Goal: Transaction & Acquisition: Purchase product/service

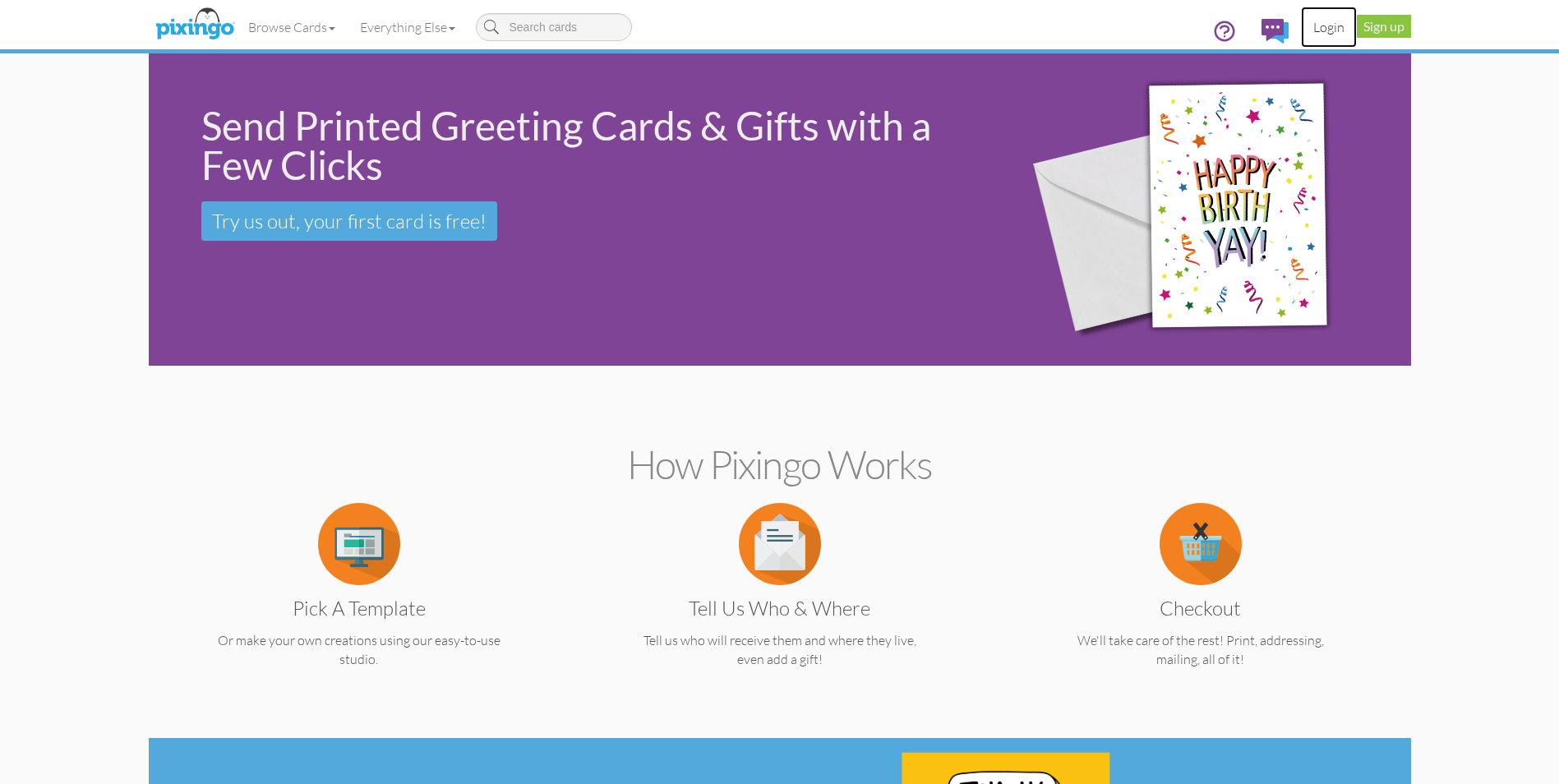
click at [1331, 28] on link "Login" at bounding box center [1329, 27] width 56 height 41
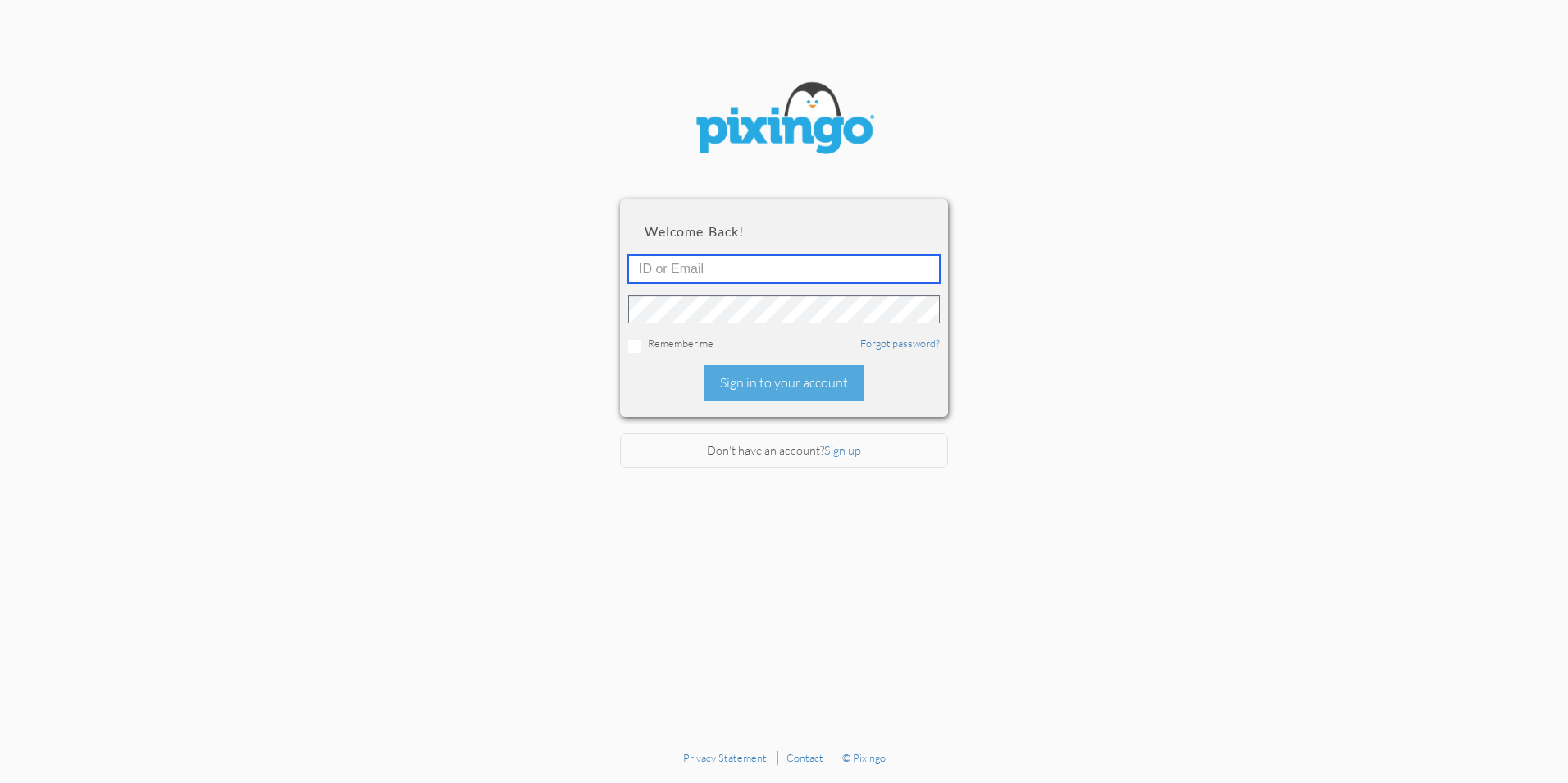
click at [664, 271] on input "text" at bounding box center [784, 269] width 312 height 28
type input "[EMAIL_ADDRESS][DOMAIN_NAME]"
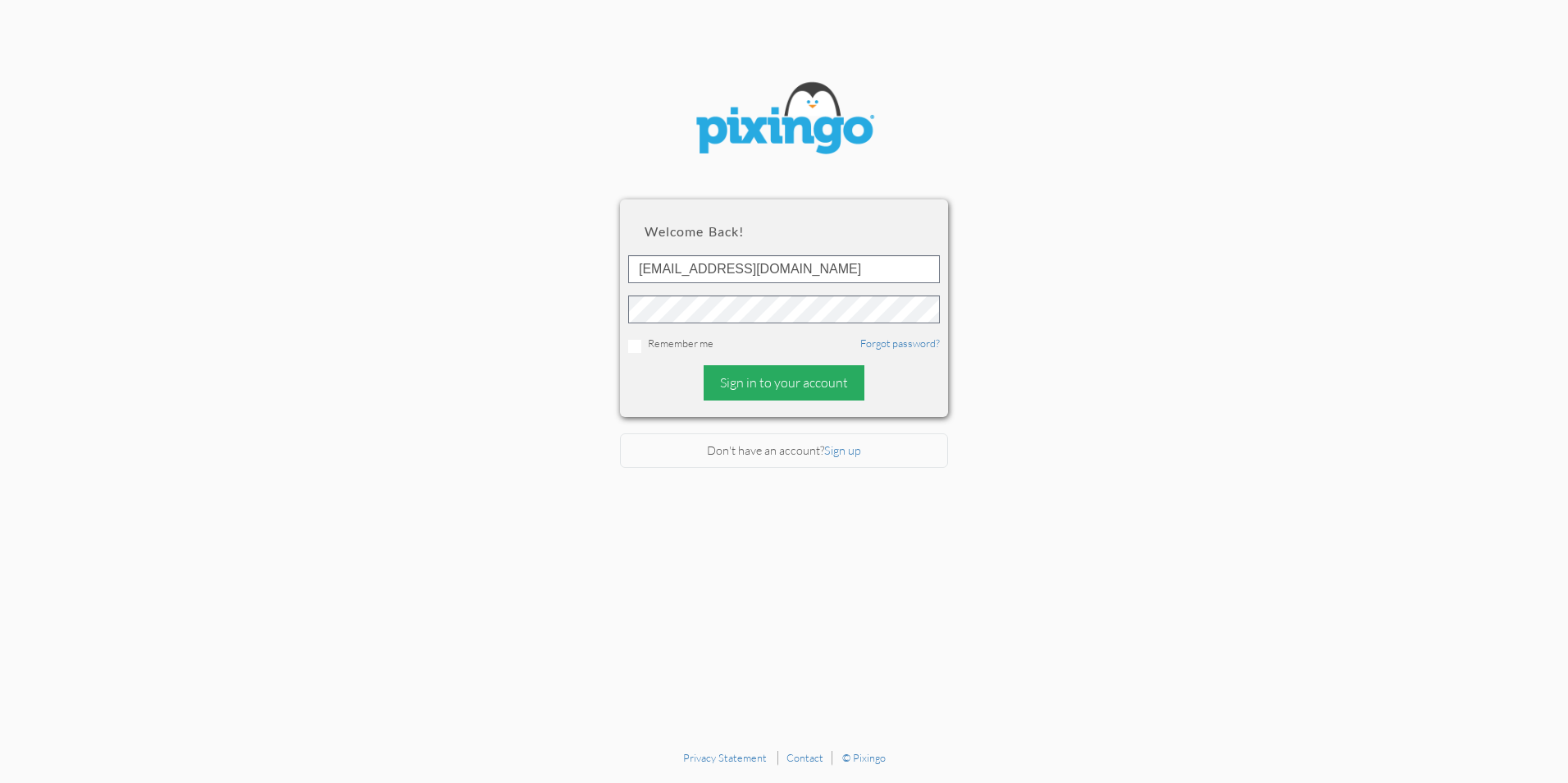
click at [765, 381] on div "Sign in to your account" at bounding box center [784, 382] width 161 height 35
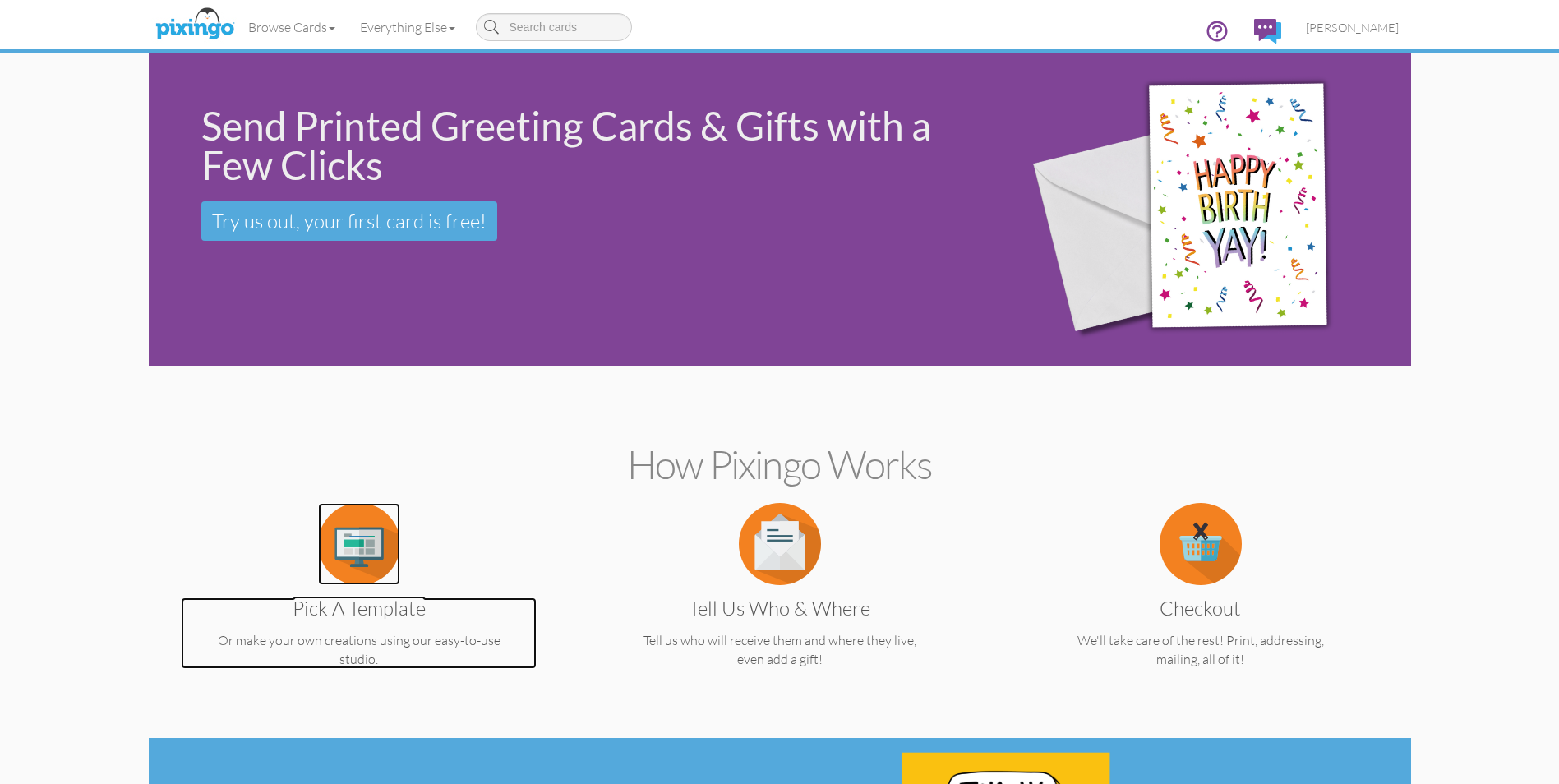
click at [353, 540] on img at bounding box center [358, 544] width 82 height 82
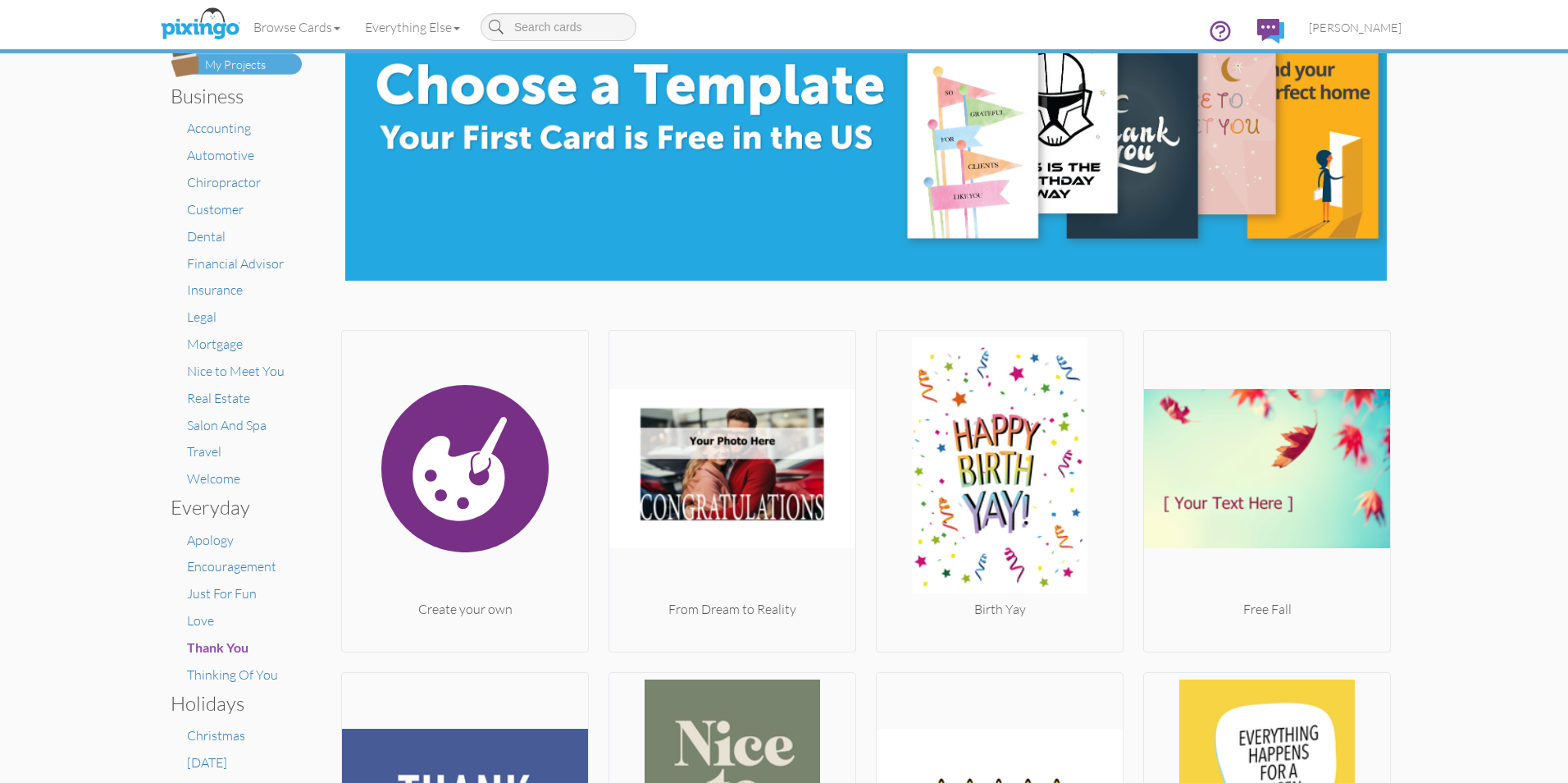
scroll to position [165, 0]
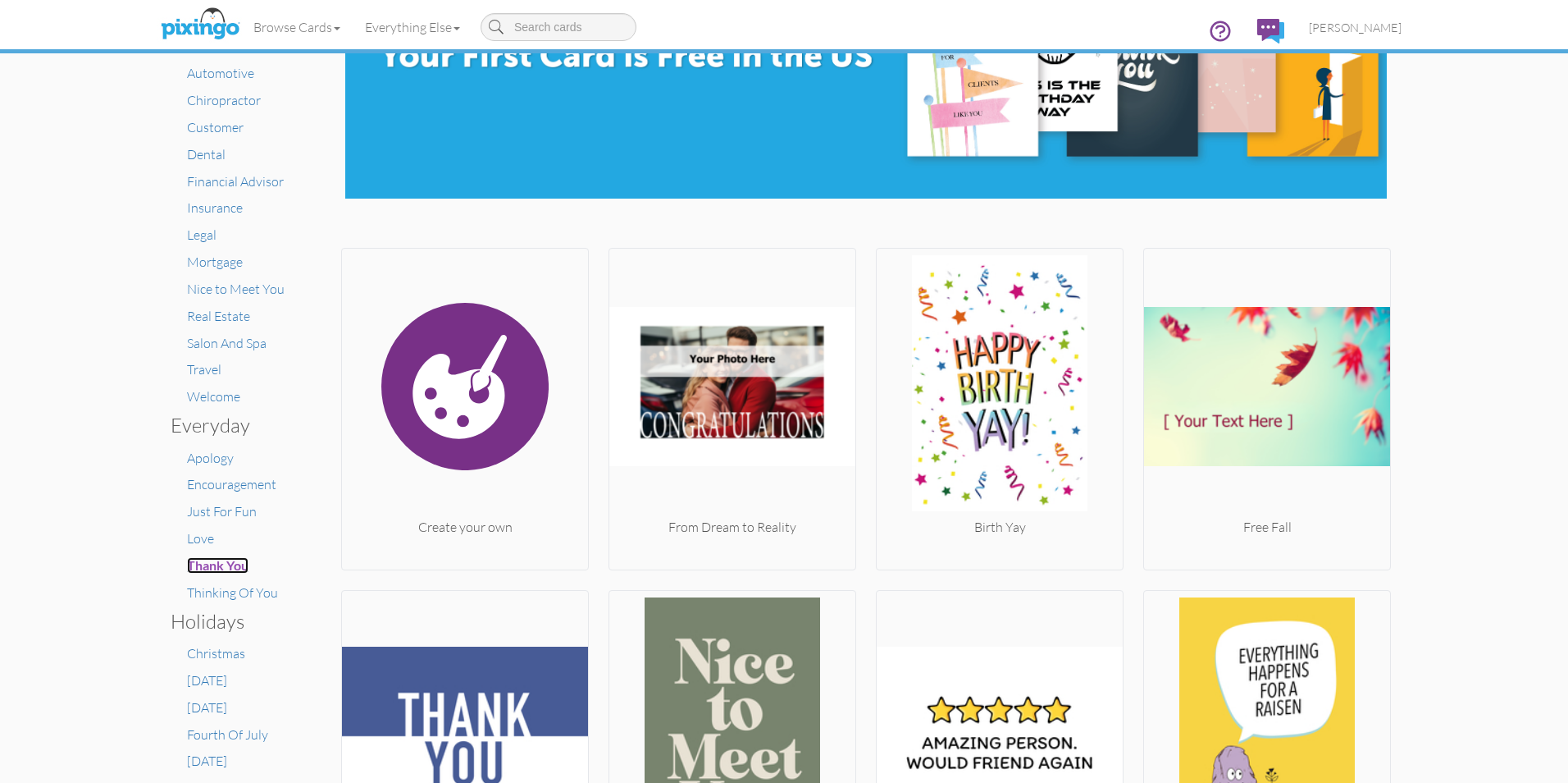
click at [211, 564] on span "Thank You" at bounding box center [217, 565] width 61 height 15
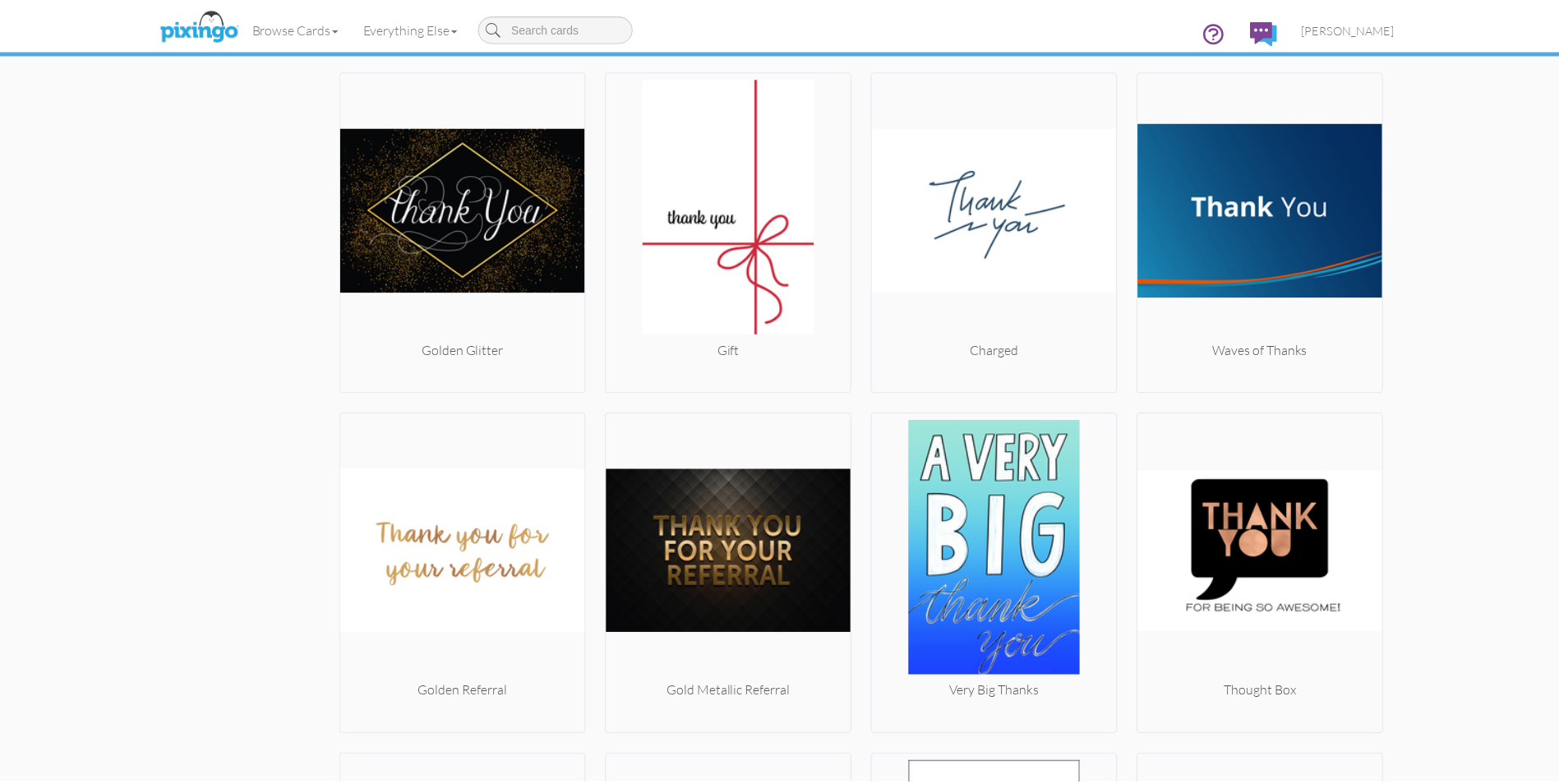
scroll to position [3753, 0]
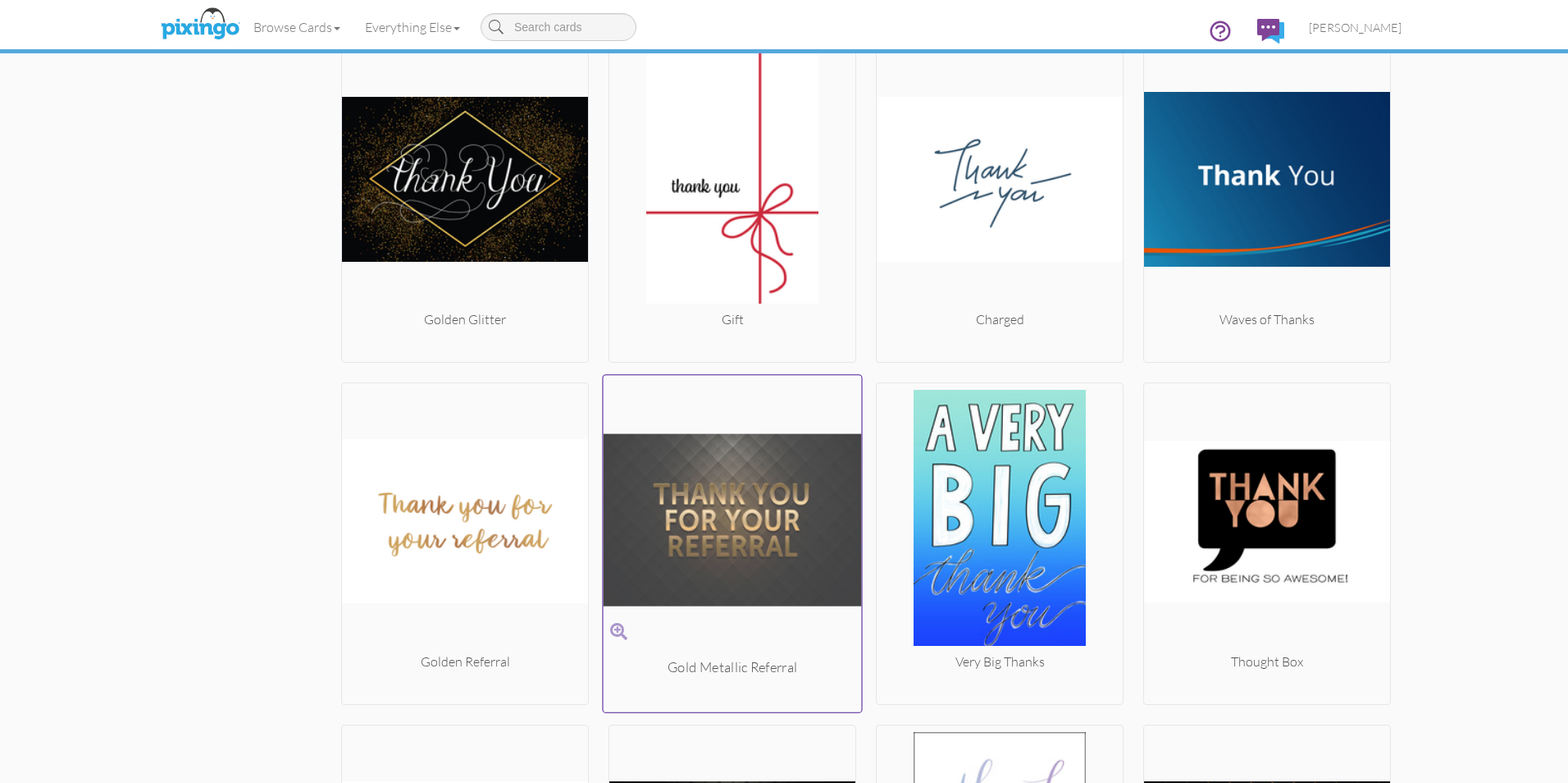
click at [723, 521] on img at bounding box center [733, 520] width 259 height 276
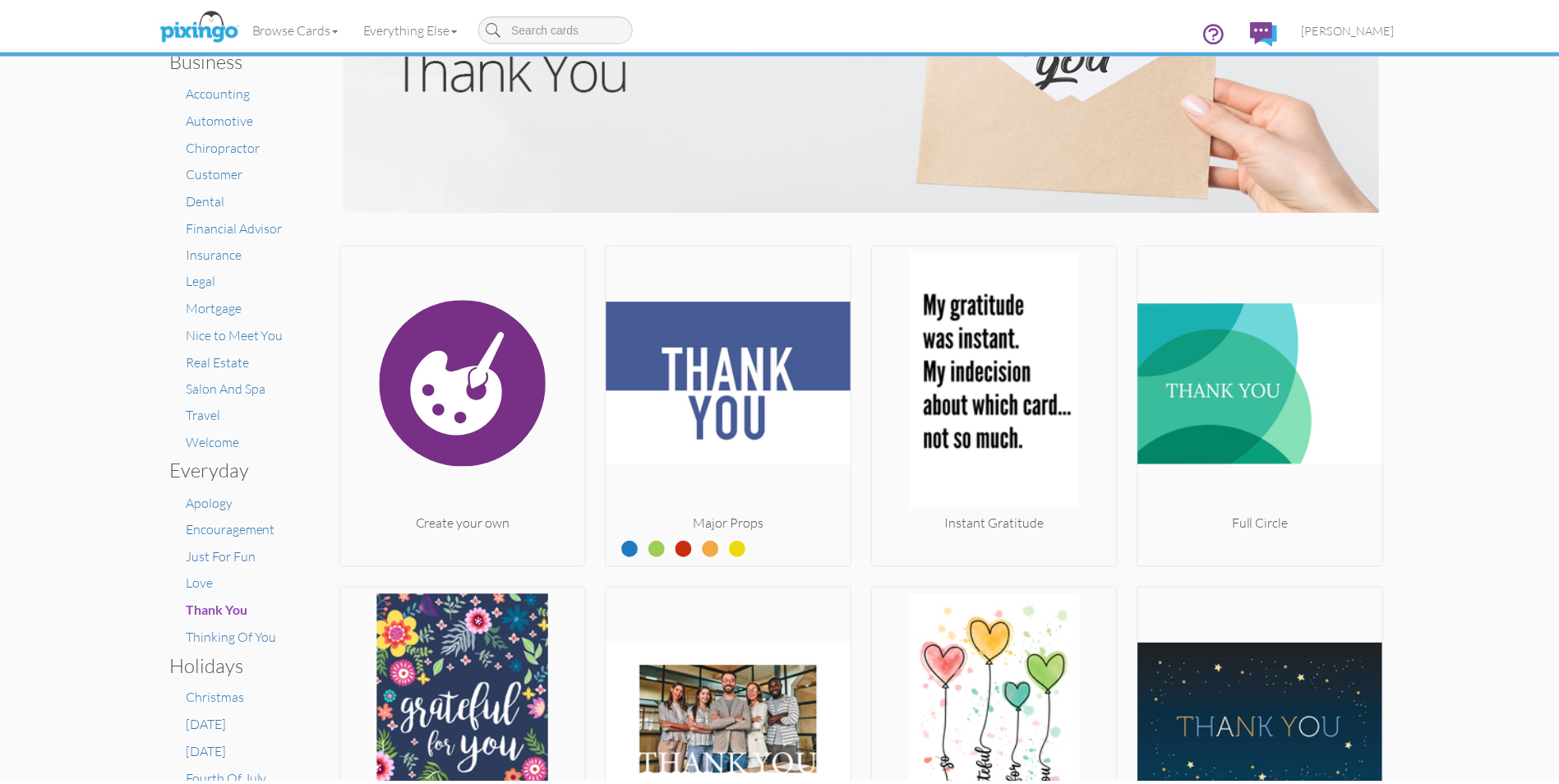
scroll to position [165, 0]
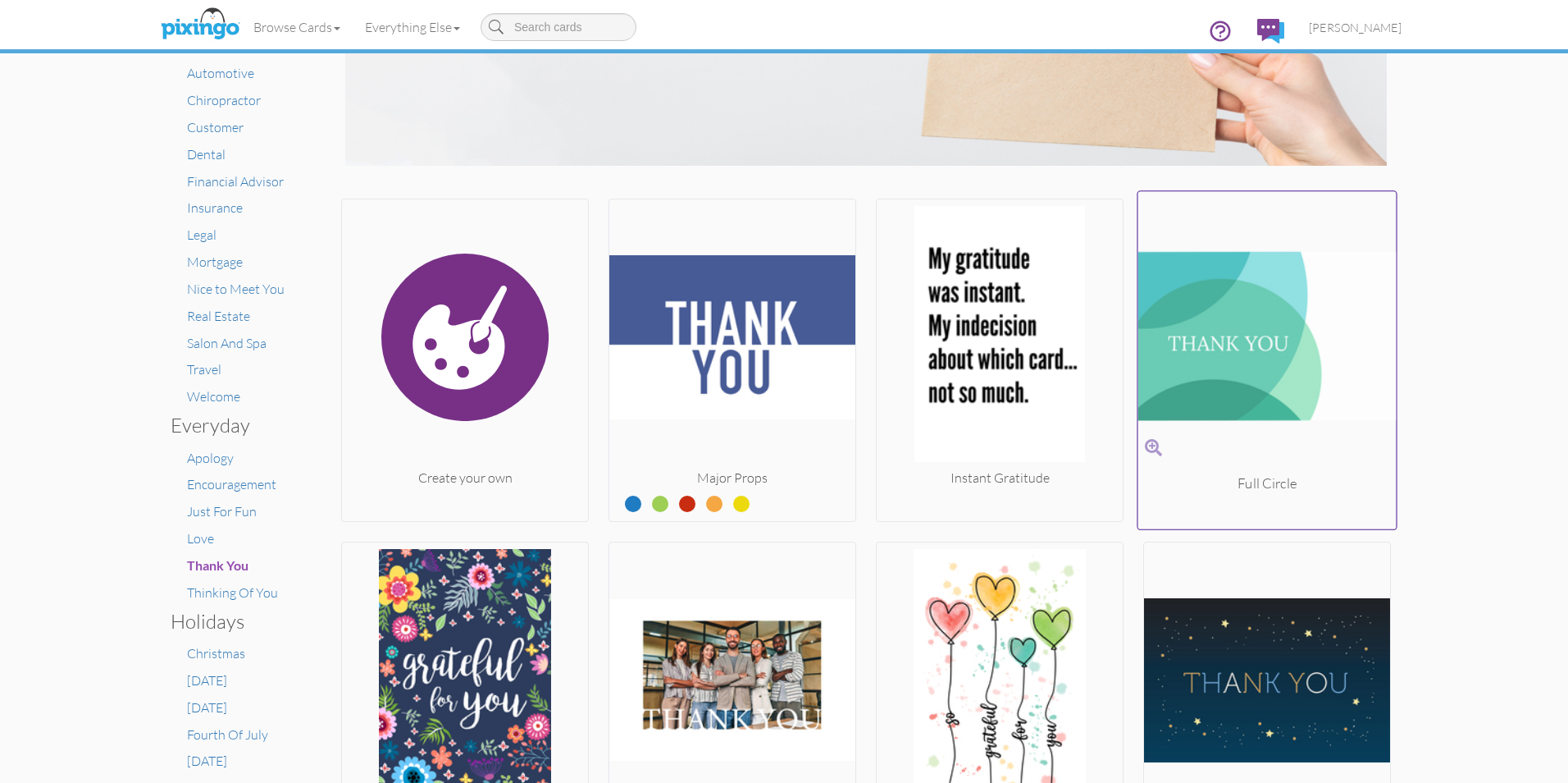
click at [1242, 421] on img at bounding box center [1268, 336] width 259 height 276
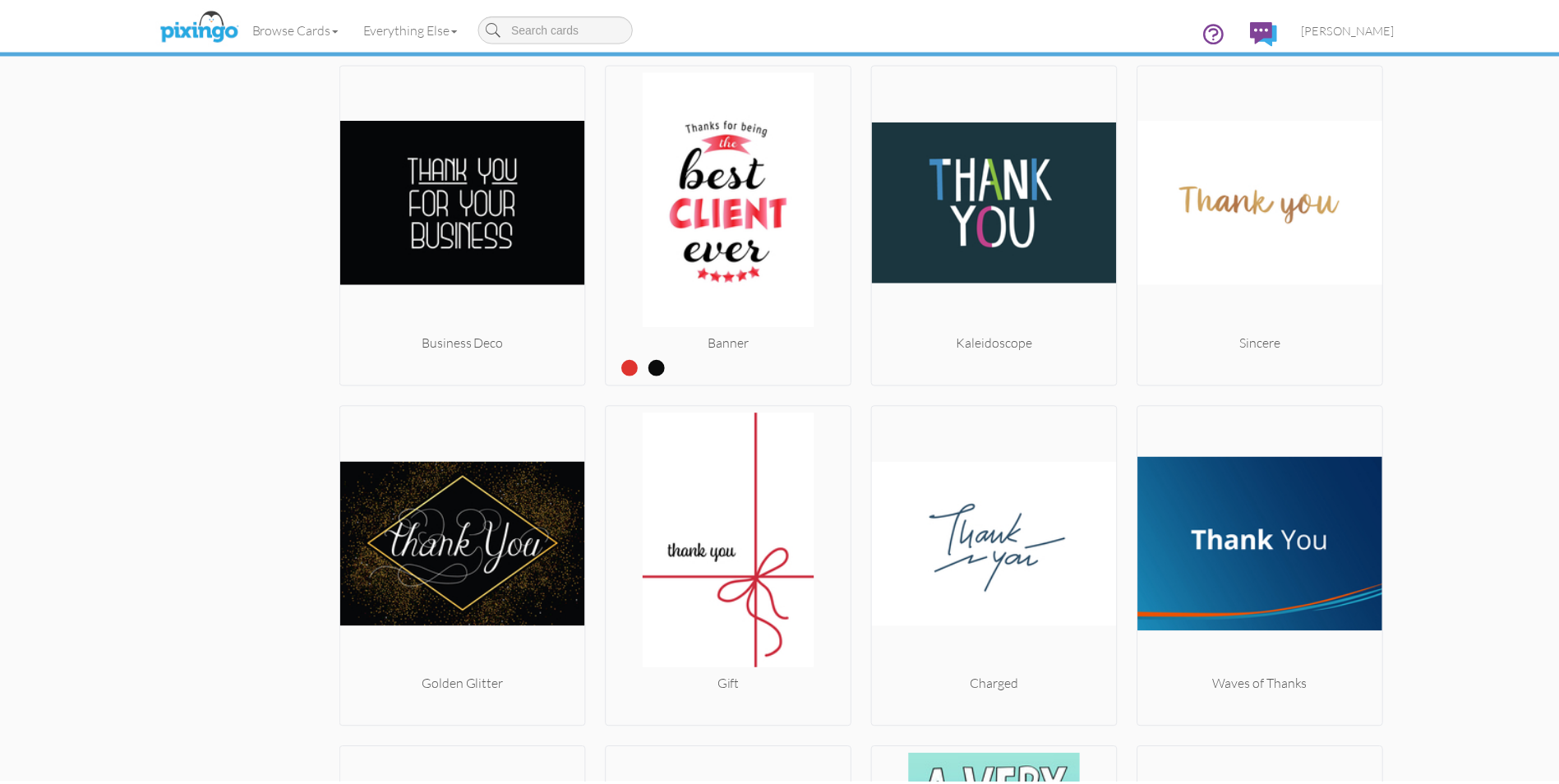
scroll to position [3424, 0]
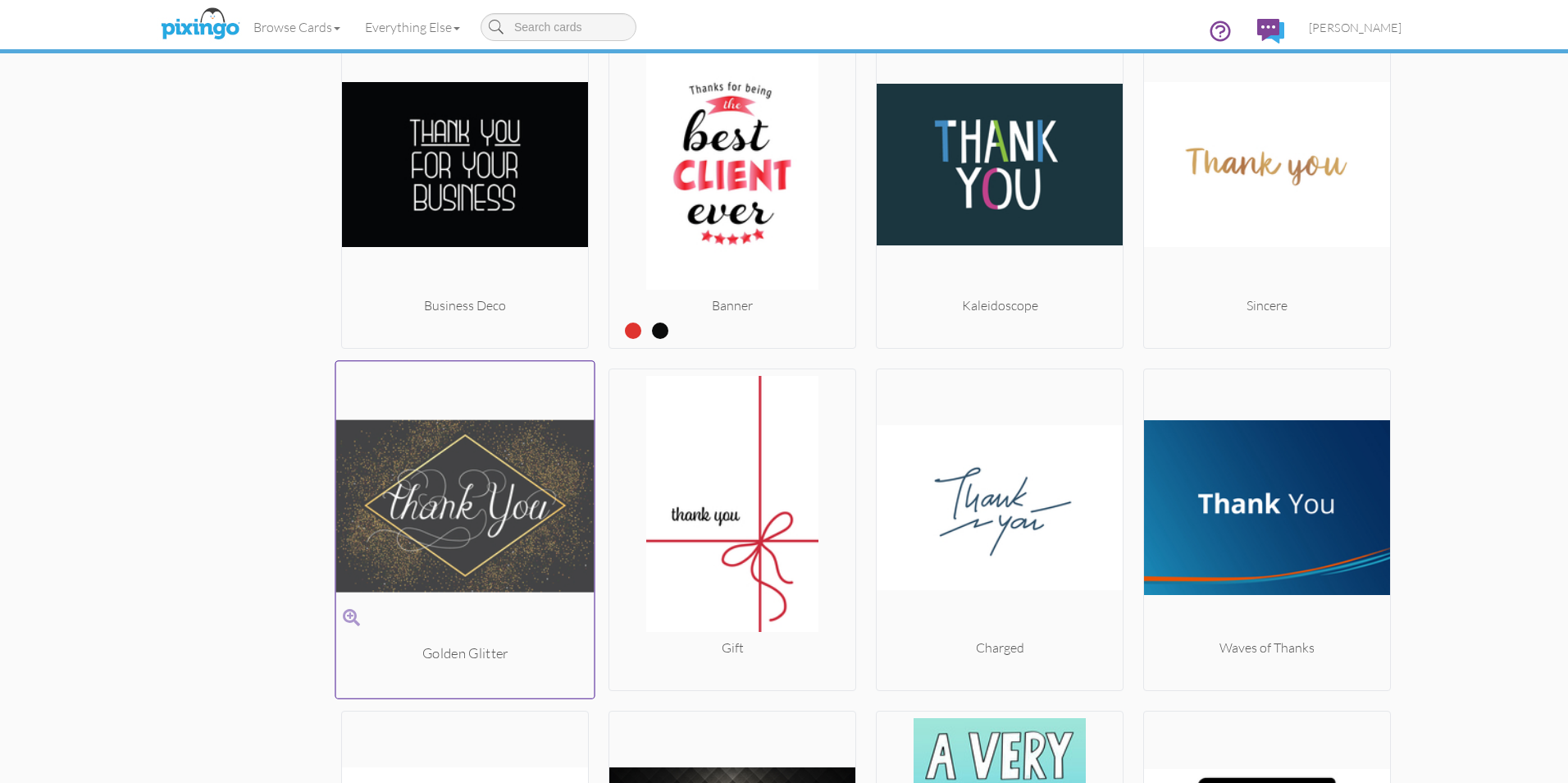
click at [465, 521] on img at bounding box center [465, 506] width 259 height 276
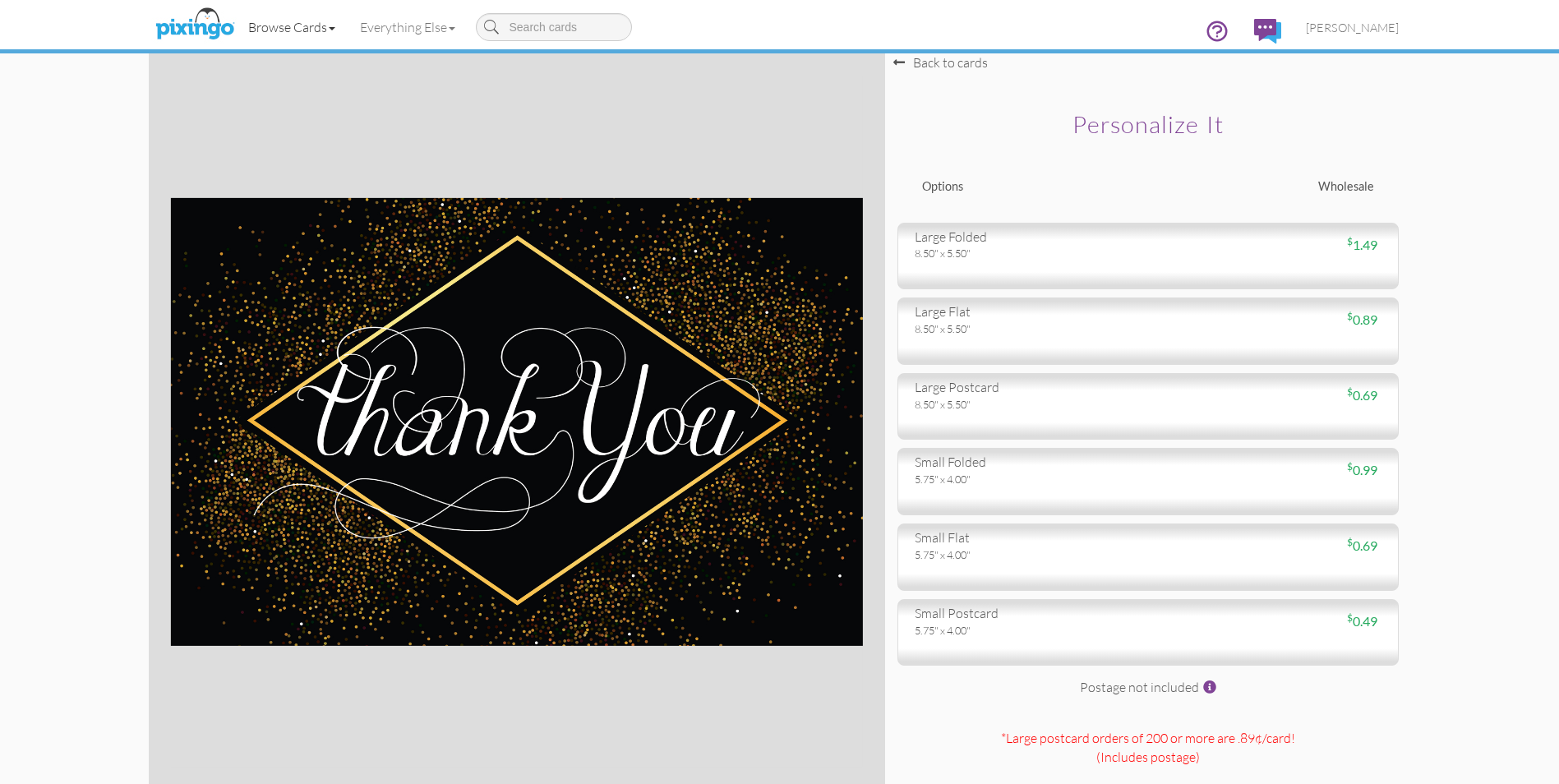
click at [330, 29] on link "Browse Cards" at bounding box center [292, 27] width 112 height 41
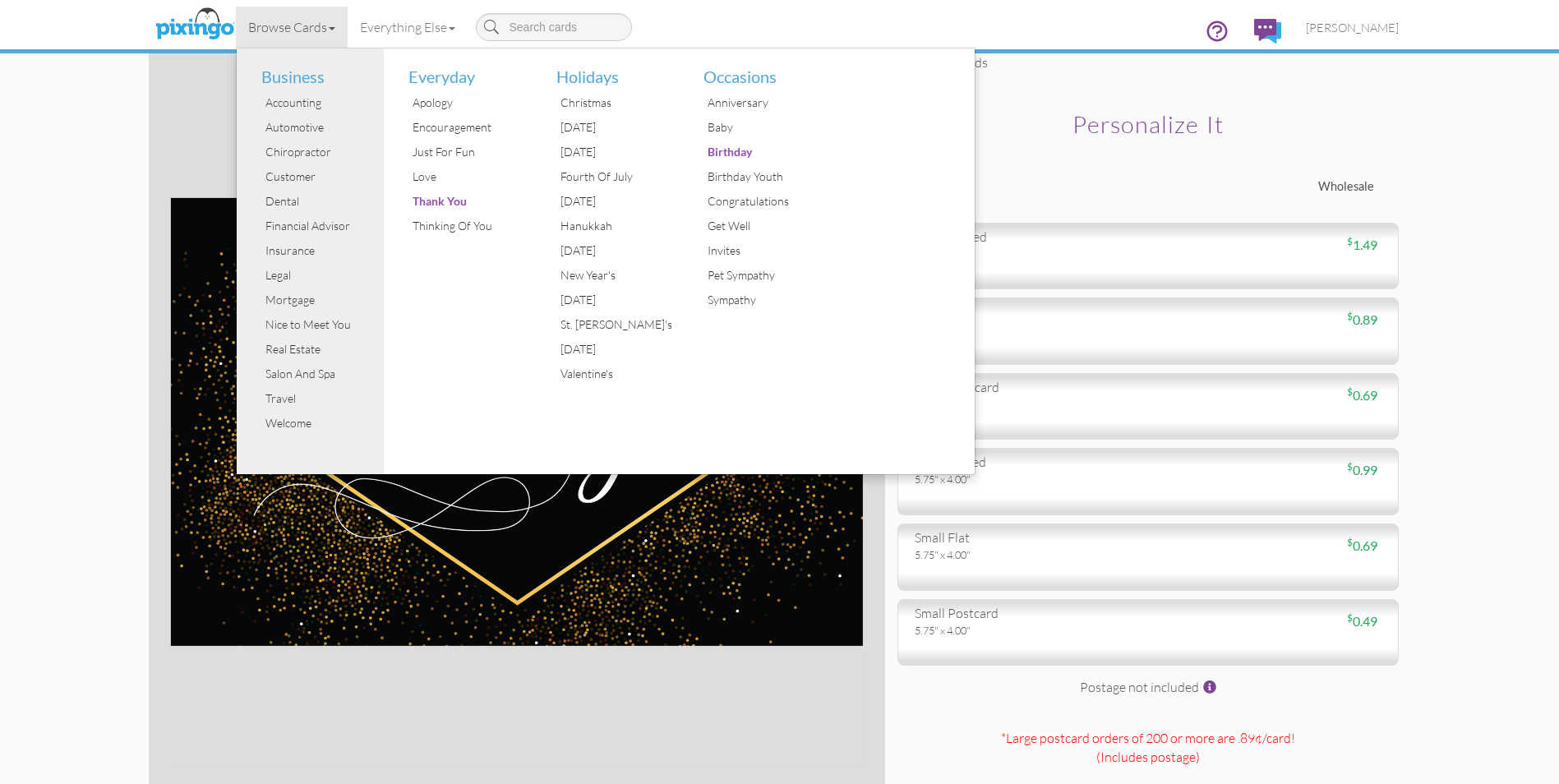
click at [1503, 388] on select-card-size "Toggle navigation Visit Pixingo Mobile Browse Cards Business Accounting Automot…" at bounding box center [779, 442] width 1559 height 884
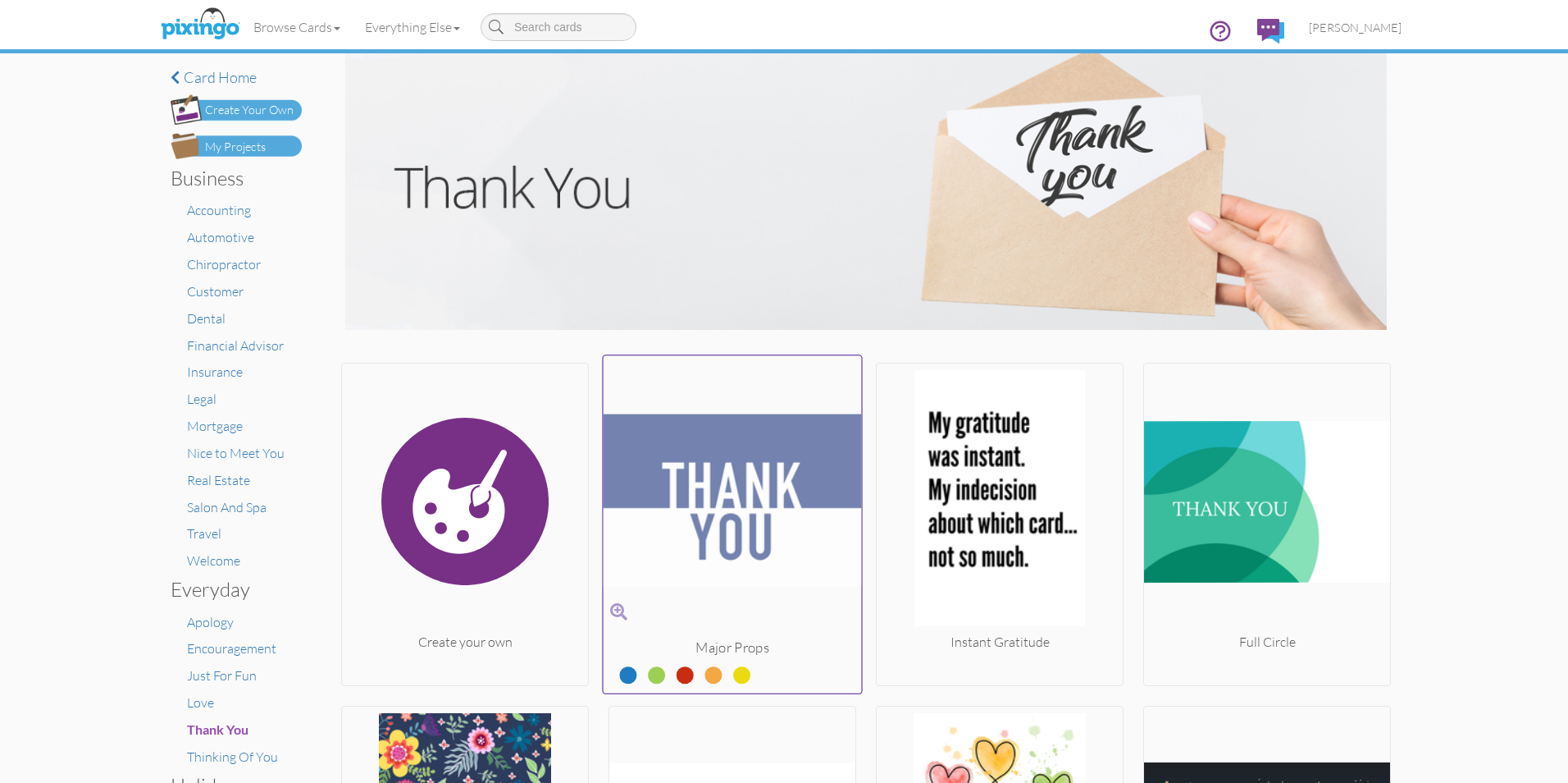
click at [728, 514] on img at bounding box center [733, 500] width 259 height 276
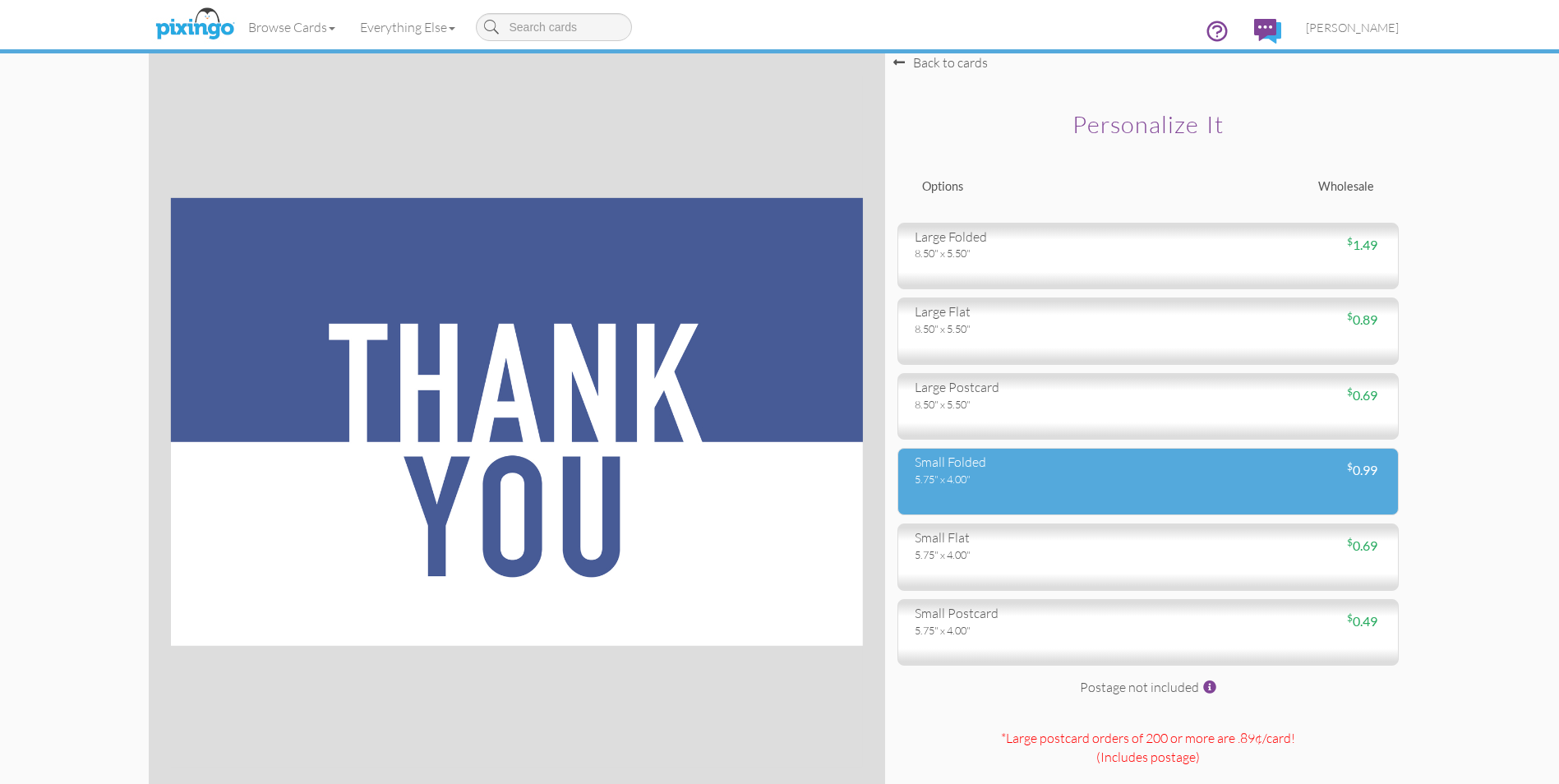
click at [1113, 479] on div "5.75" x 4.00"" at bounding box center [1026, 479] width 222 height 14
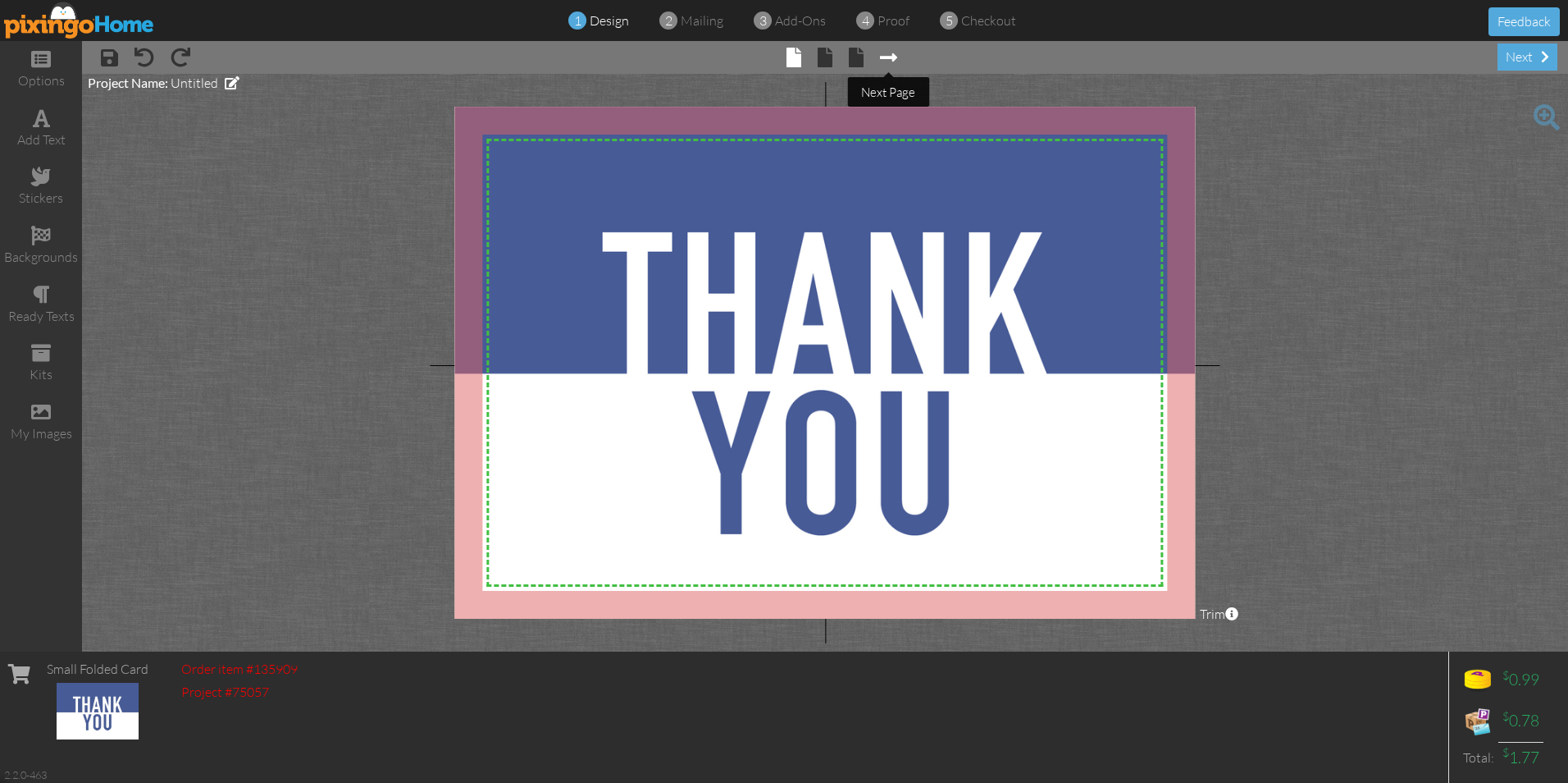
click at [887, 54] on span at bounding box center [888, 58] width 17 height 20
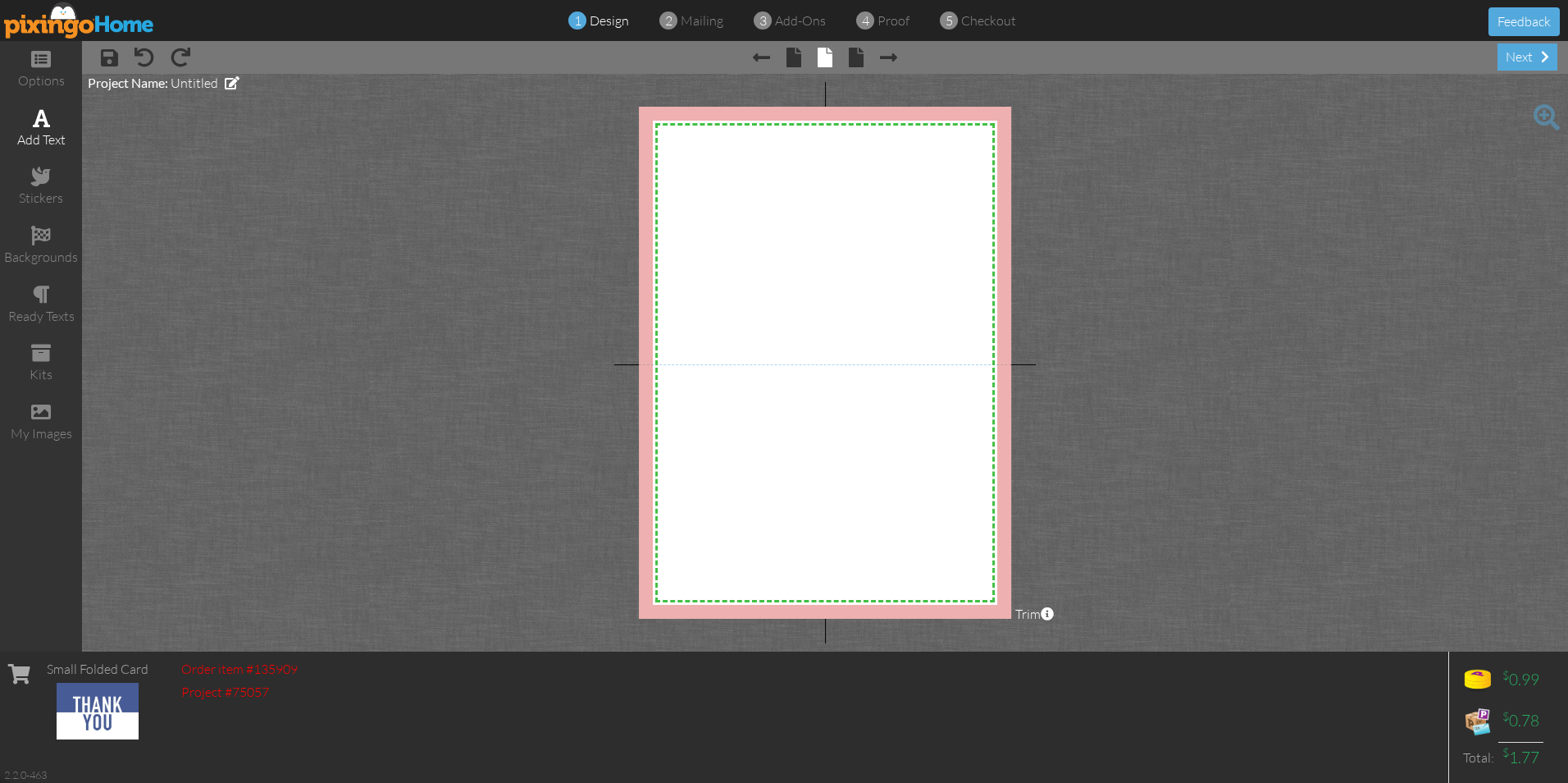
click at [40, 118] on span at bounding box center [41, 118] width 17 height 20
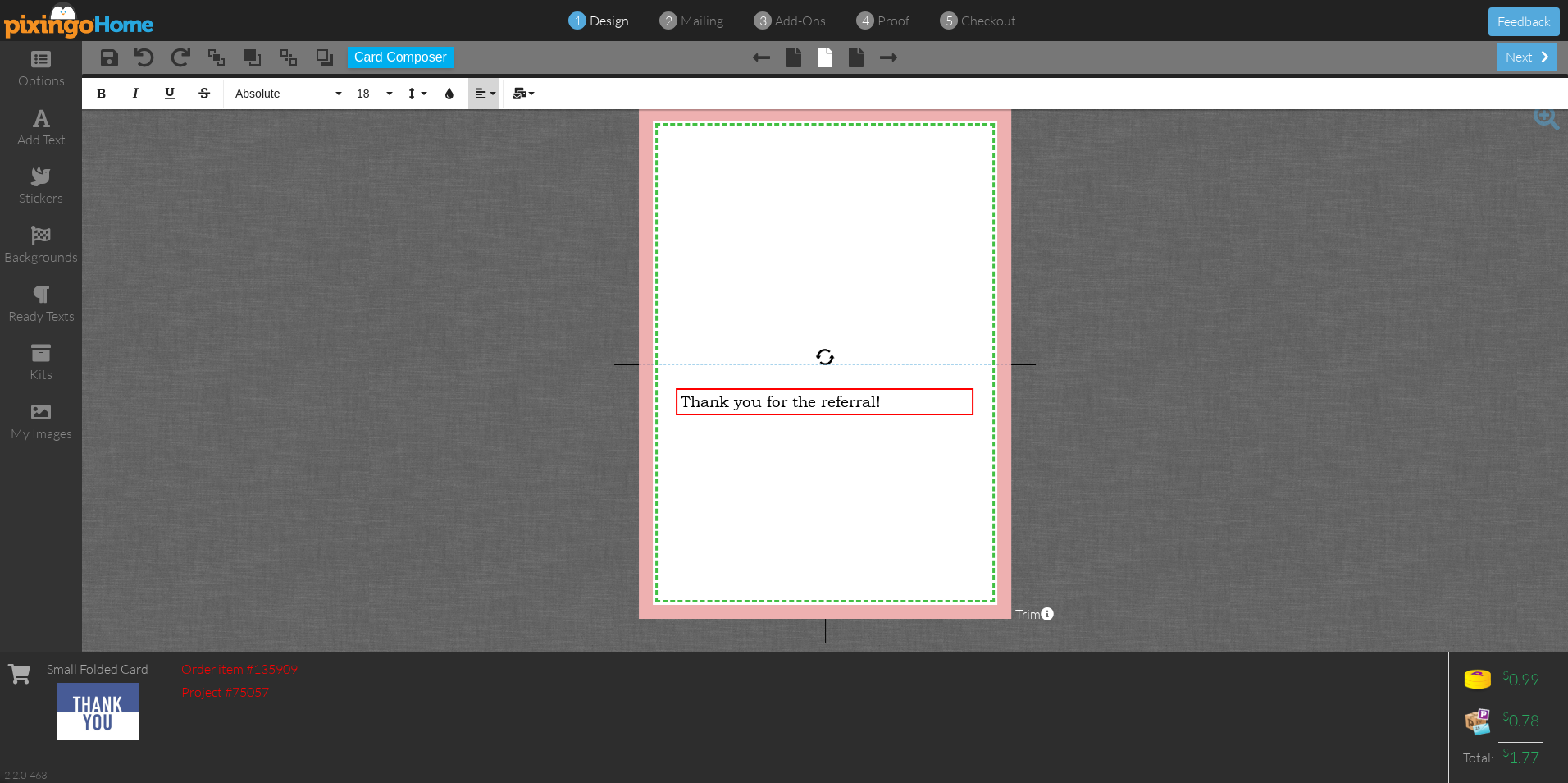
click at [499, 93] on button "Align" at bounding box center [483, 93] width 31 height 31
click at [495, 151] on icon at bounding box center [493, 154] width 11 height 13
click at [893, 57] on span at bounding box center [888, 58] width 17 height 20
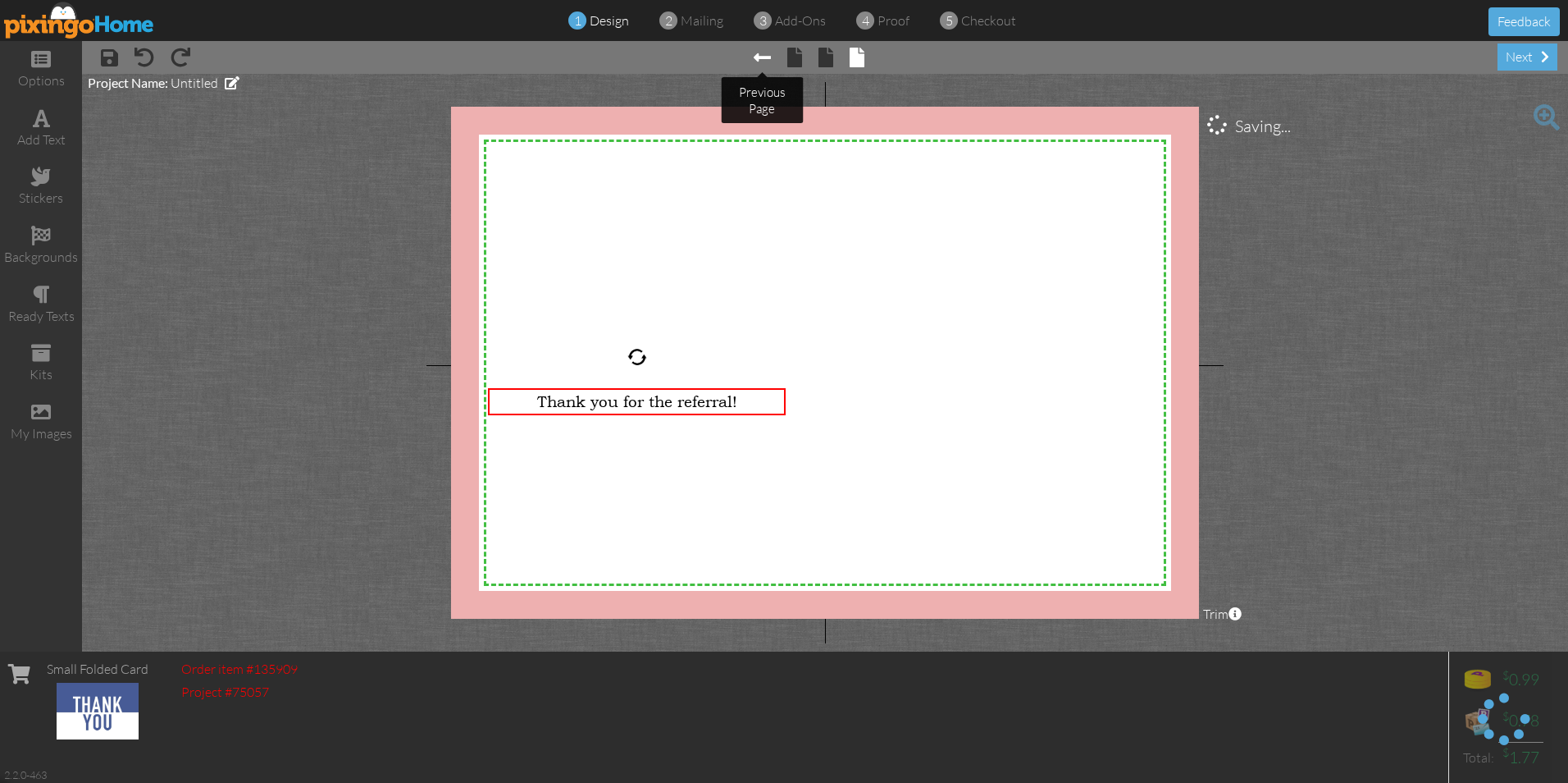
click at [763, 56] on span at bounding box center [762, 58] width 17 height 20
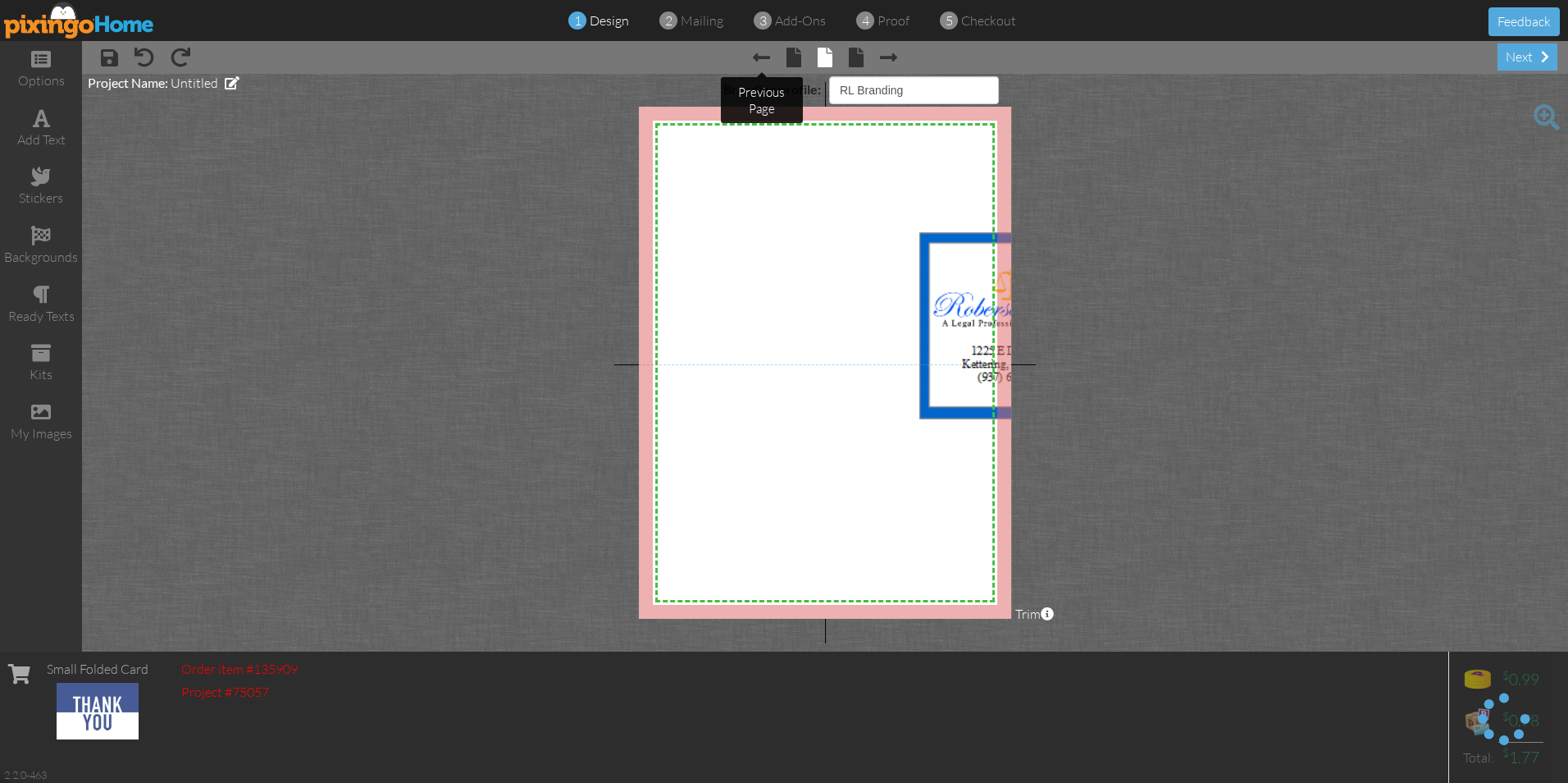
select select "object:3989"
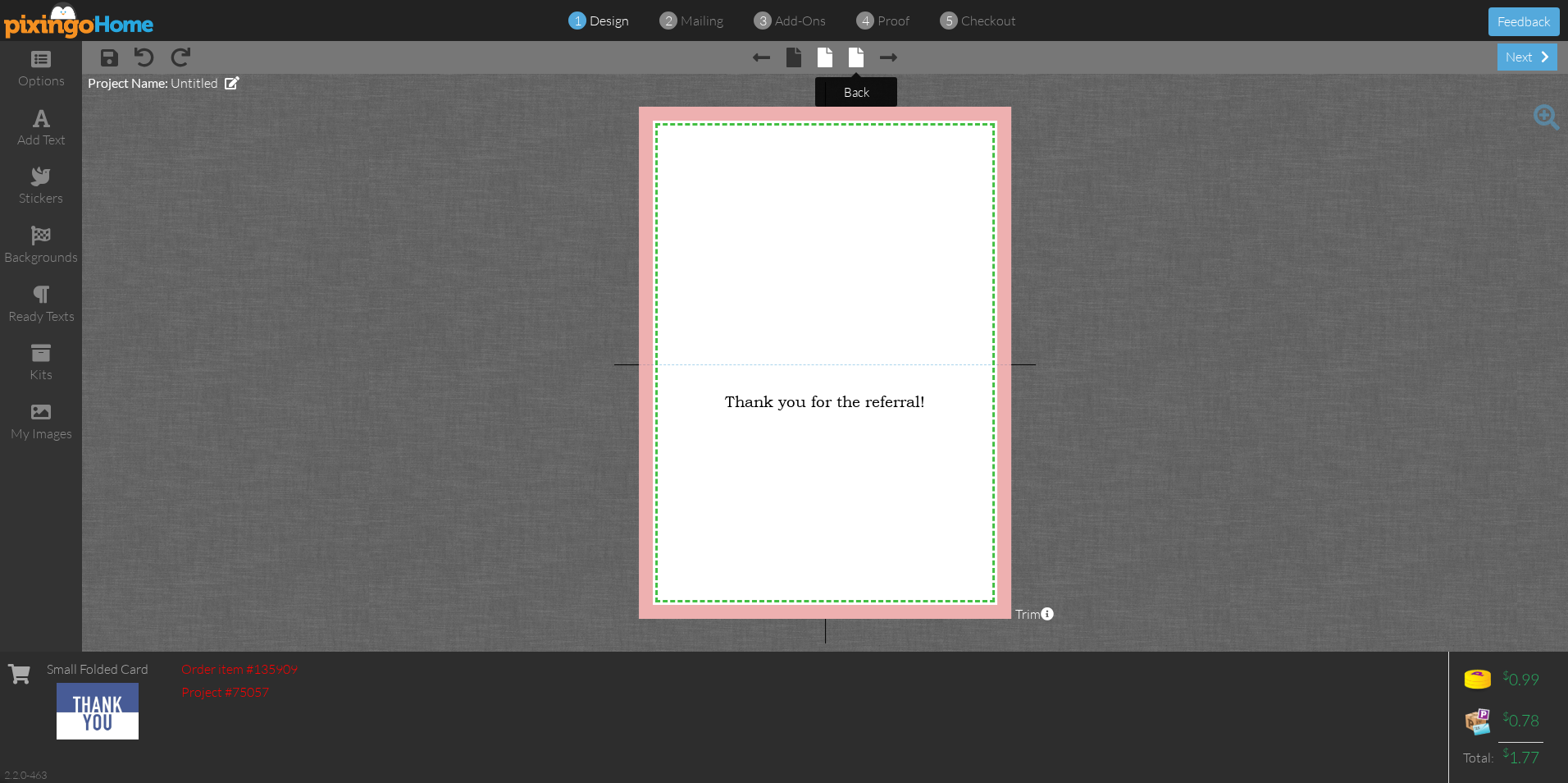
click at [855, 55] on span at bounding box center [856, 58] width 14 height 20
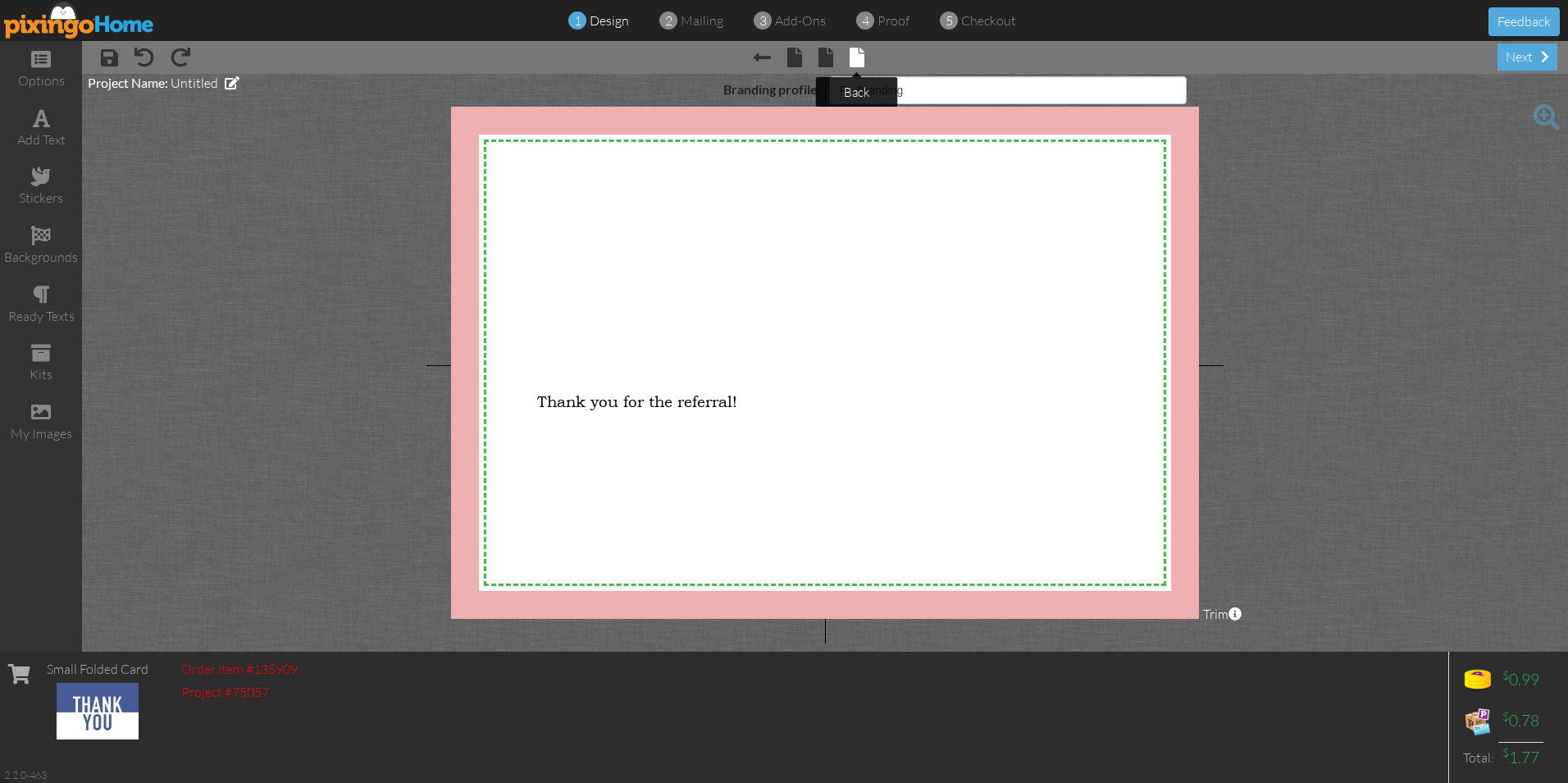
select select "object:3995"
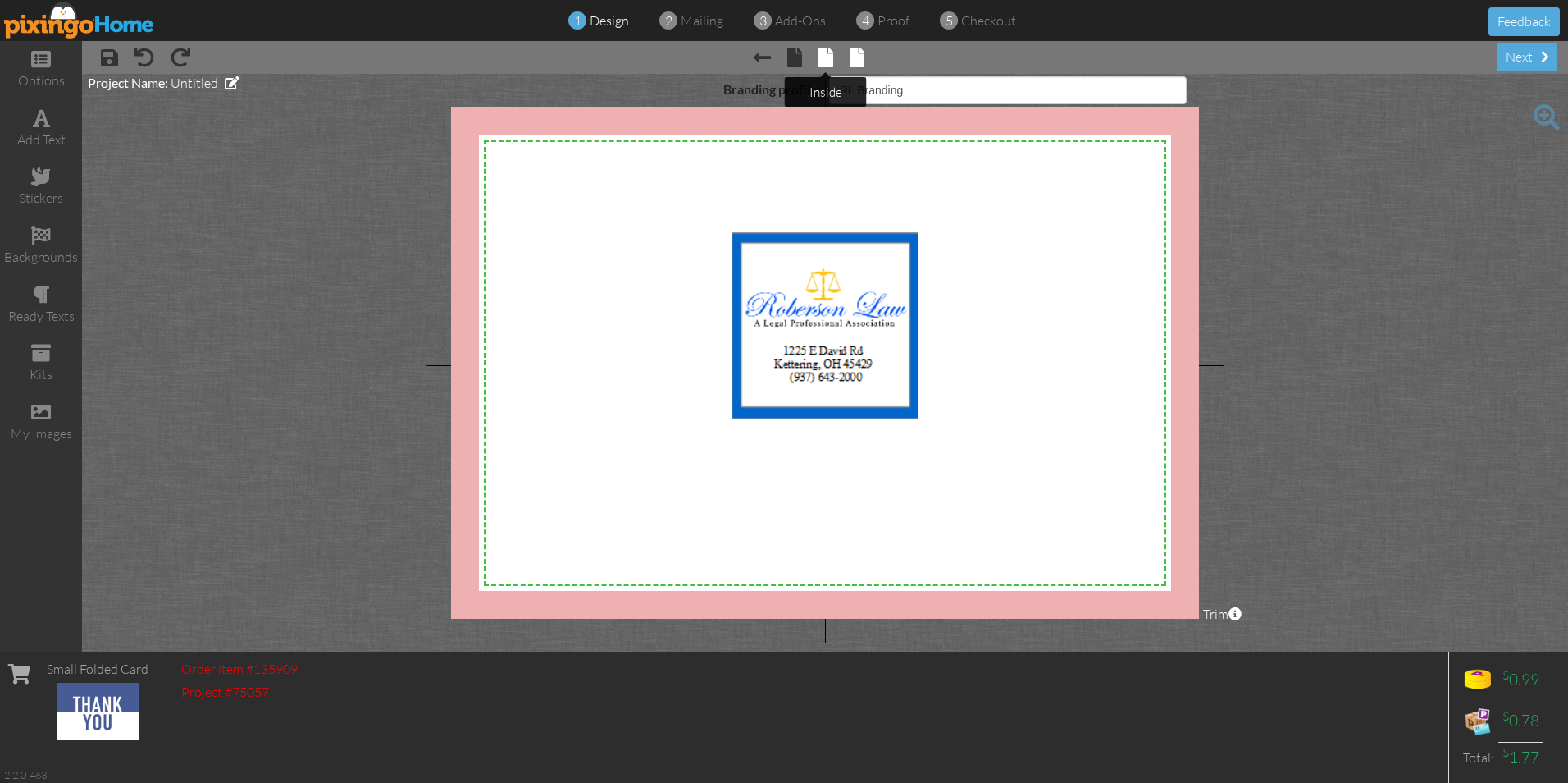
click at [822, 54] on span at bounding box center [826, 58] width 14 height 20
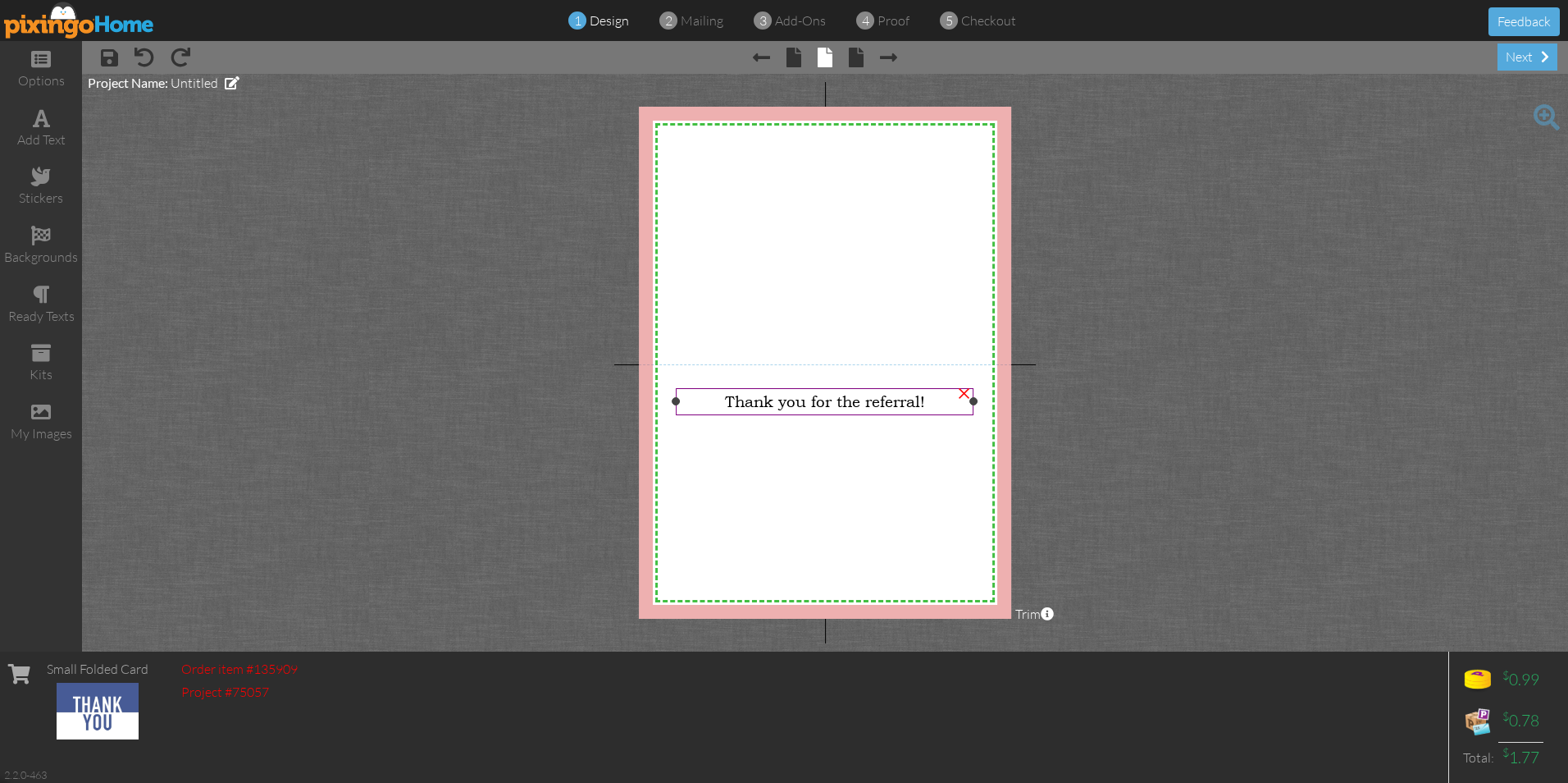
click at [935, 399] on div "Thank you for the referral!" at bounding box center [826, 401] width 289 height 18
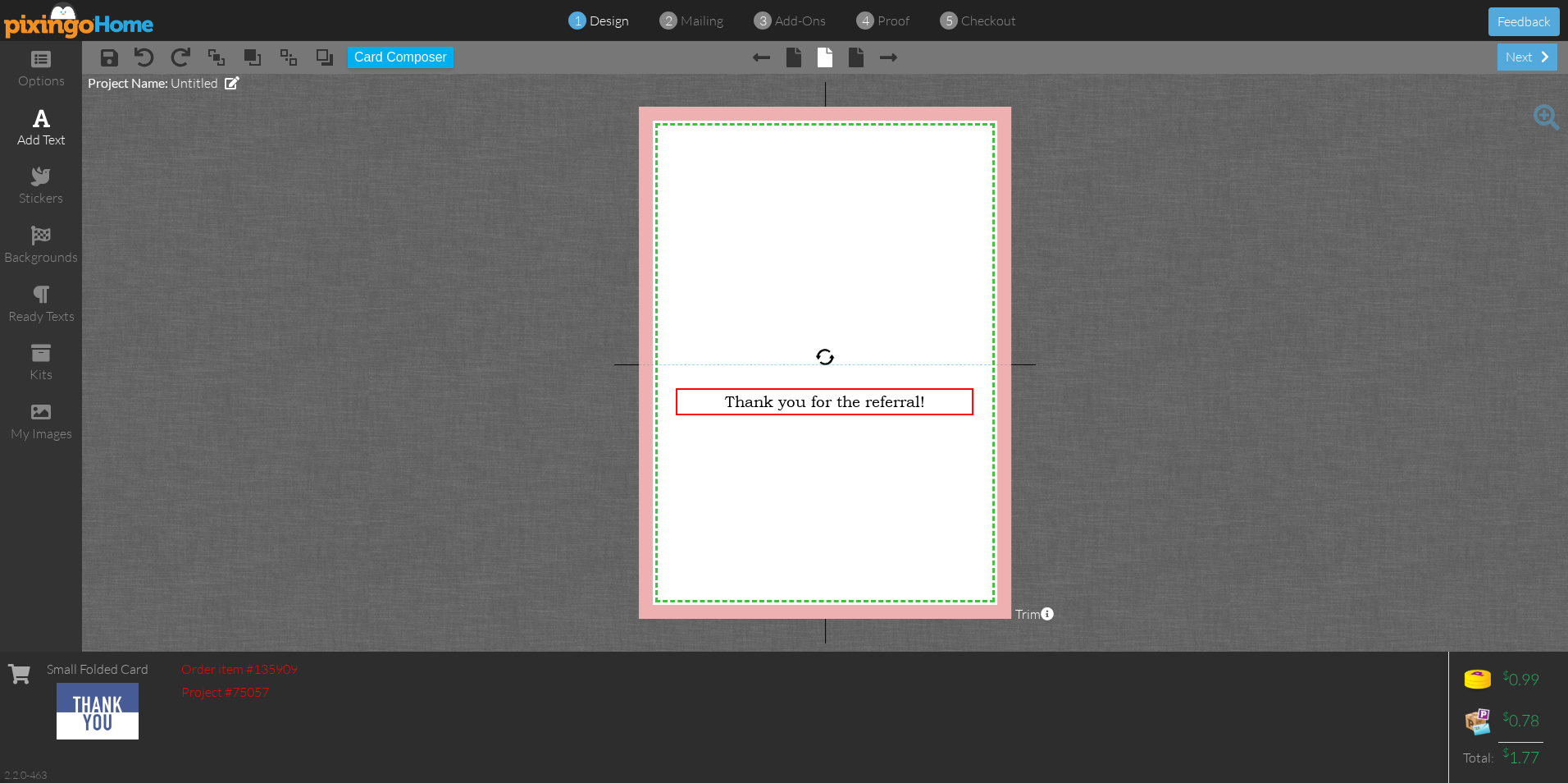
click at [45, 117] on span at bounding box center [41, 118] width 17 height 20
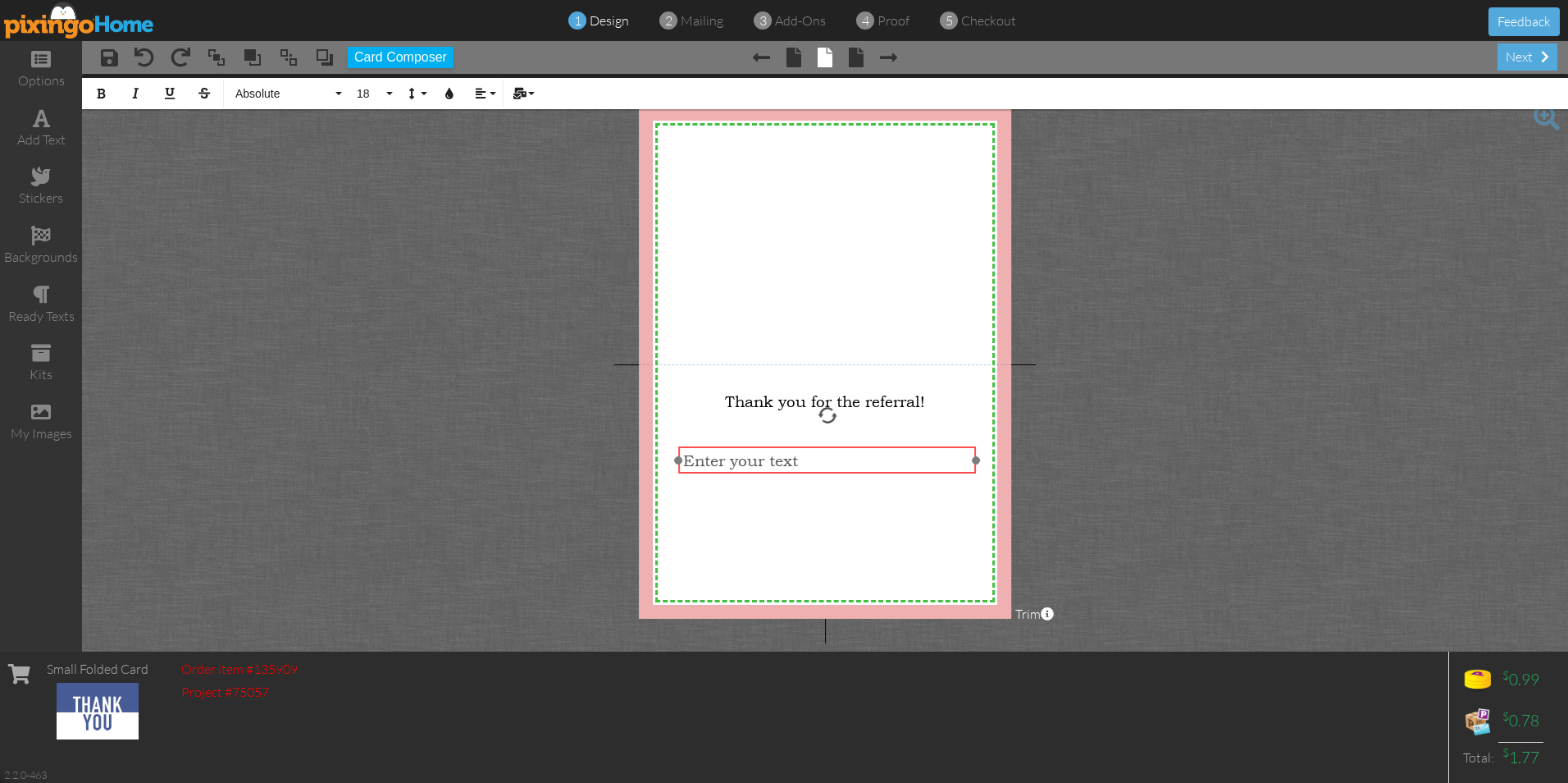
drag, startPoint x: 819, startPoint y: 157, endPoint x: 822, endPoint y: 447, distance: 290.0
click at [822, 447] on div "​ Enter your text ​" at bounding box center [827, 460] width 297 height 27
click at [491, 93] on button "Align" at bounding box center [483, 93] width 31 height 31
click at [497, 143] on icon at bounding box center [493, 146] width 11 height 13
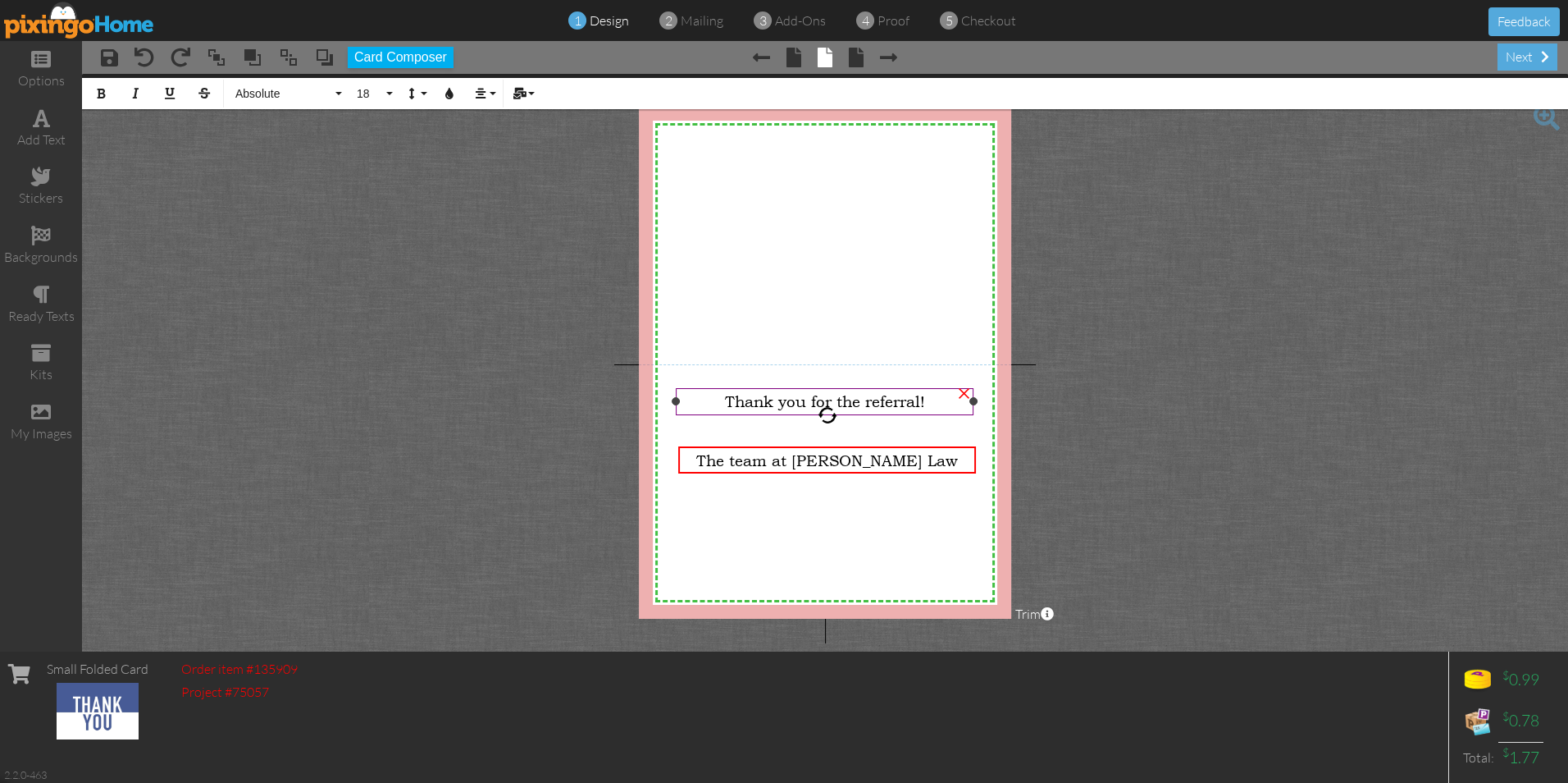
click at [746, 401] on span "Thank you for the referral!" at bounding box center [825, 401] width 200 height 18
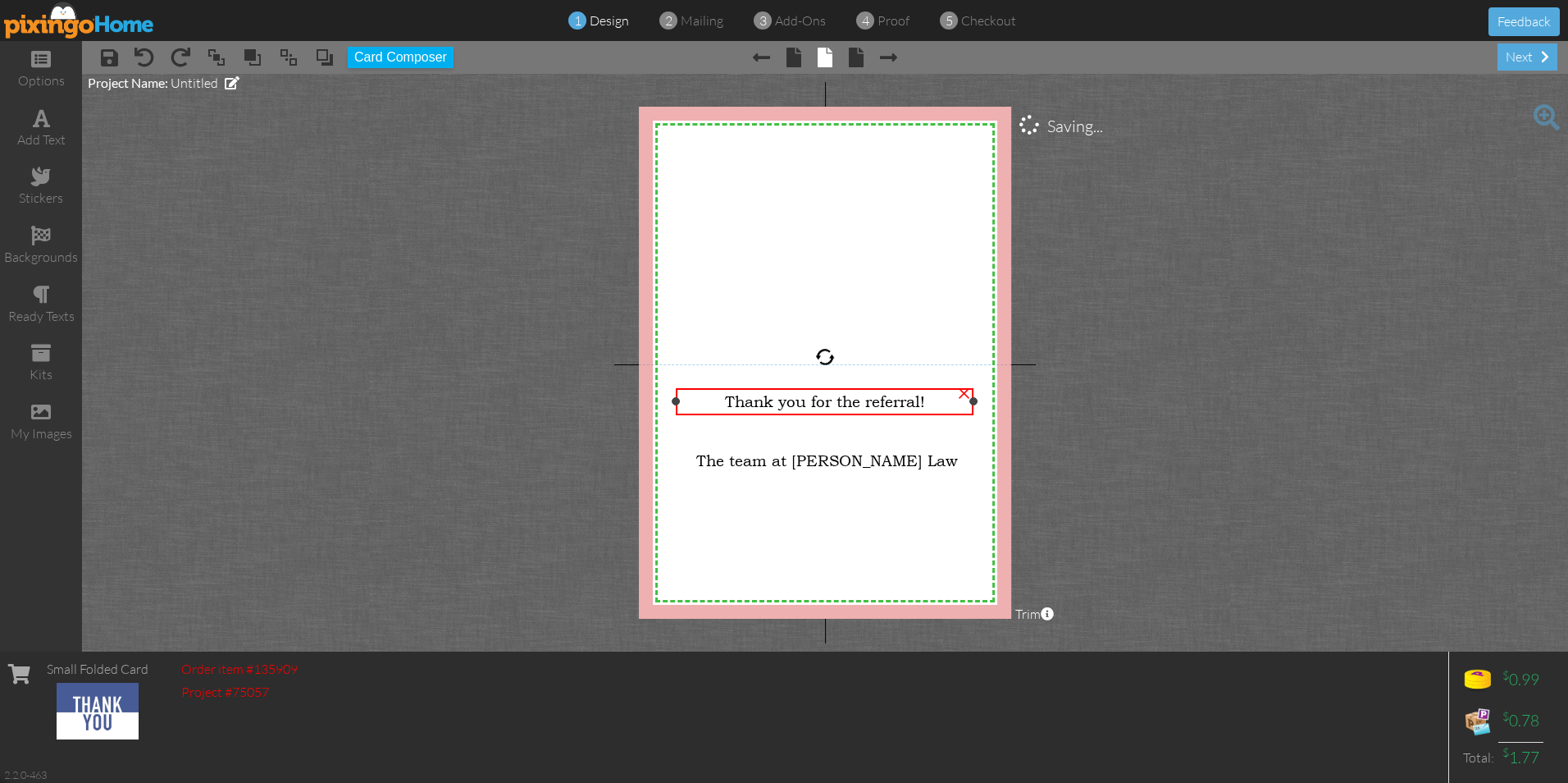
click at [961, 393] on div "×" at bounding box center [964, 391] width 26 height 26
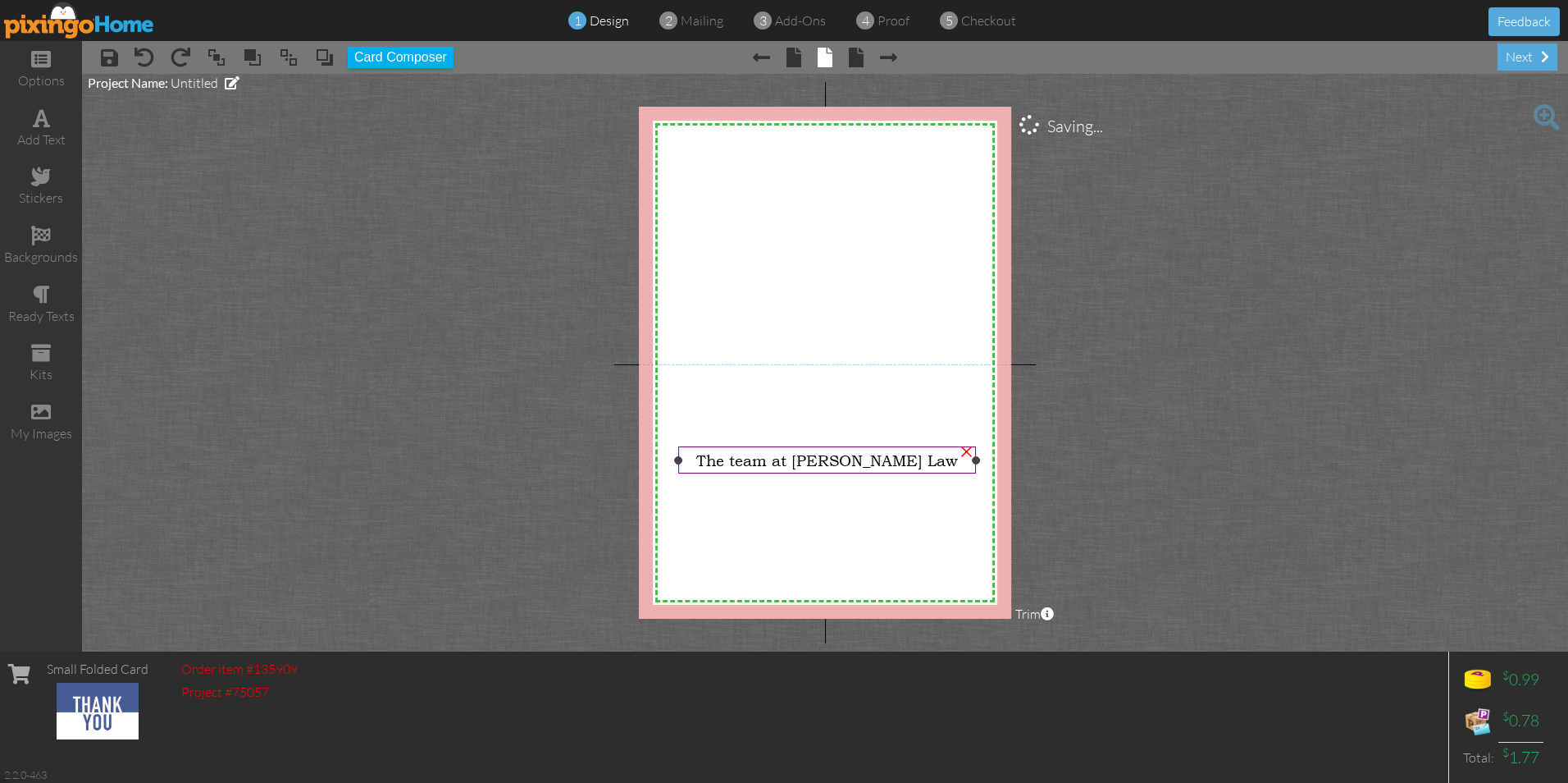
click at [968, 451] on div "×" at bounding box center [966, 449] width 26 height 26
click at [45, 127] on span at bounding box center [41, 118] width 17 height 20
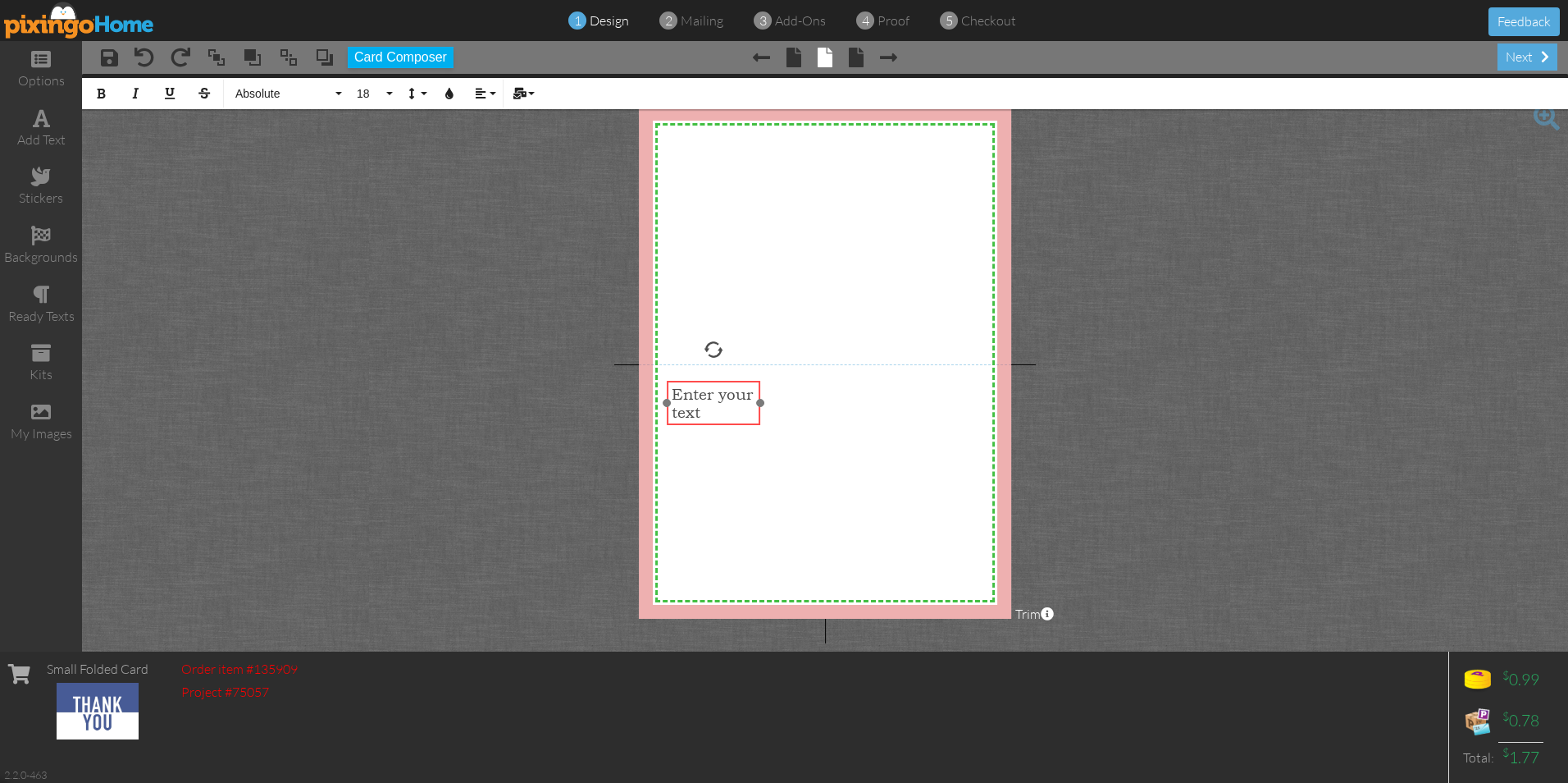
drag, startPoint x: 719, startPoint y: 473, endPoint x: 700, endPoint y: 380, distance: 94.9
click at [700, 380] on div "​ Enter your text ​" at bounding box center [713, 403] width 93 height 45
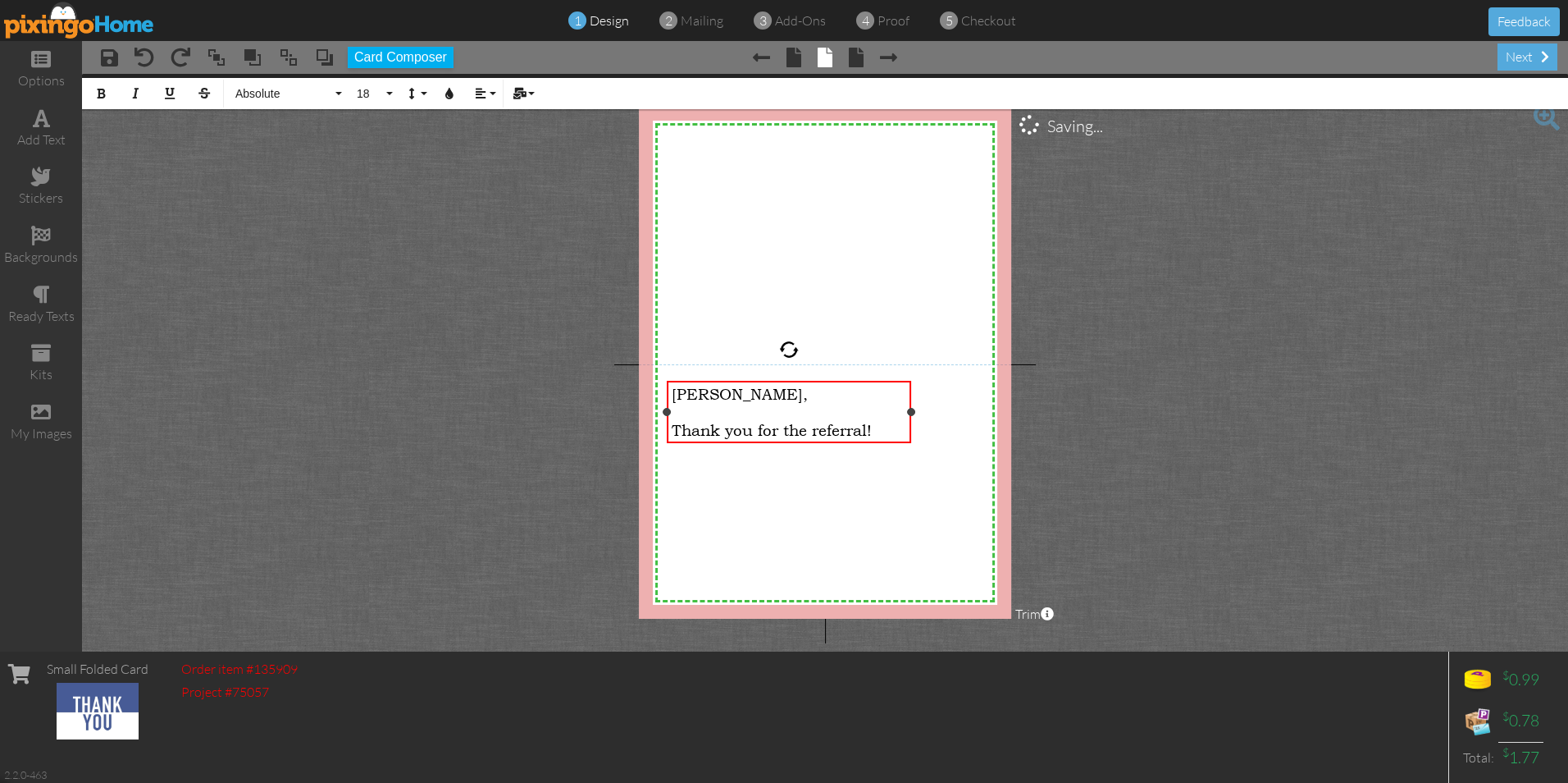
drag, startPoint x: 759, startPoint y: 428, endPoint x: 910, endPoint y: 447, distance: 152.2
click at [910, 444] on div "[PERSON_NAME], ​ Thank you for the referral! ×" at bounding box center [789, 412] width 244 height 63
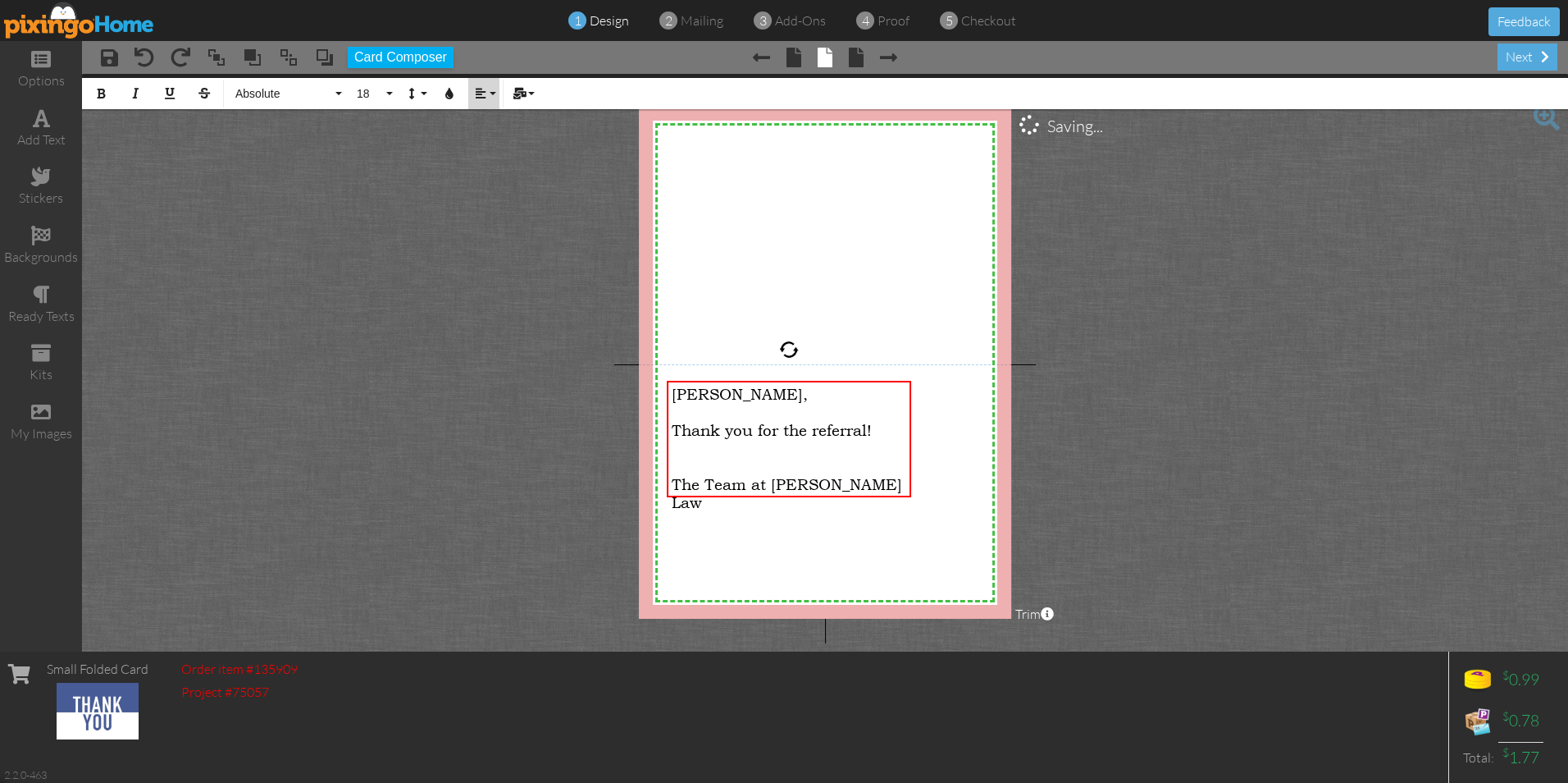
click at [493, 97] on button "Align" at bounding box center [483, 93] width 31 height 31
click at [489, 144] on icon at bounding box center [493, 146] width 11 height 13
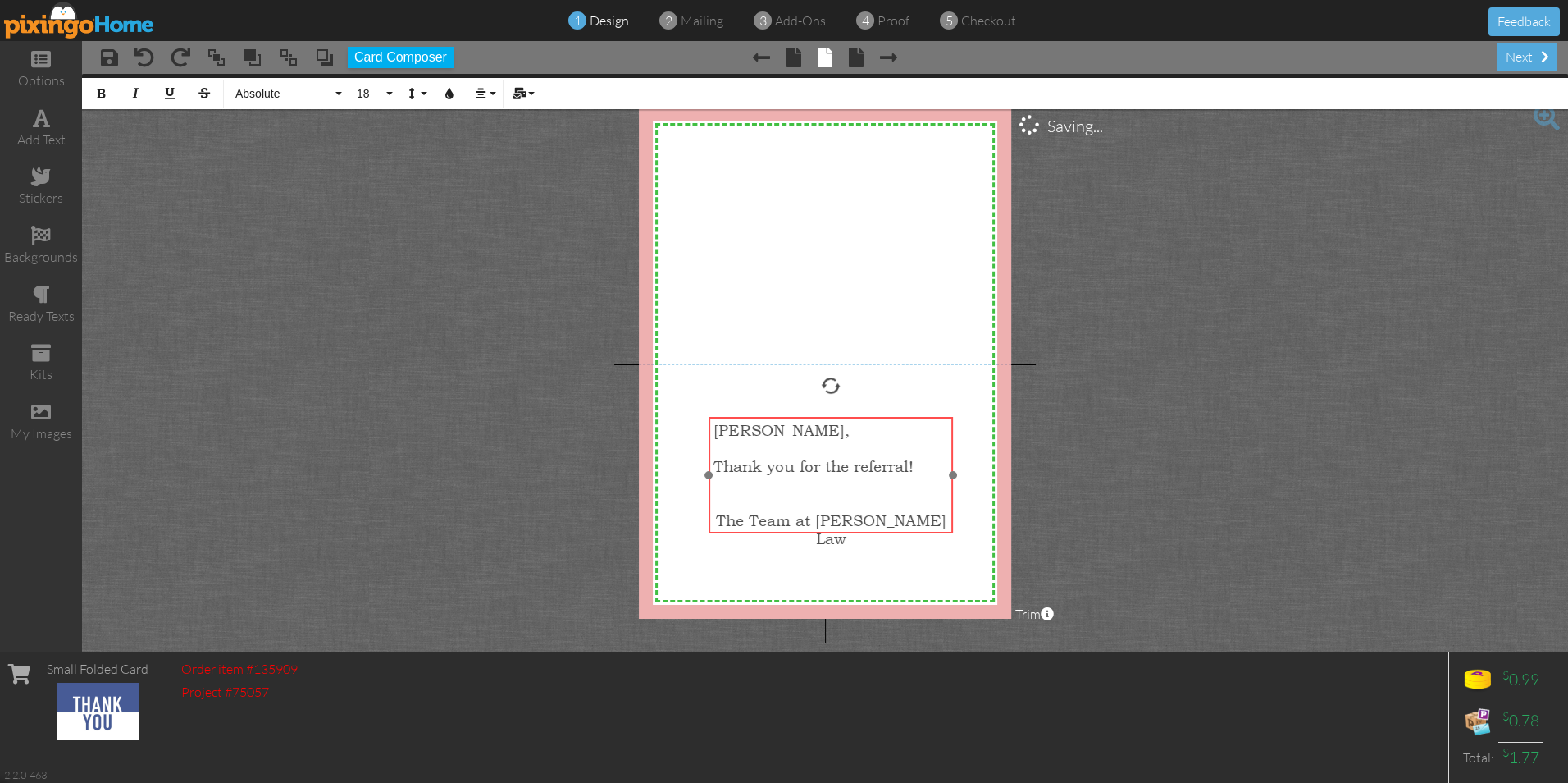
drag, startPoint x: 790, startPoint y: 380, endPoint x: 831, endPoint y: 416, distance: 54.6
click at [831, 417] on div "[PERSON_NAME], ​ Thank you for the referral! ​ ​ The Team at [PERSON_NAME] Law …" at bounding box center [830, 485] width 244 height 136
click at [1515, 54] on div "next" at bounding box center [1528, 57] width 60 height 27
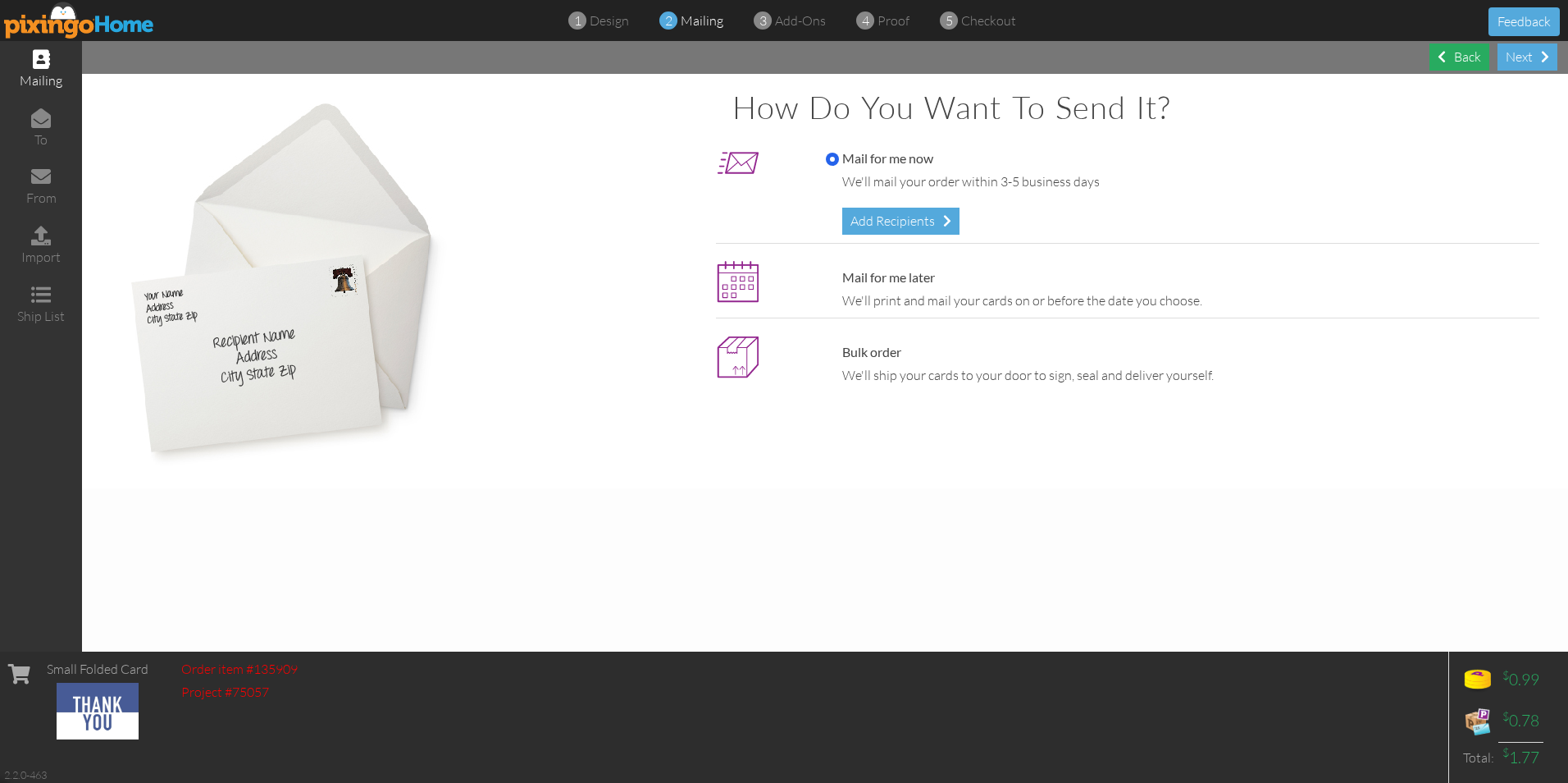
click at [1446, 49] on div "Back" at bounding box center [1459, 57] width 60 height 27
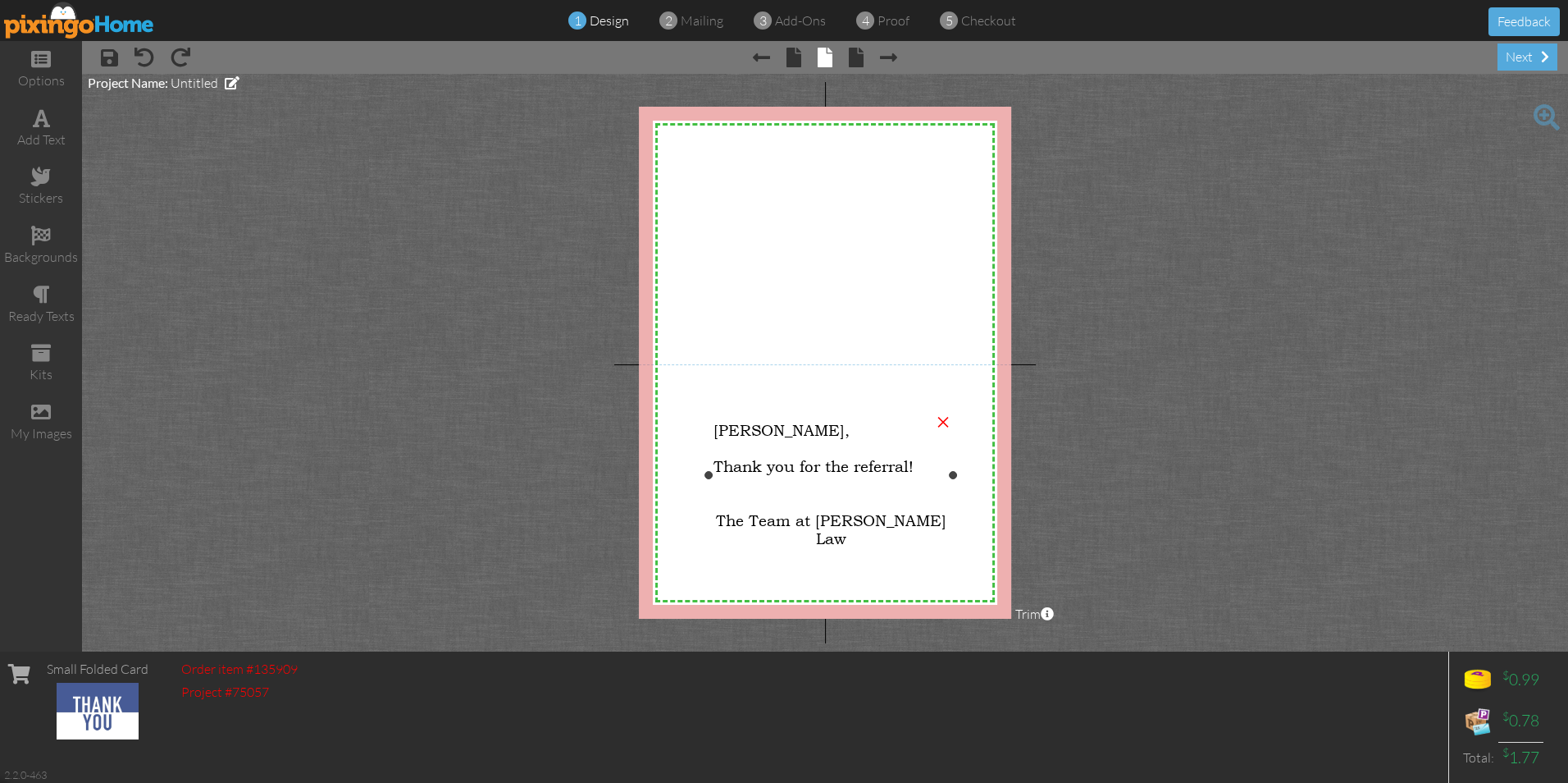
click at [938, 418] on div "×" at bounding box center [943, 420] width 26 height 26
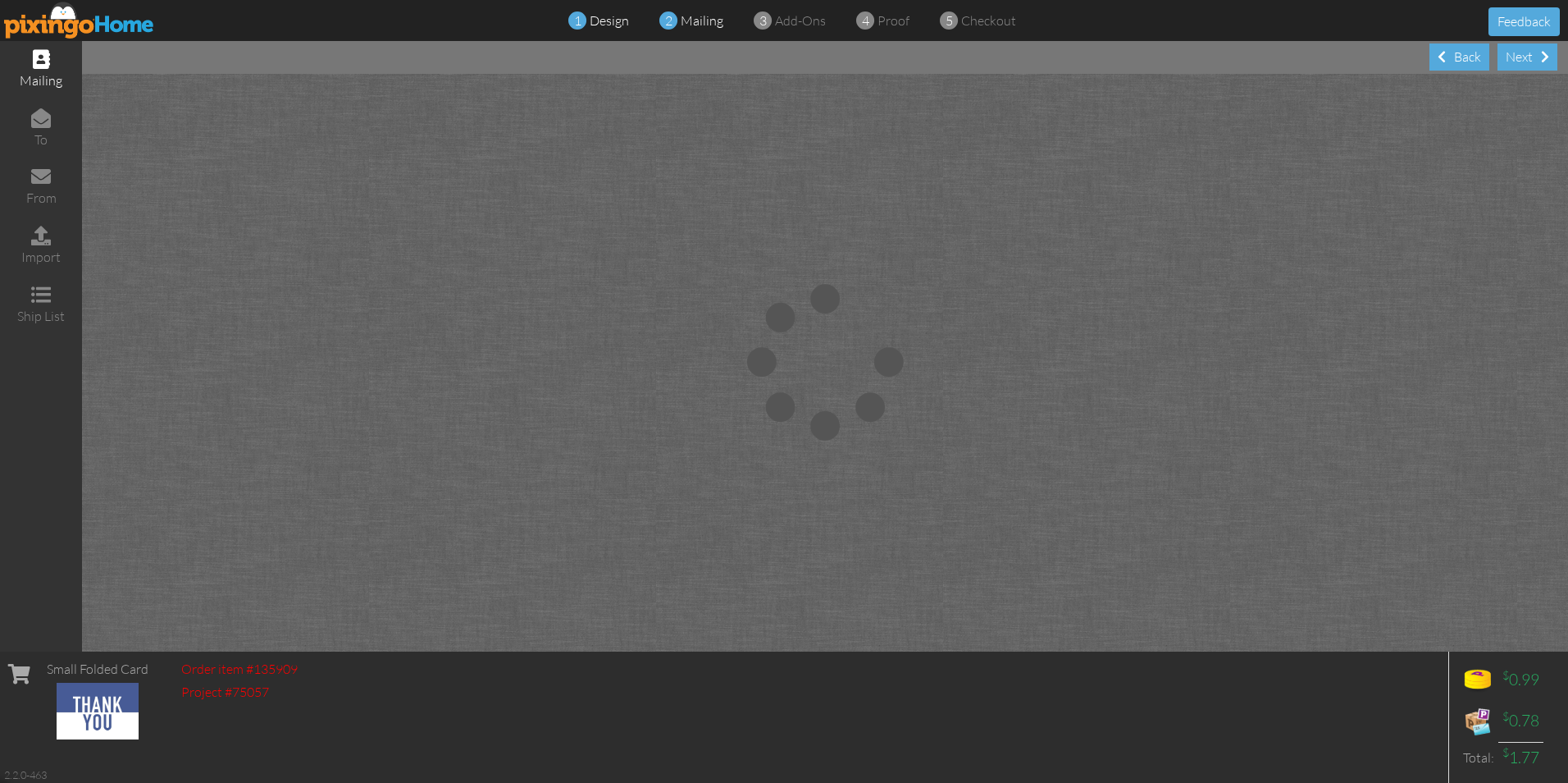
click at [582, 20] on span at bounding box center [578, 21] width 18 height 32
click at [53, 16] on img at bounding box center [80, 20] width 151 height 37
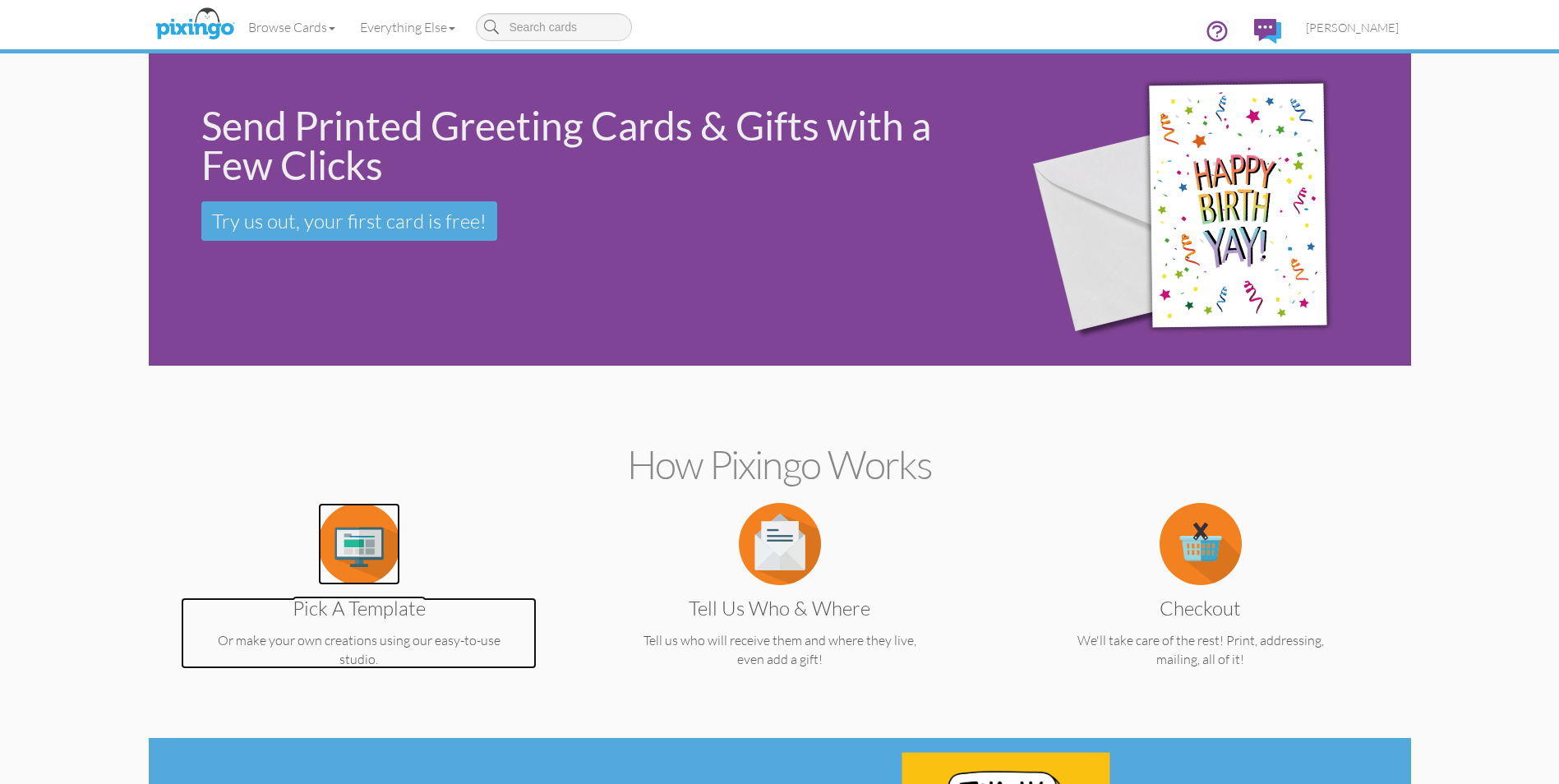
click at [361, 563] on img at bounding box center [358, 544] width 82 height 82
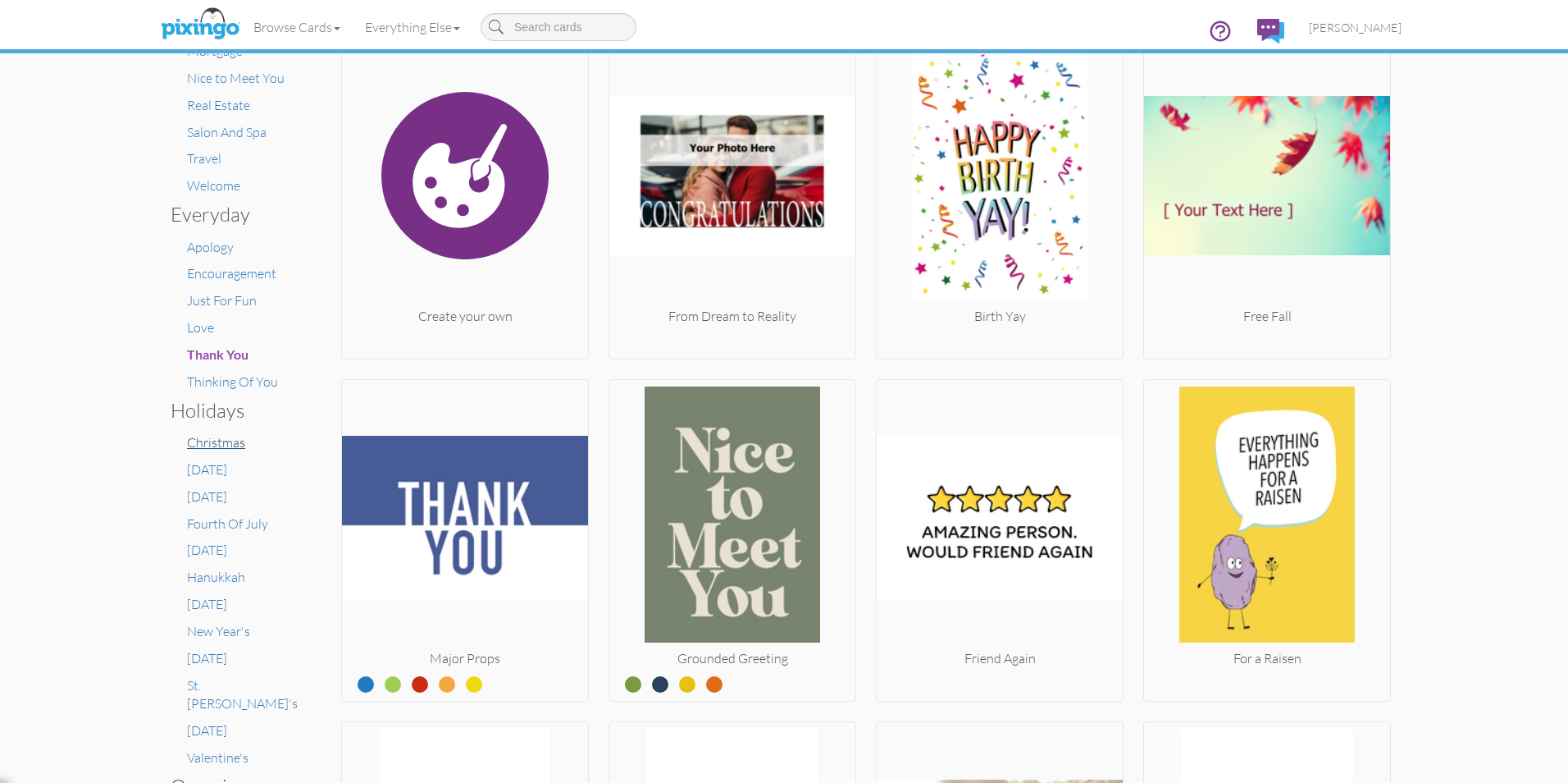
scroll to position [328, 0]
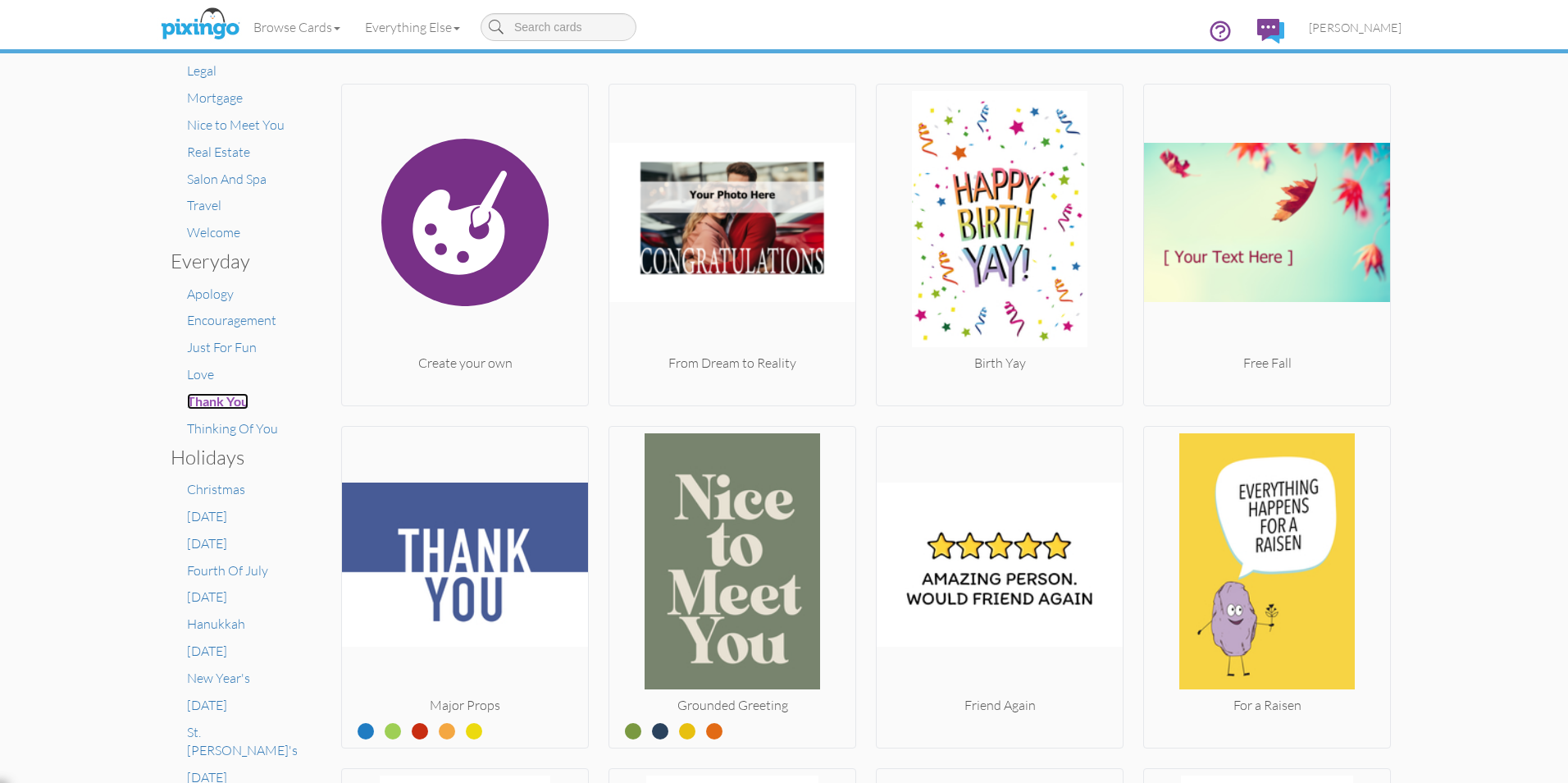
click at [204, 396] on span "Thank You" at bounding box center [217, 400] width 61 height 15
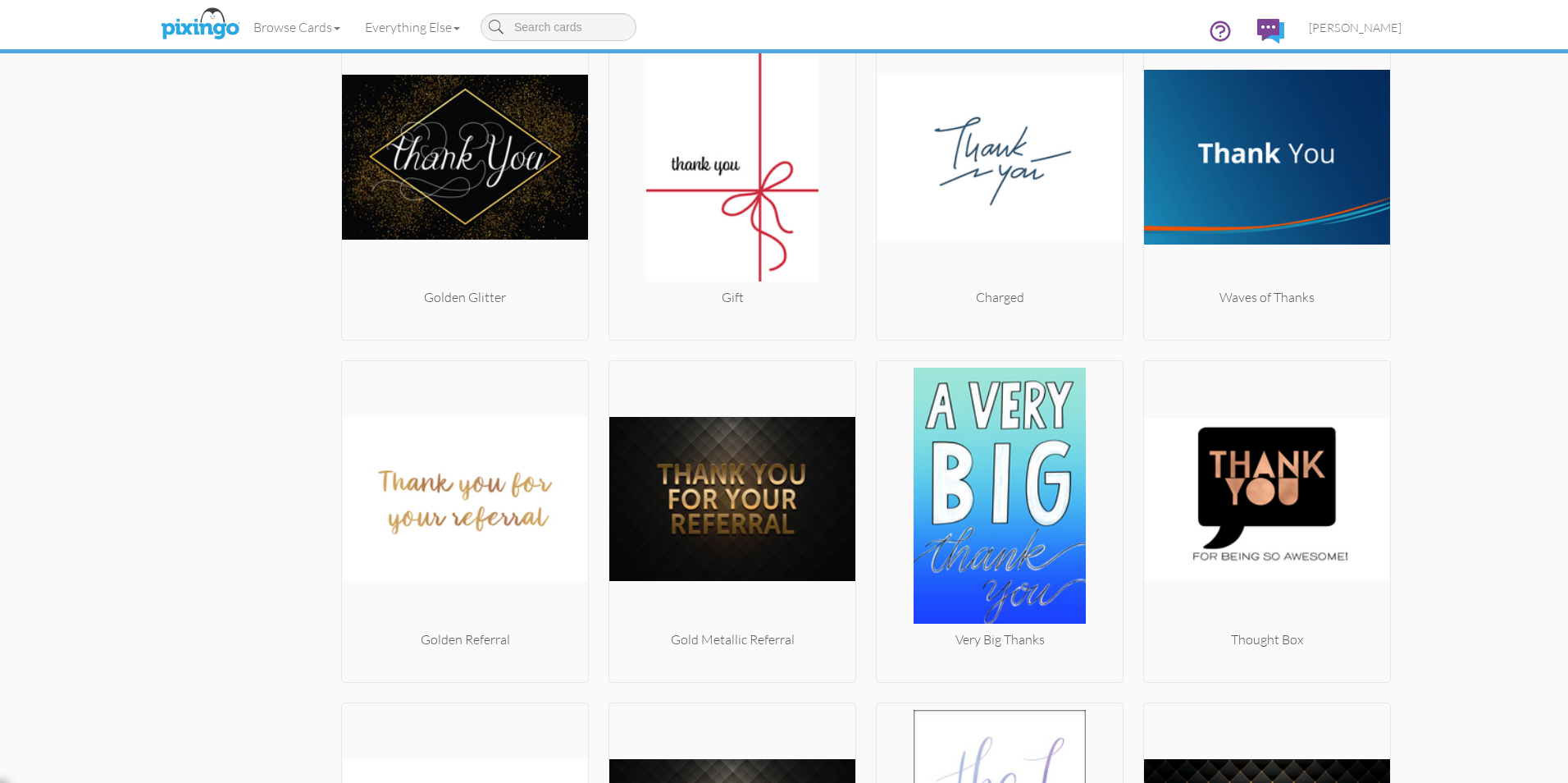
scroll to position [3774, 0]
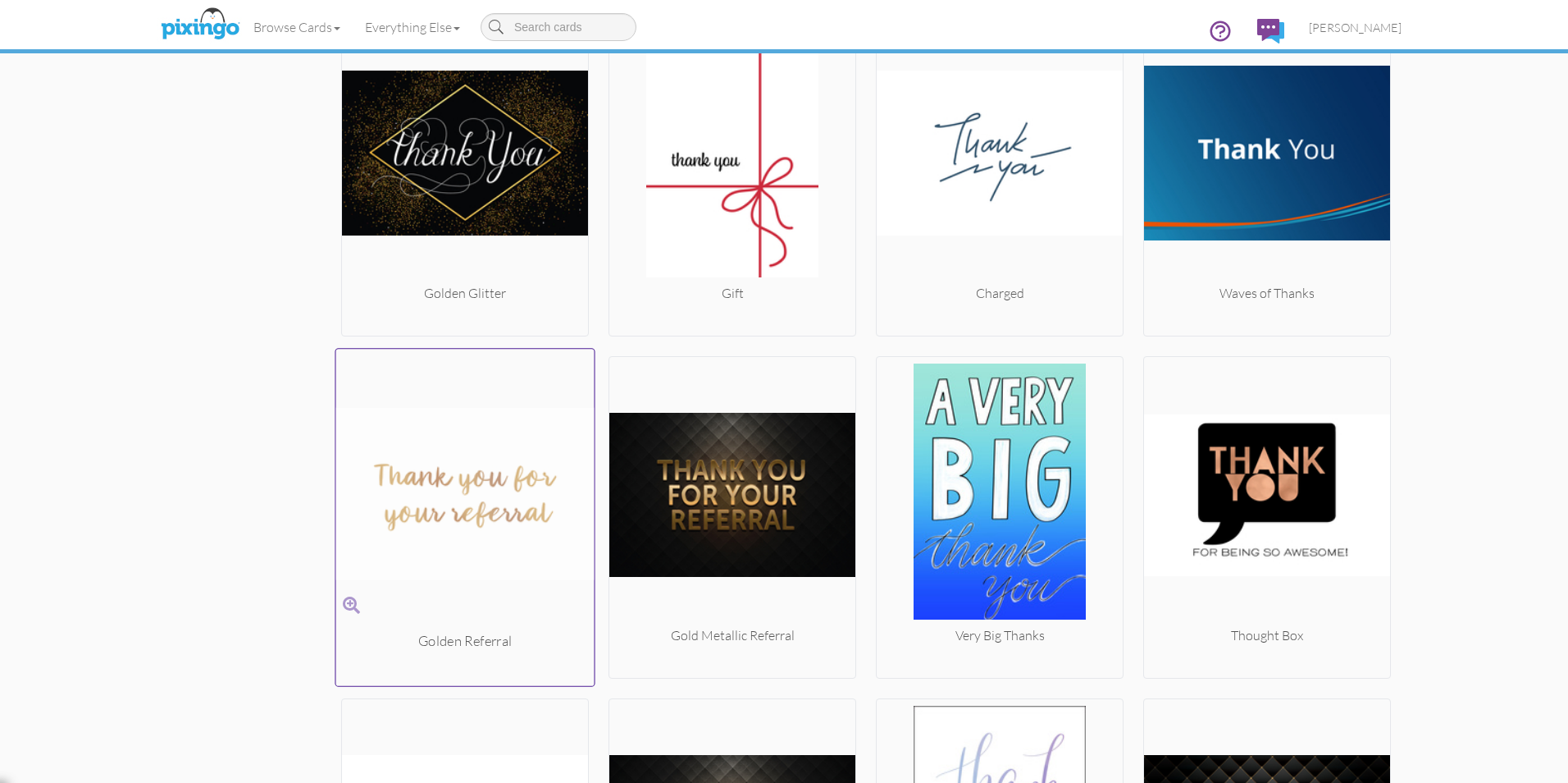
click at [436, 500] on img at bounding box center [465, 494] width 259 height 276
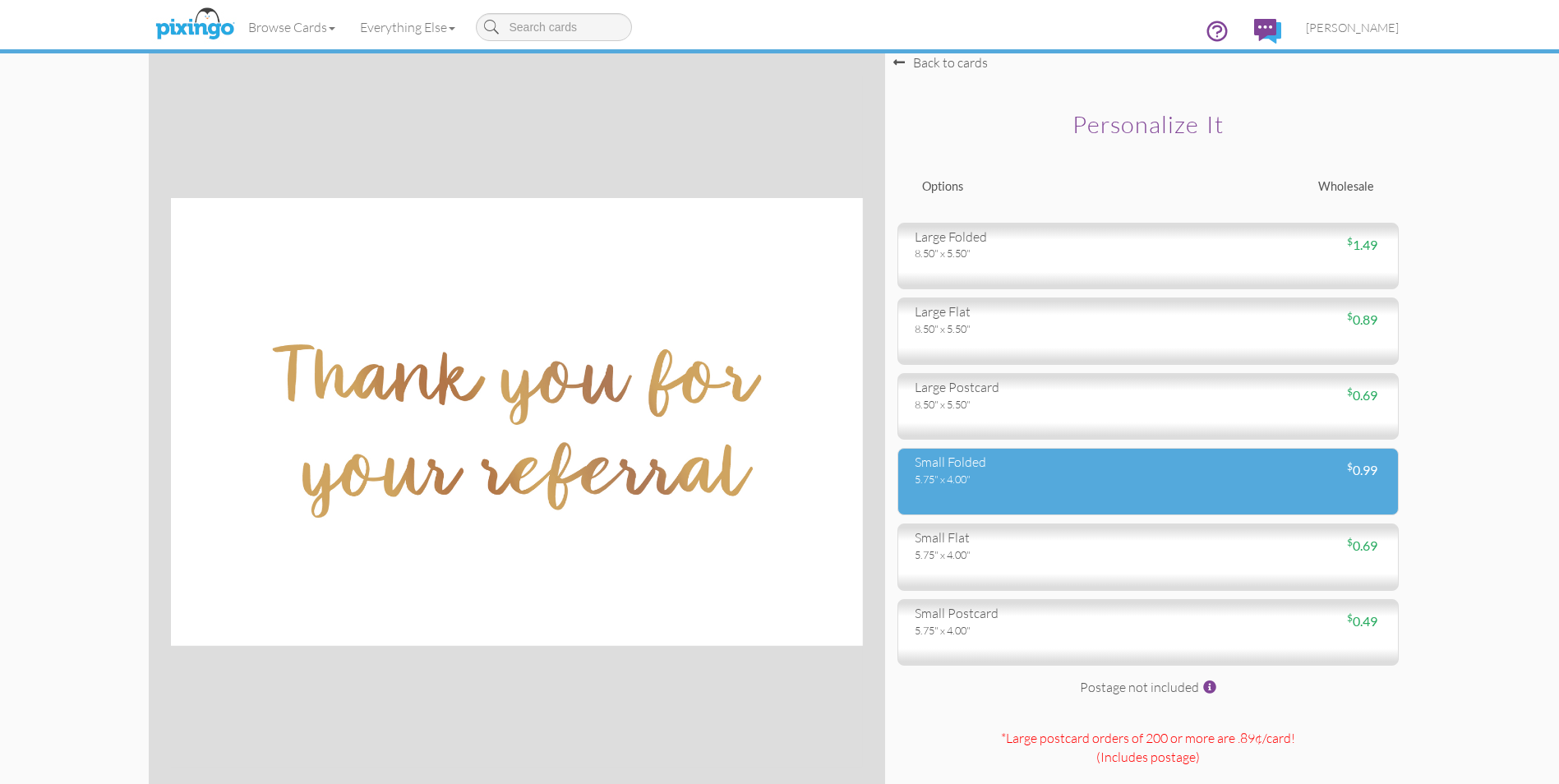
click at [1153, 491] on div "small folded 5.75" x 4.00" $ 0.99" at bounding box center [1148, 481] width 502 height 68
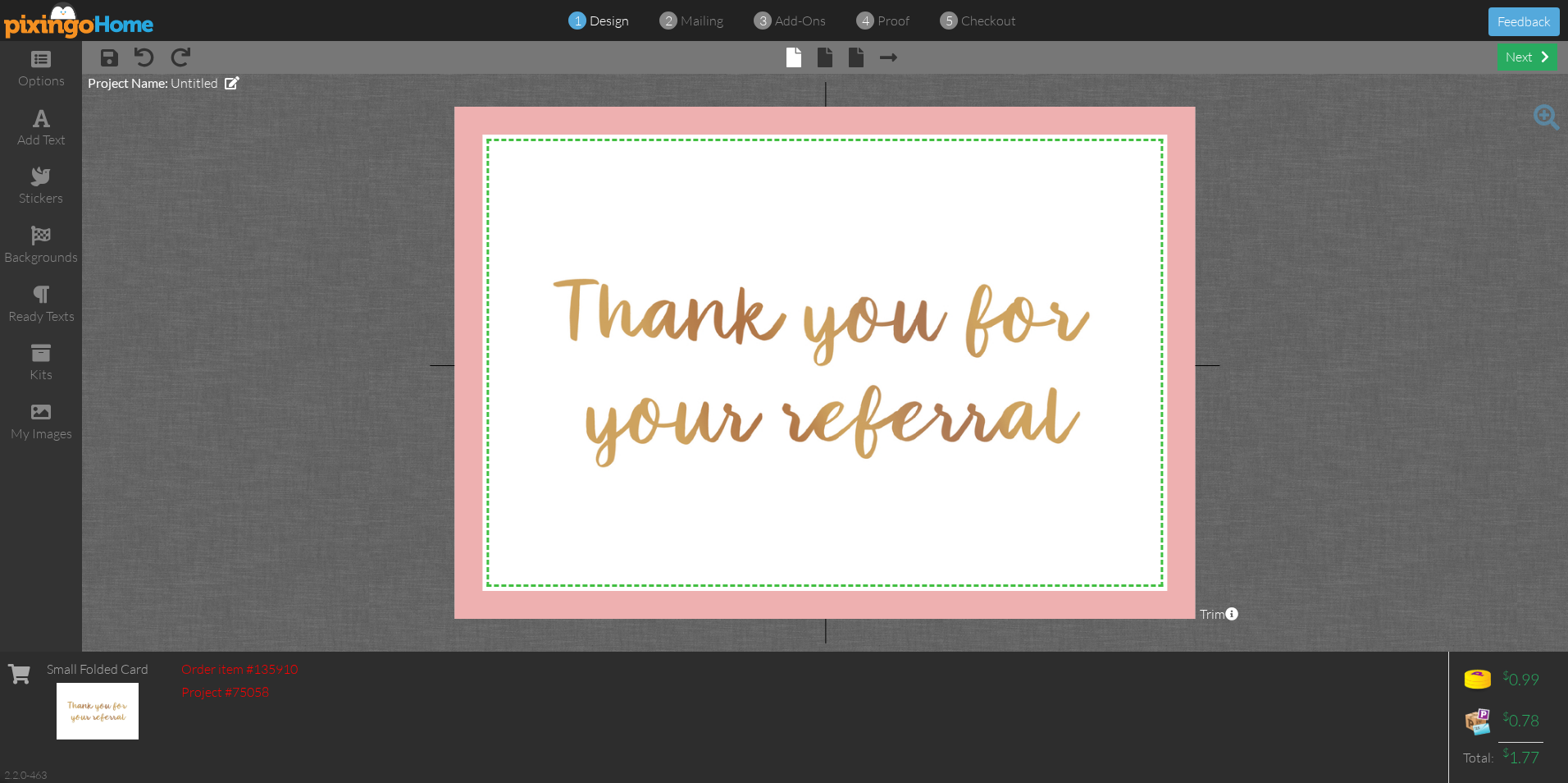
click at [1519, 53] on div "next" at bounding box center [1528, 57] width 60 height 27
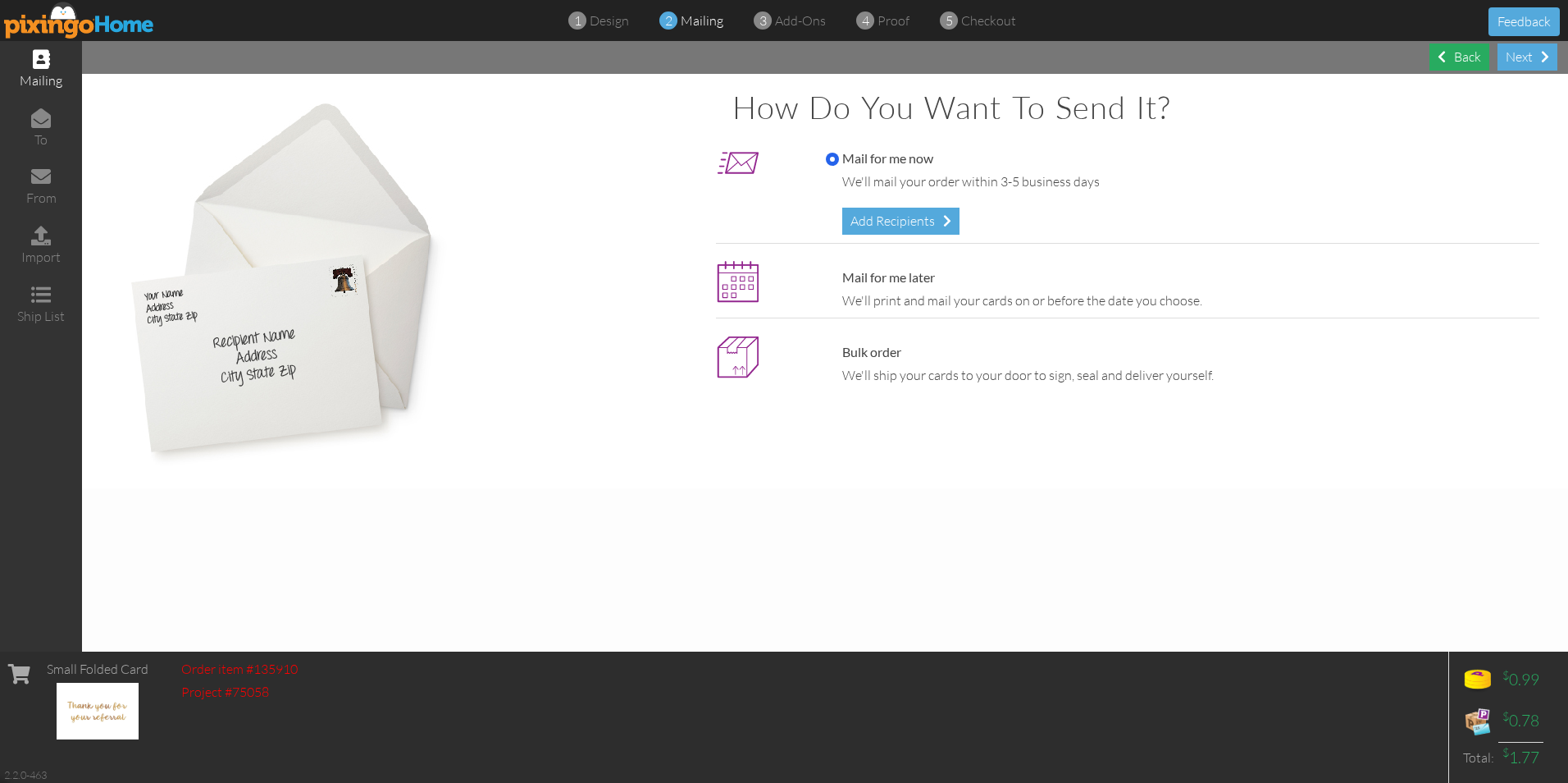
click at [1466, 60] on div "Back" at bounding box center [1459, 57] width 60 height 27
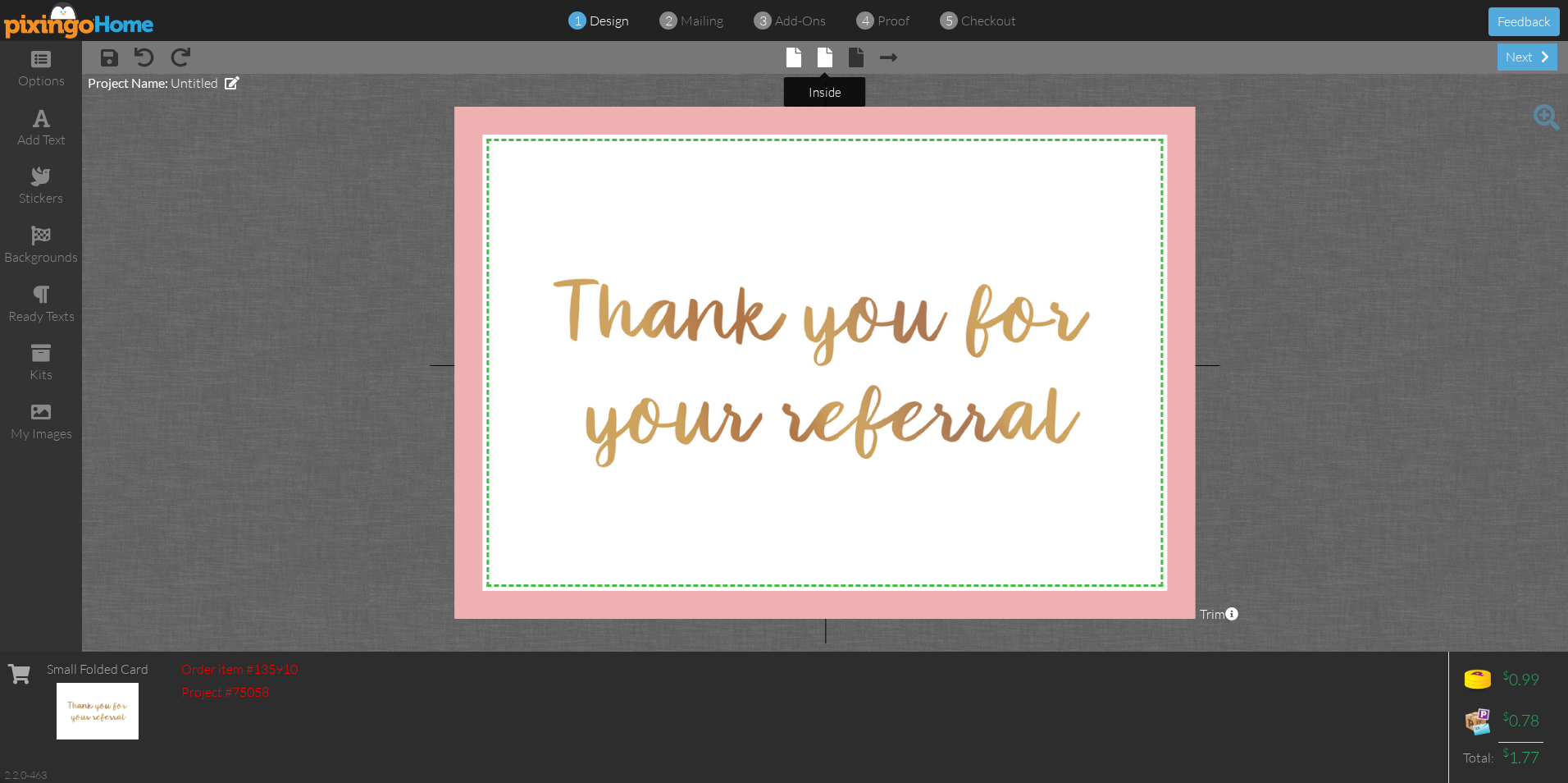
click at [825, 56] on span at bounding box center [825, 58] width 14 height 20
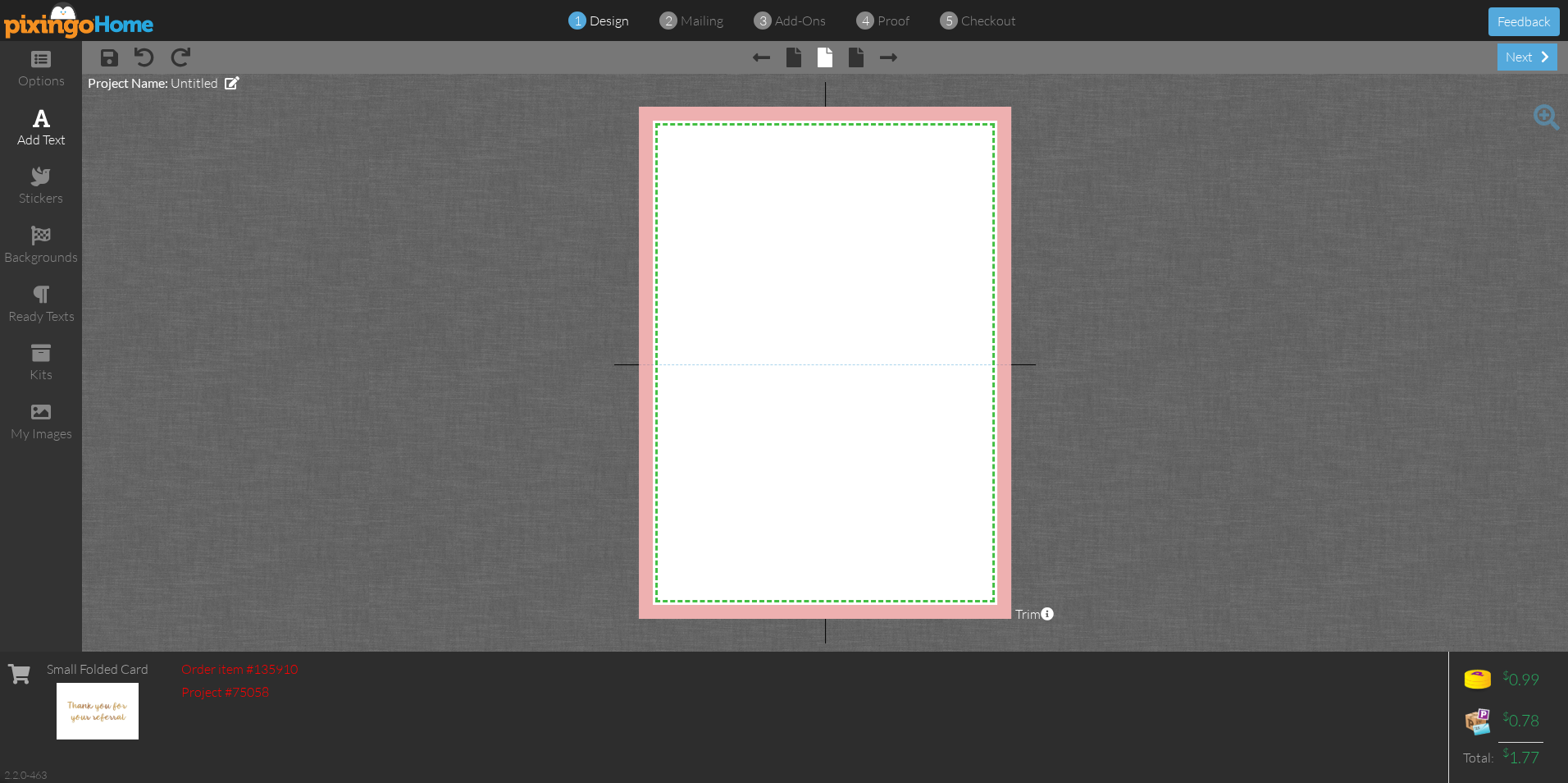
click at [40, 122] on span at bounding box center [41, 118] width 17 height 20
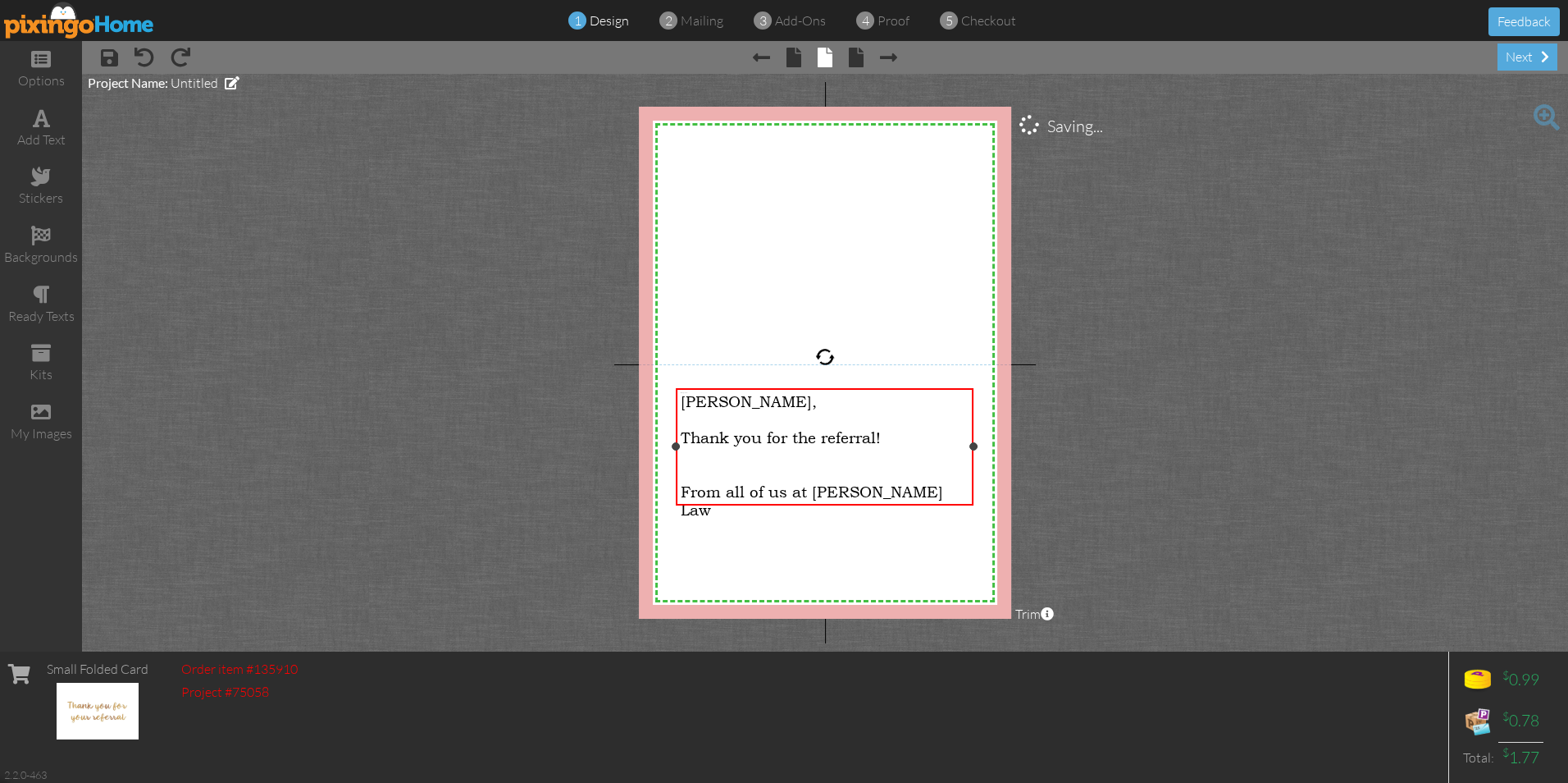
click at [846, 459] on div "​" at bounding box center [826, 456] width 289 height 18
click at [802, 414] on div "​" at bounding box center [826, 419] width 289 height 18
click at [778, 413] on div "​" at bounding box center [826, 419] width 289 height 18
click at [741, 400] on div "[PERSON_NAME]," at bounding box center [826, 401] width 289 height 18
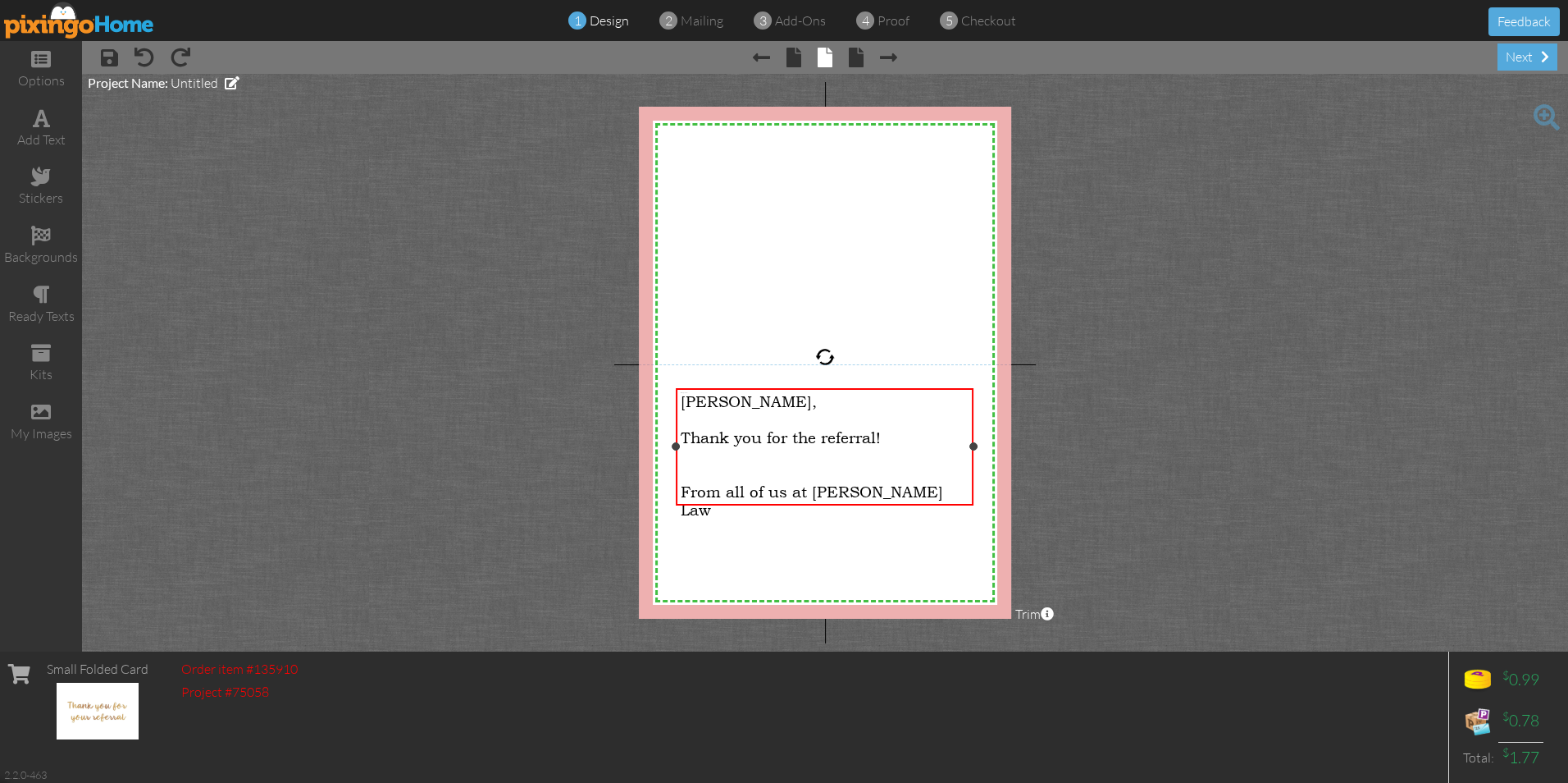
drag, startPoint x: 690, startPoint y: 404, endPoint x: 715, endPoint y: 399, distance: 25.5
click at [690, 404] on span "[PERSON_NAME]," at bounding box center [749, 401] width 137 height 18
click at [858, 57] on span at bounding box center [856, 58] width 14 height 20
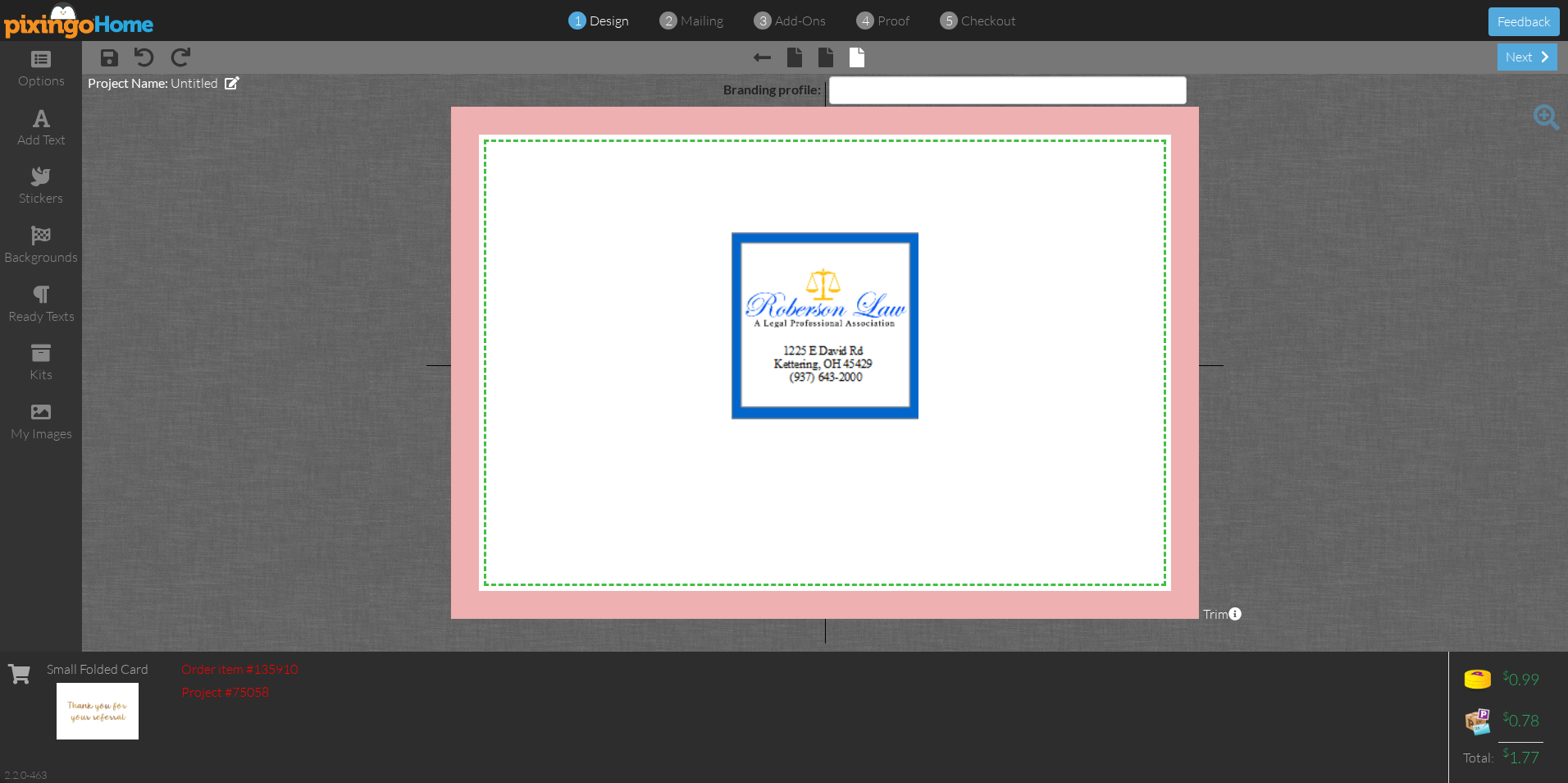
select select "object:5847"
click at [1519, 58] on div "next" at bounding box center [1528, 57] width 60 height 27
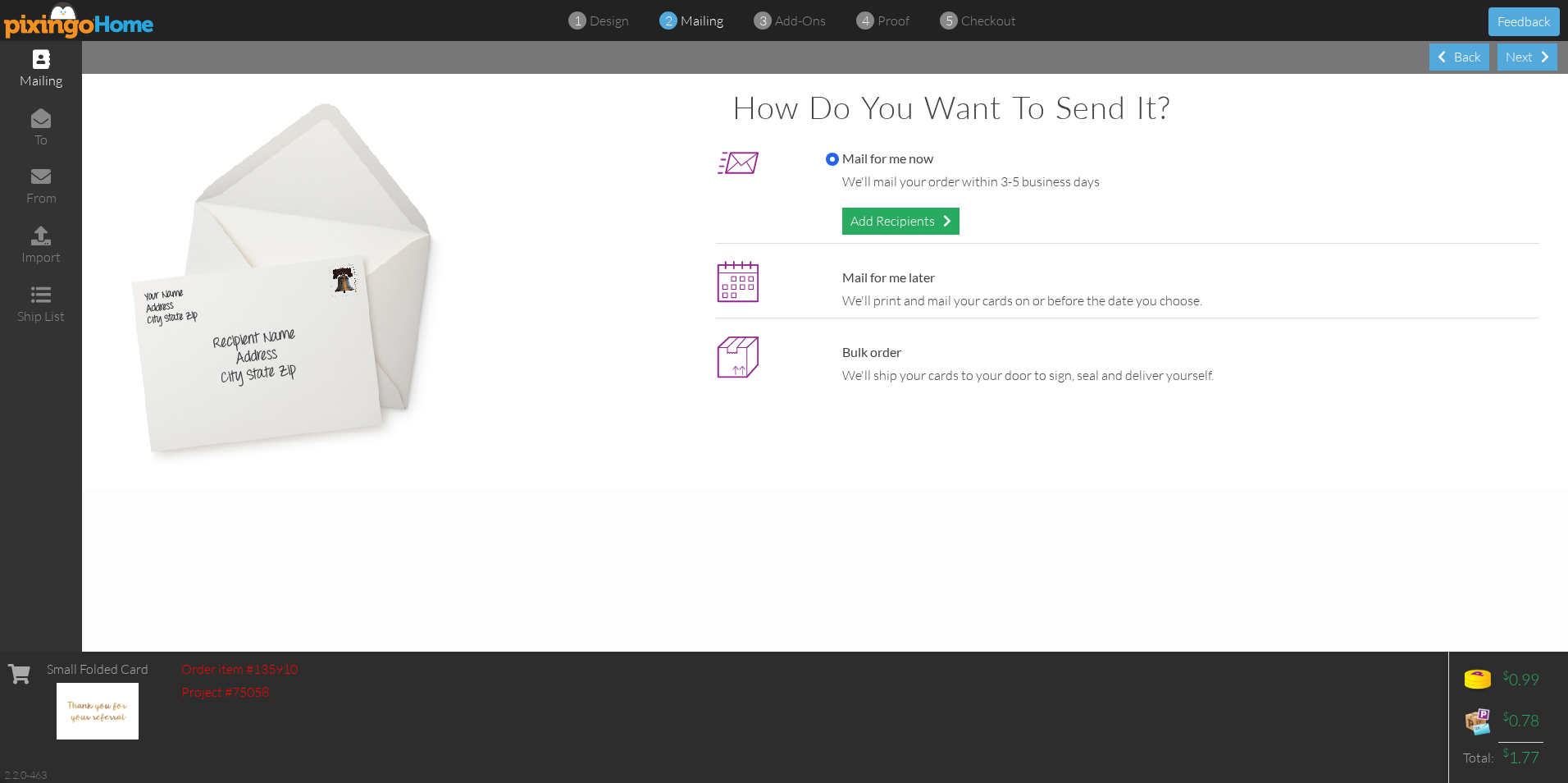
click at [911, 217] on div "Add Recipients" at bounding box center [900, 221] width 118 height 27
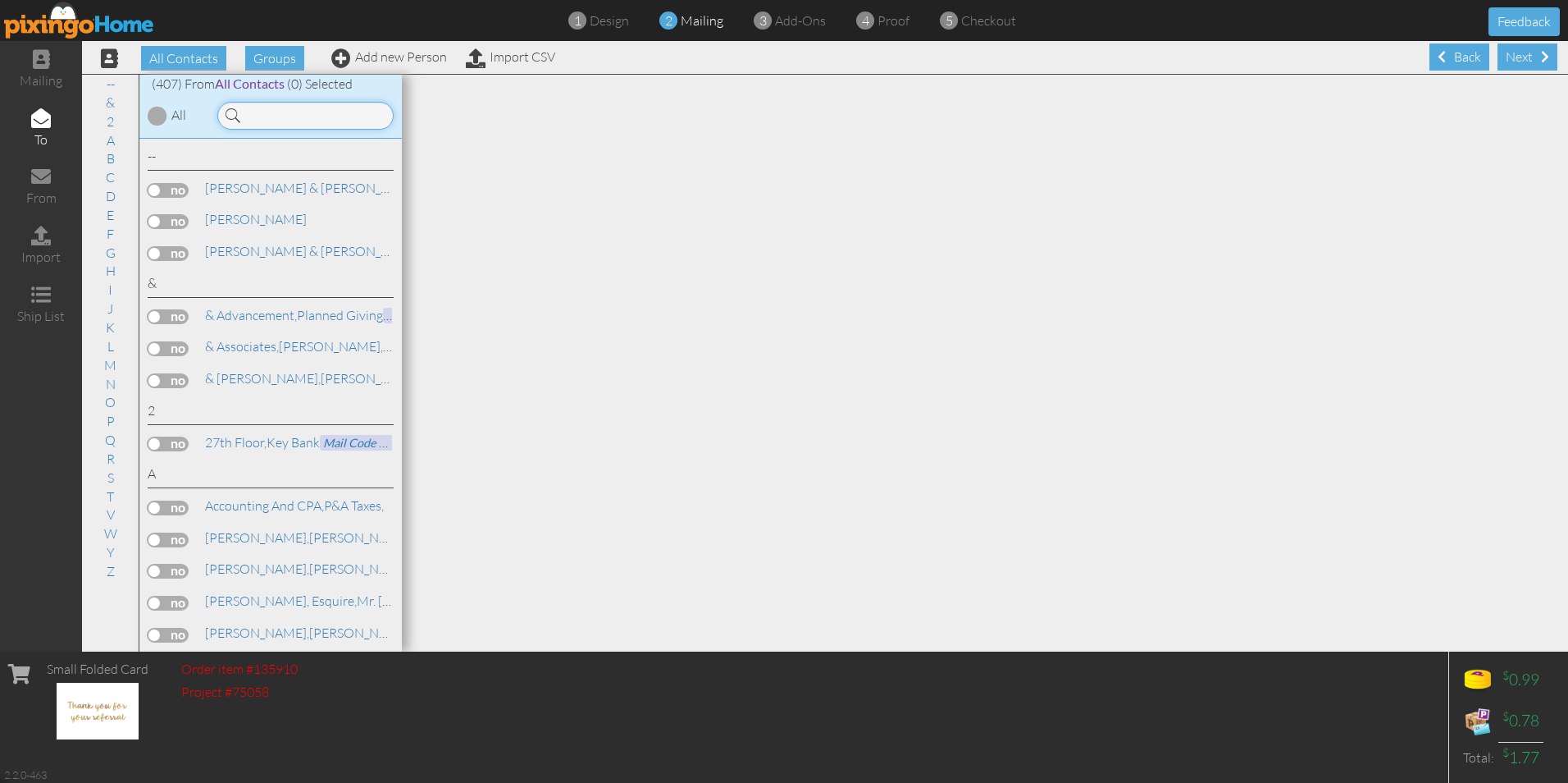
click at [261, 111] on input at bounding box center [306, 115] width 176 height 28
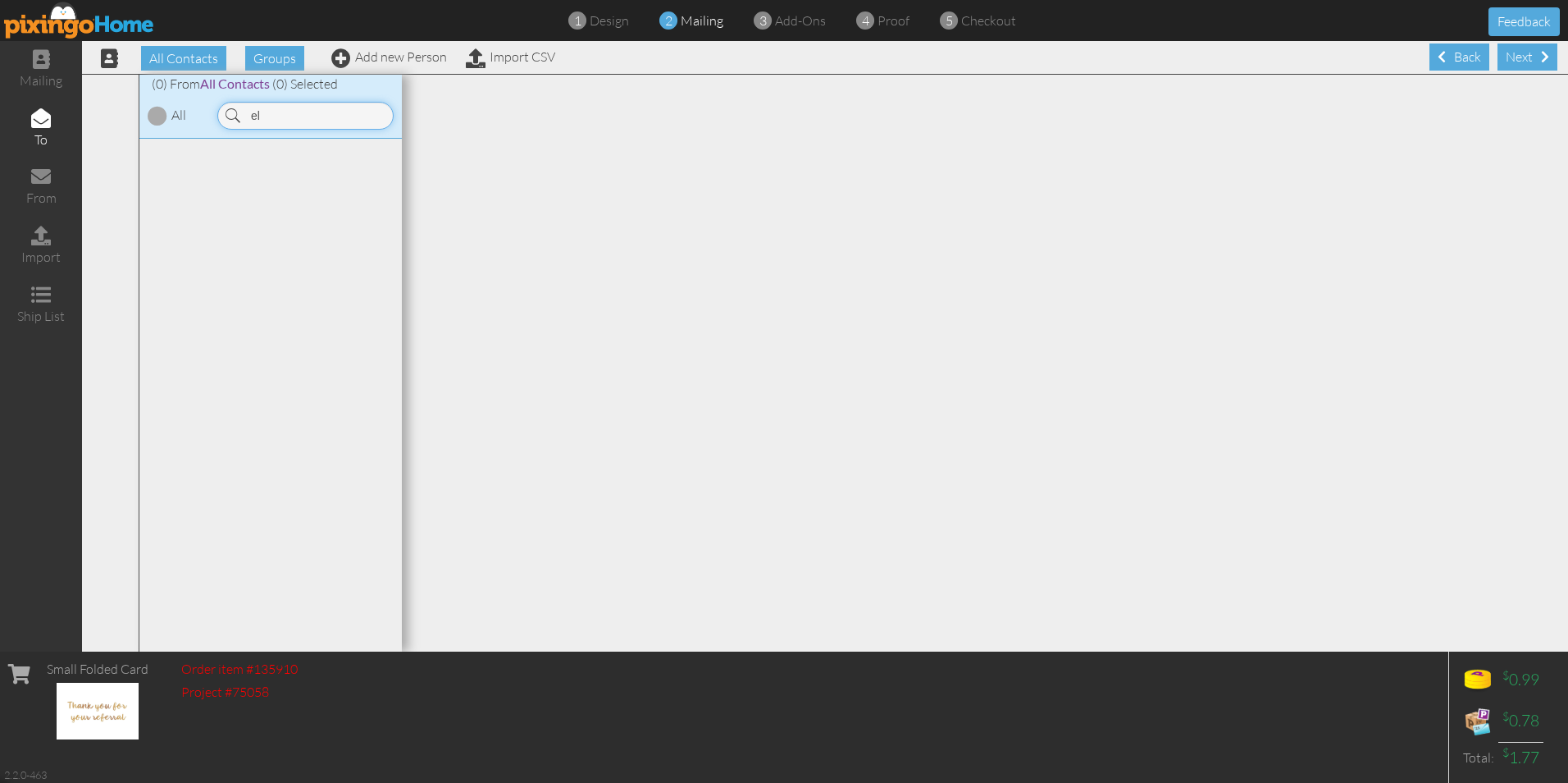
type input "e"
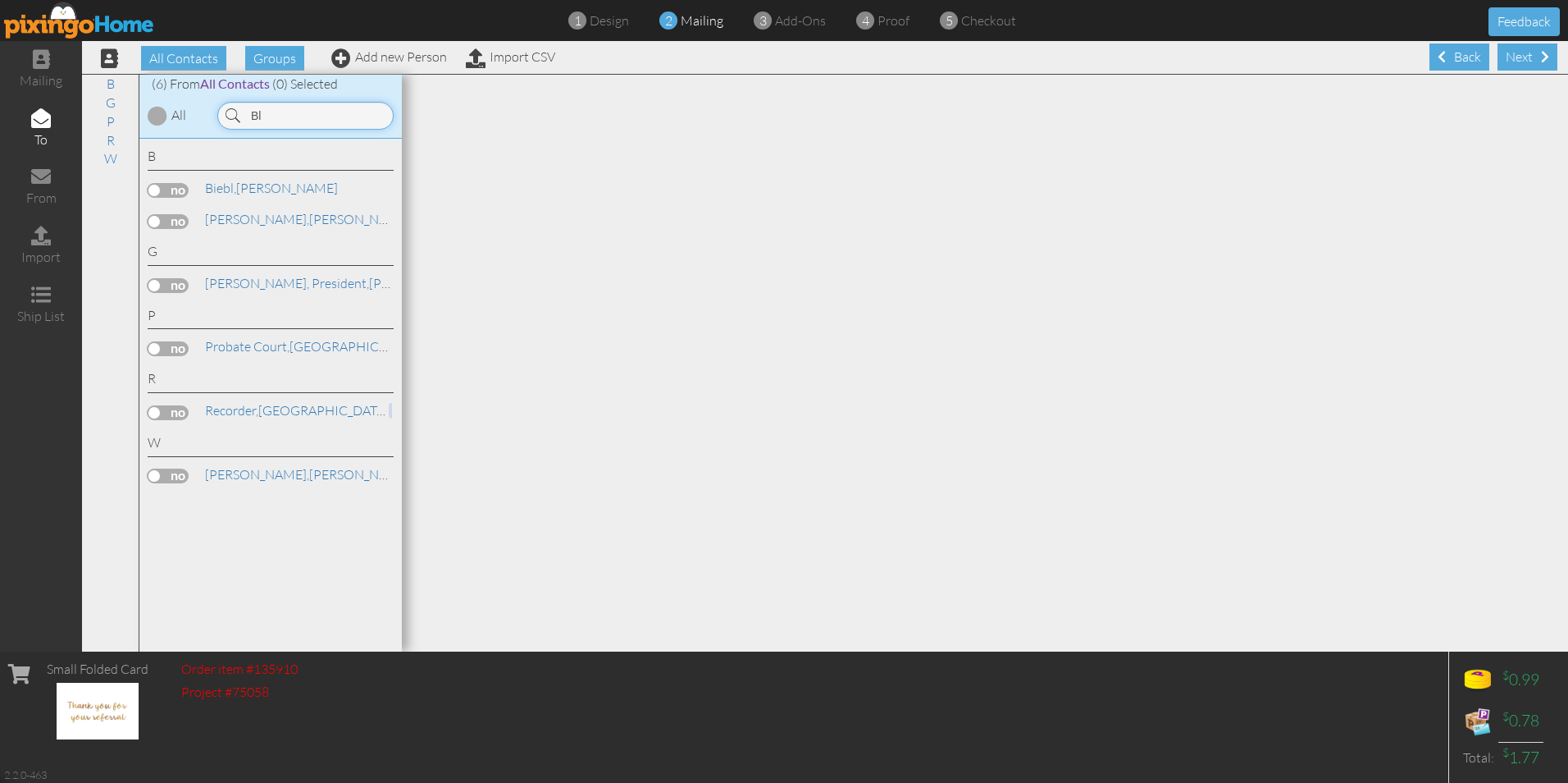
type input "B"
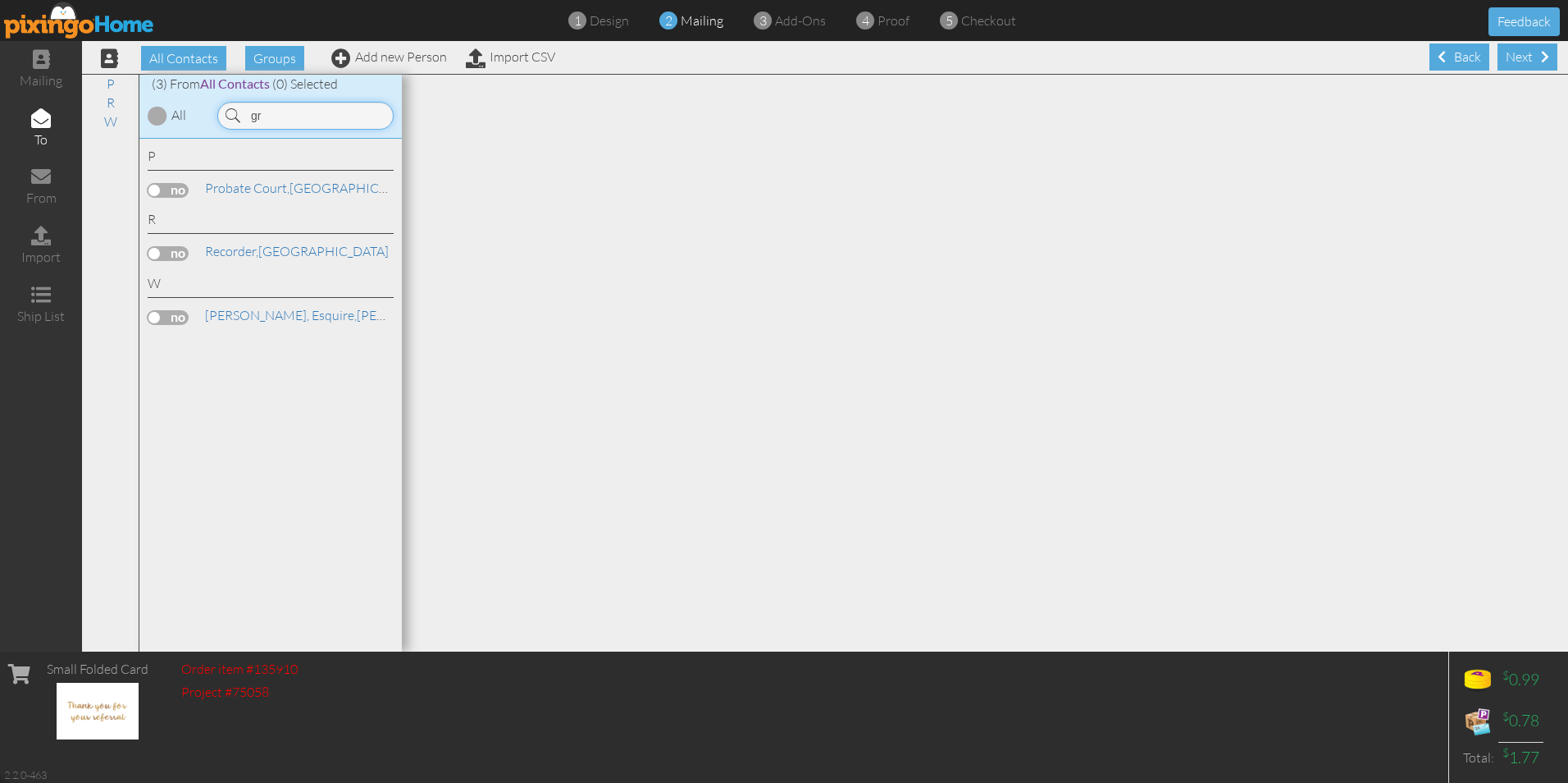
type input "g"
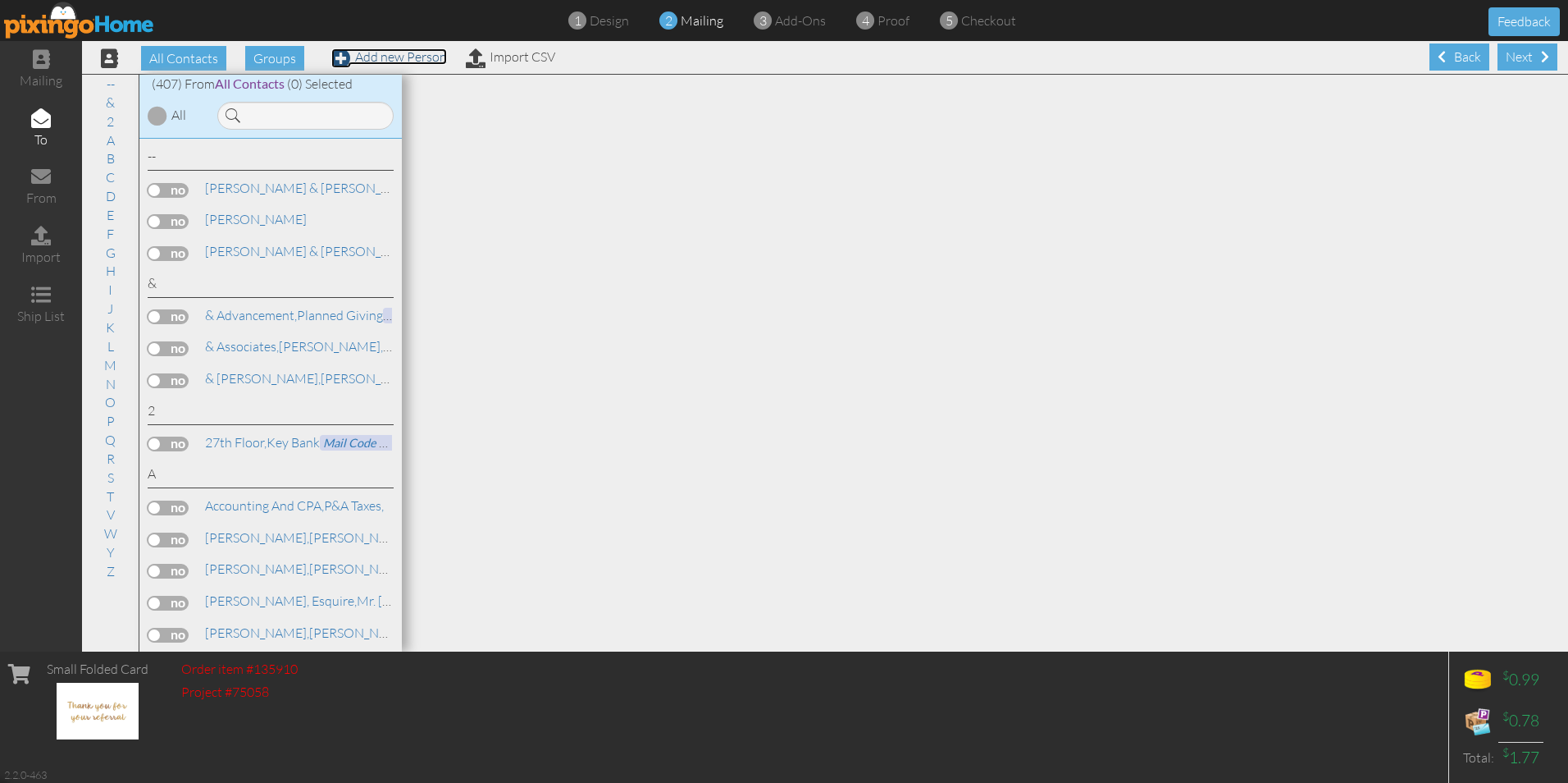
click at [369, 56] on link "Add new Person" at bounding box center [389, 57] width 116 height 16
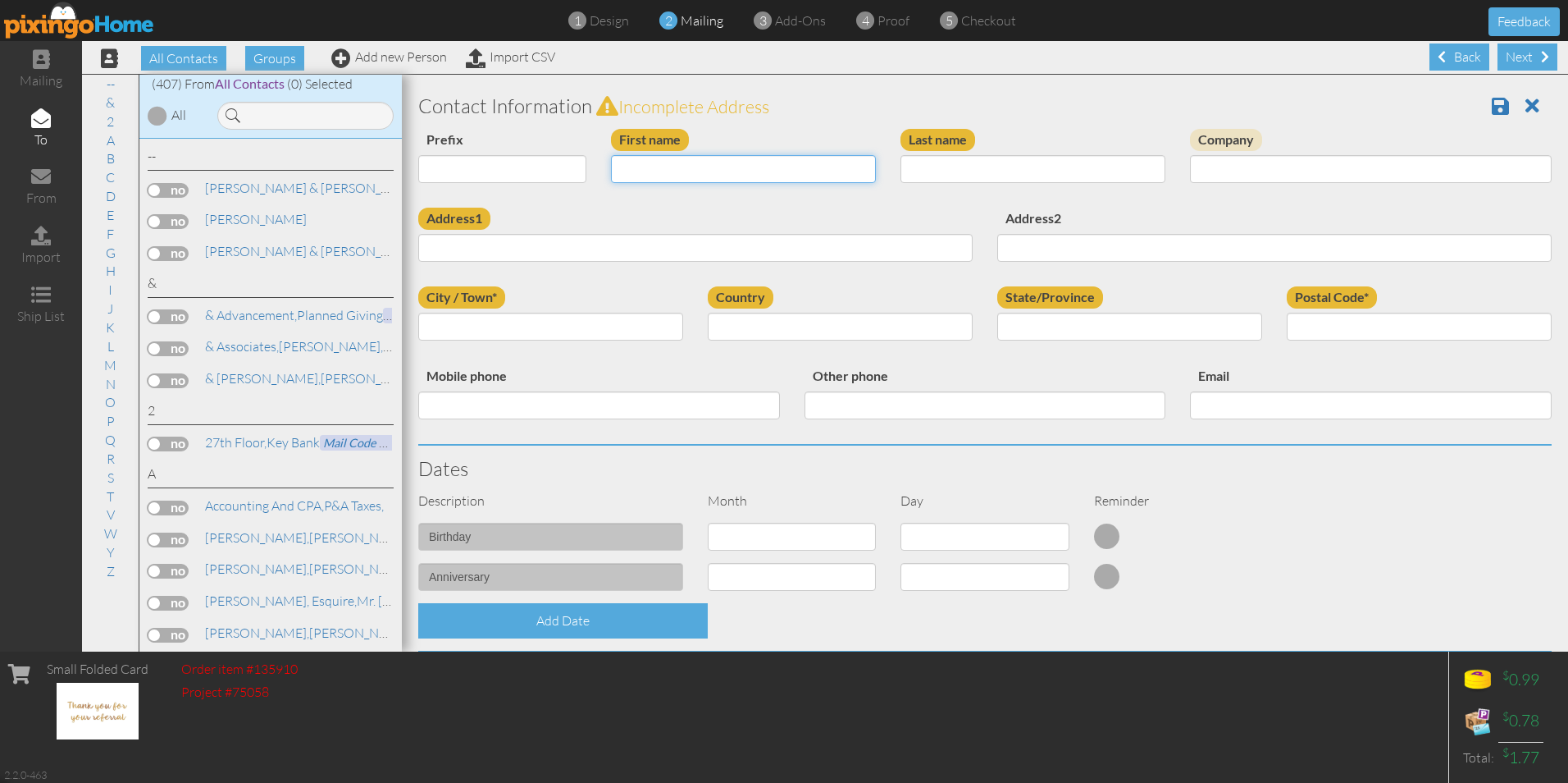
click at [633, 170] on input "First name" at bounding box center [743, 169] width 265 height 28
type input "Kaylin"
type input "[PERSON_NAME]"
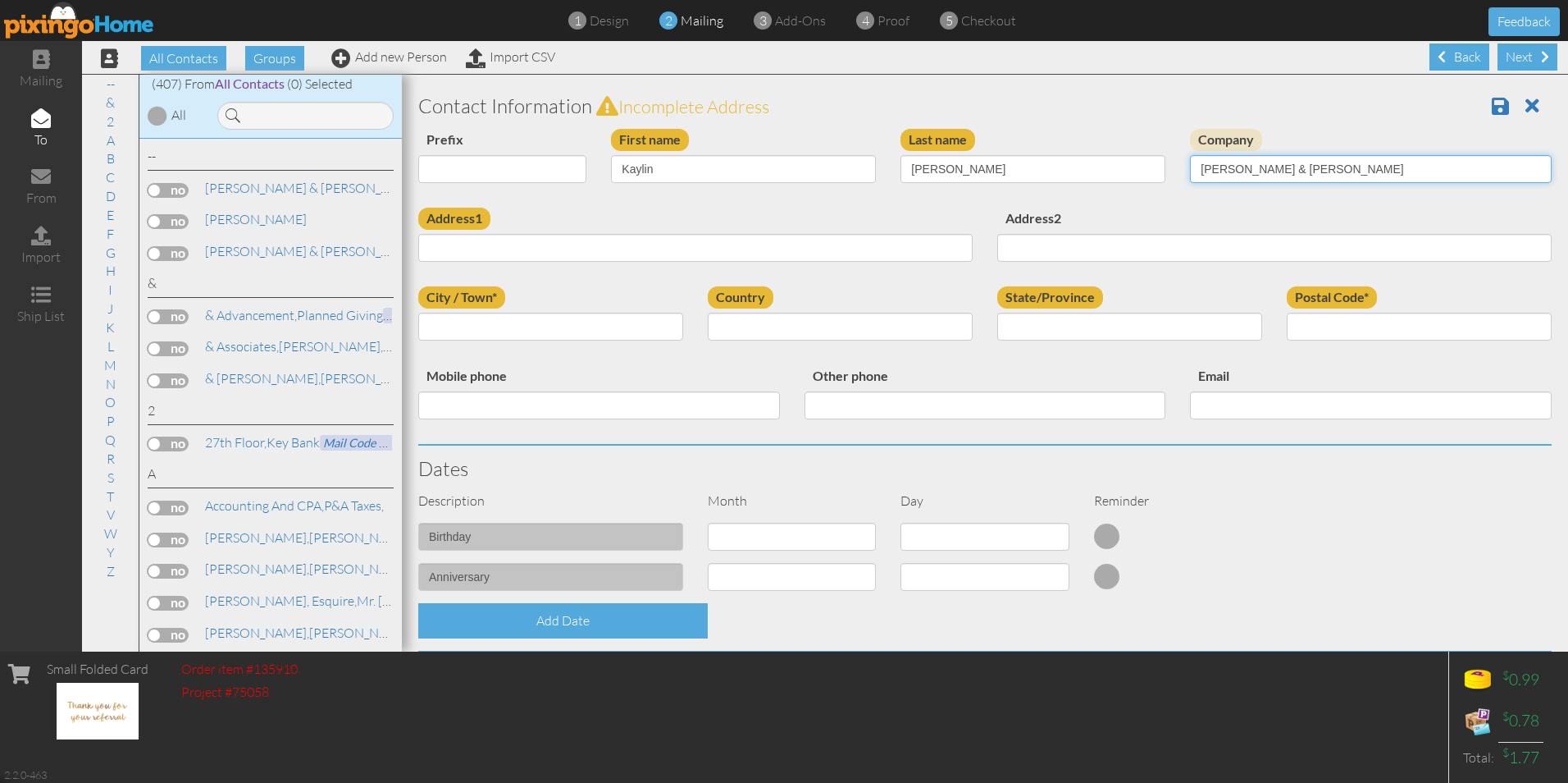
type input "[PERSON_NAME] & [PERSON_NAME]"
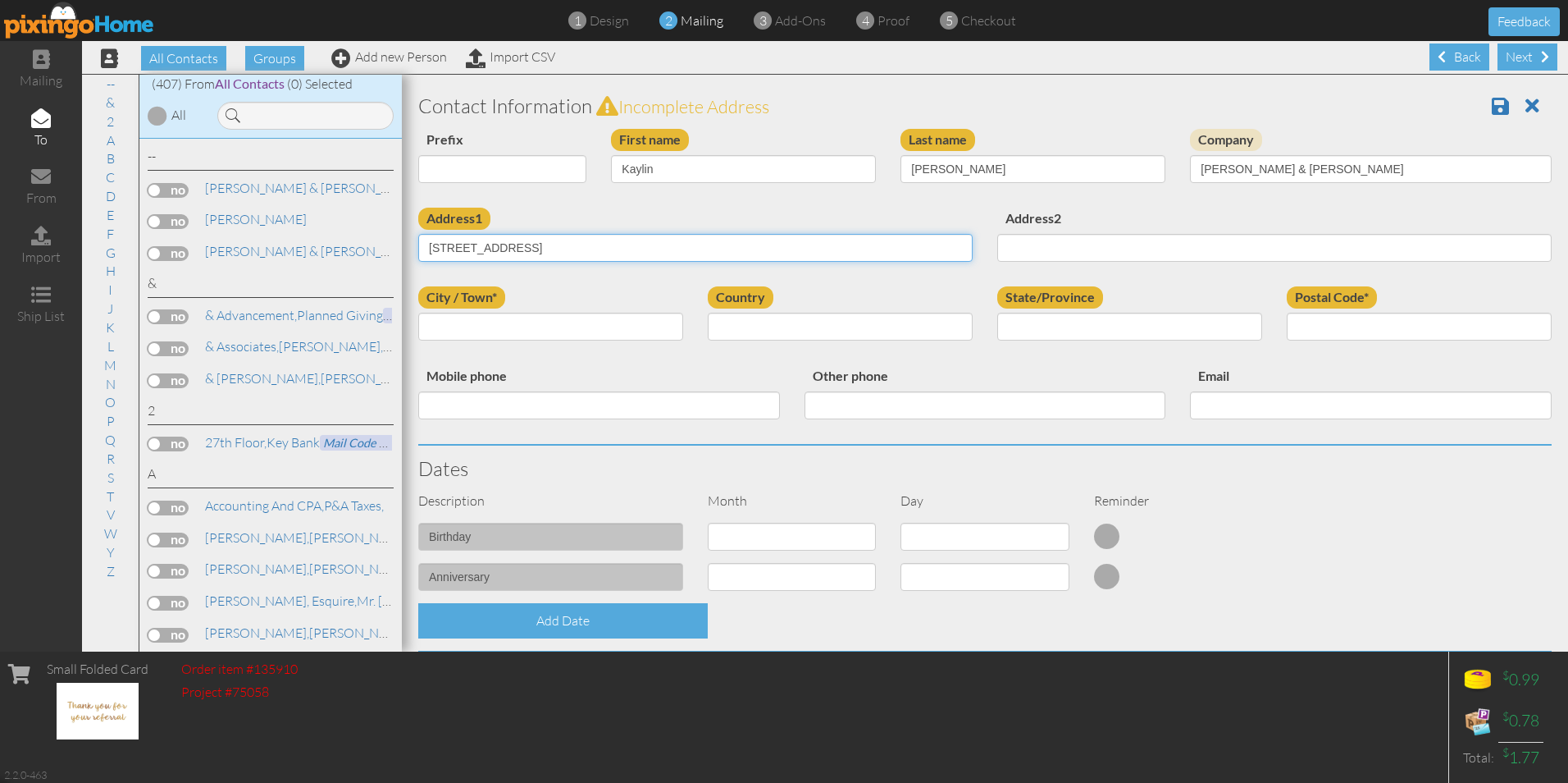
type input "[STREET_ADDRESS]"
type input "[GEOGRAPHIC_DATA]"
select select "object:10682"
select select "object:10740"
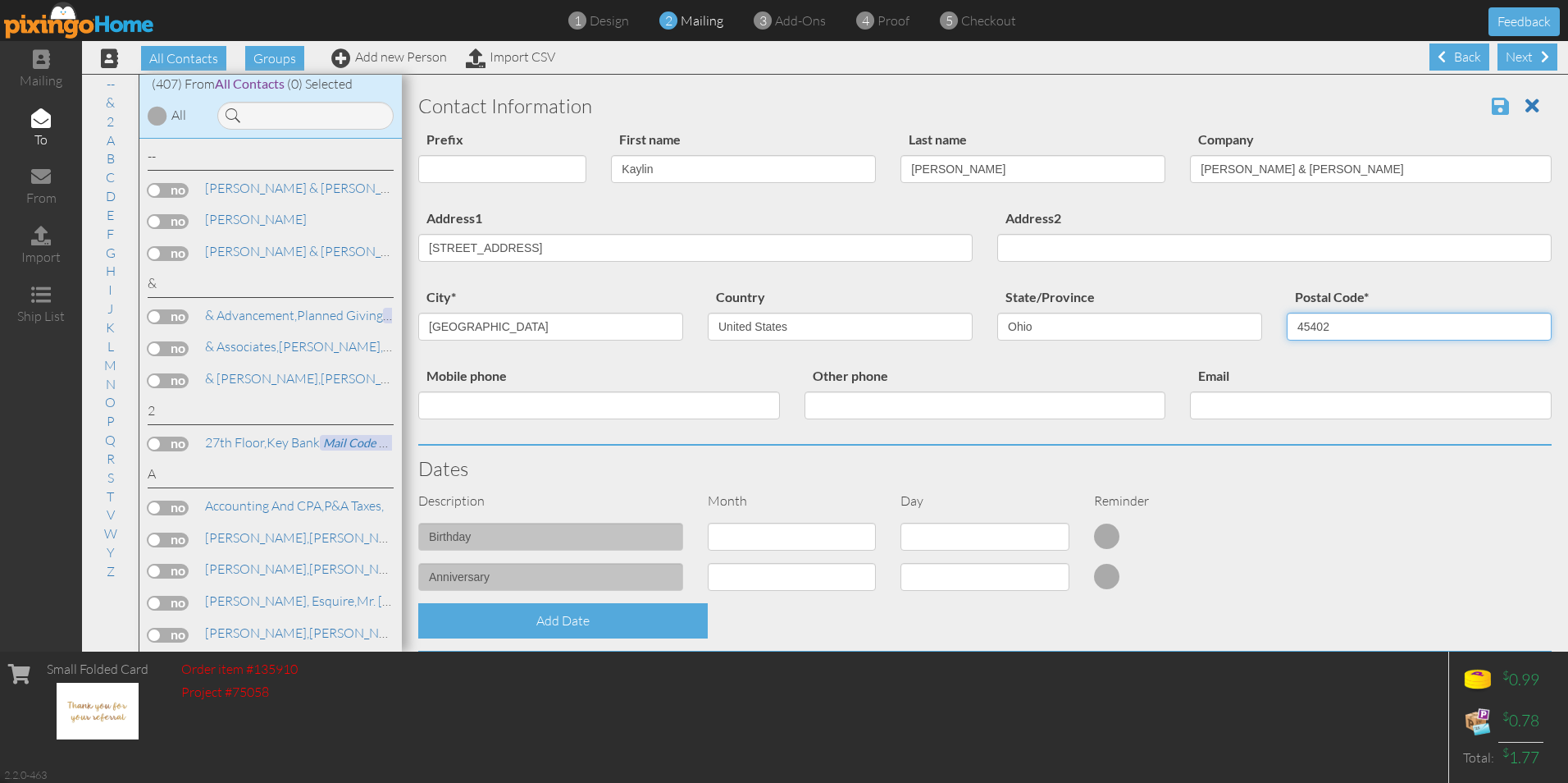
type input "45402"
click at [1492, 104] on span at bounding box center [1500, 106] width 17 height 20
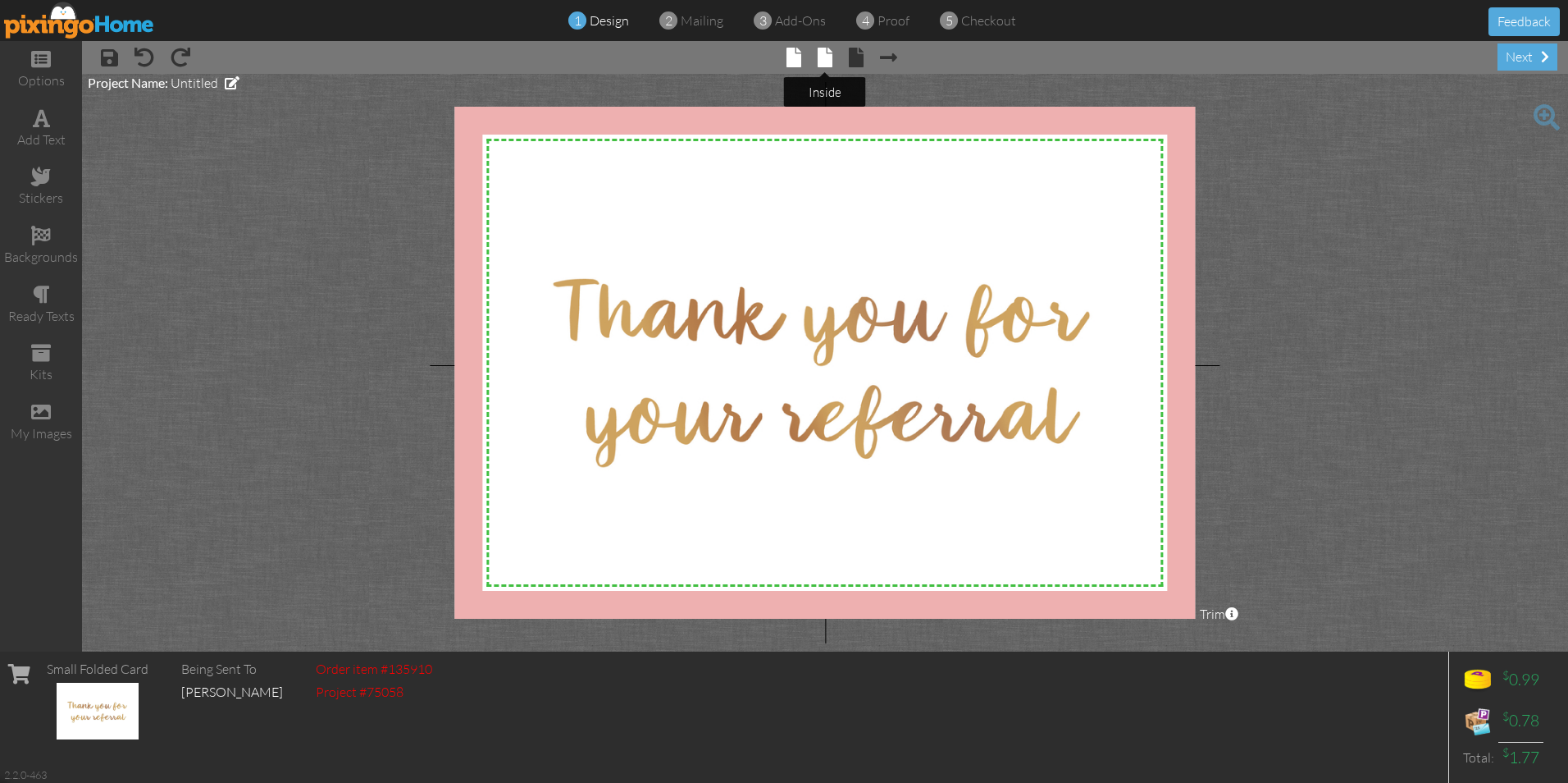
click at [822, 58] on span at bounding box center [825, 58] width 14 height 20
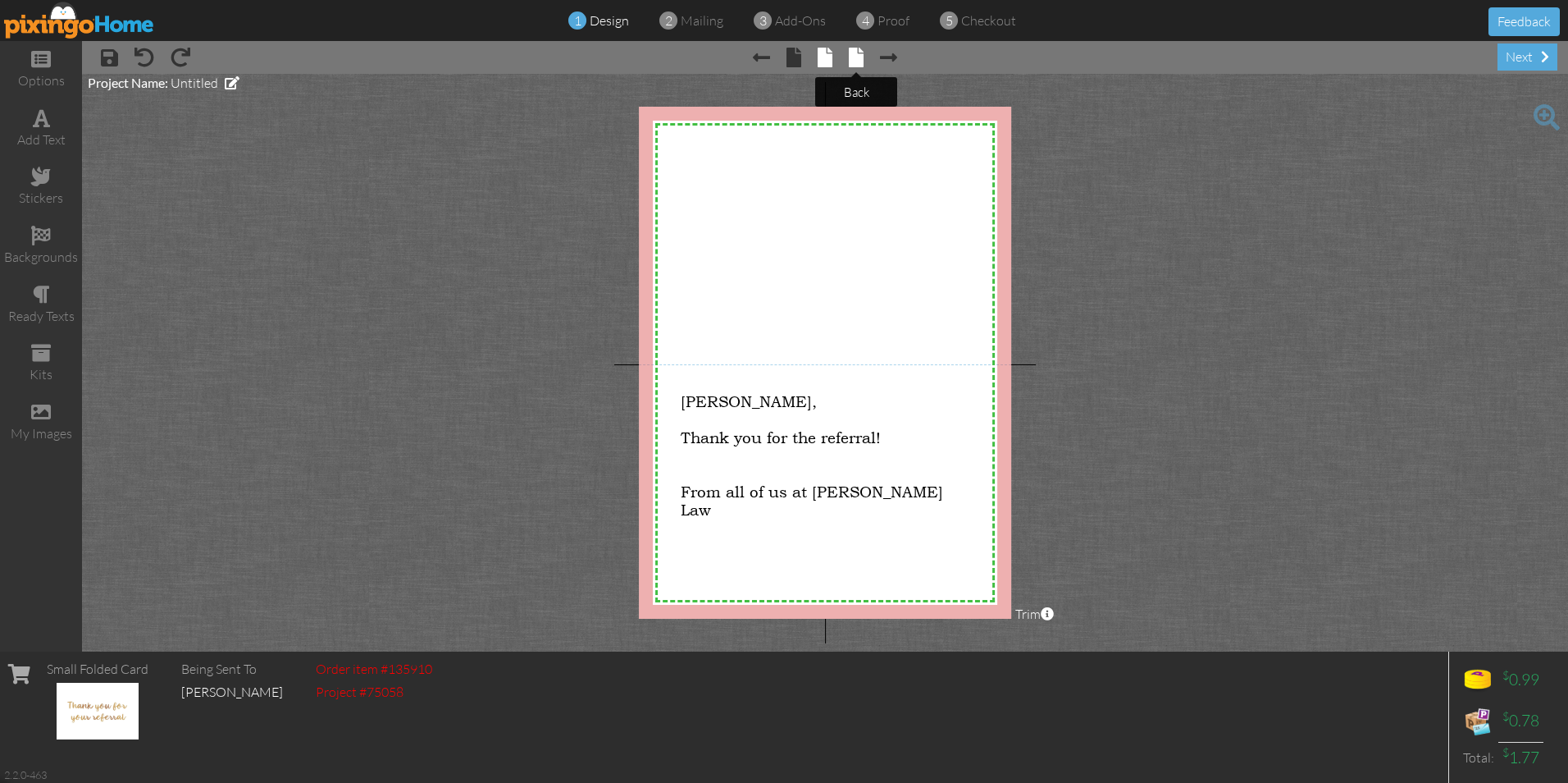
click at [855, 59] on span at bounding box center [856, 58] width 14 height 20
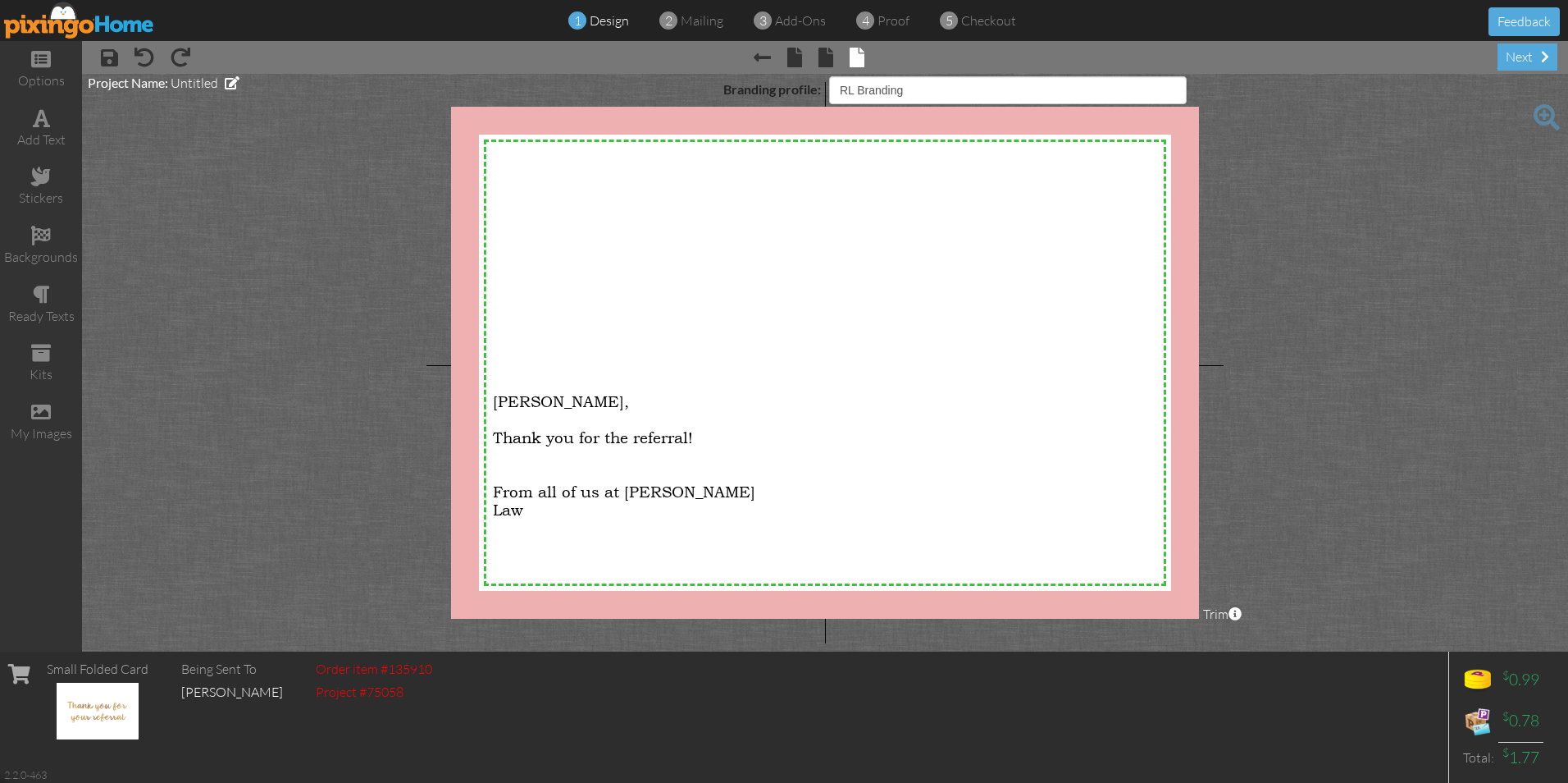
select select "object:143"
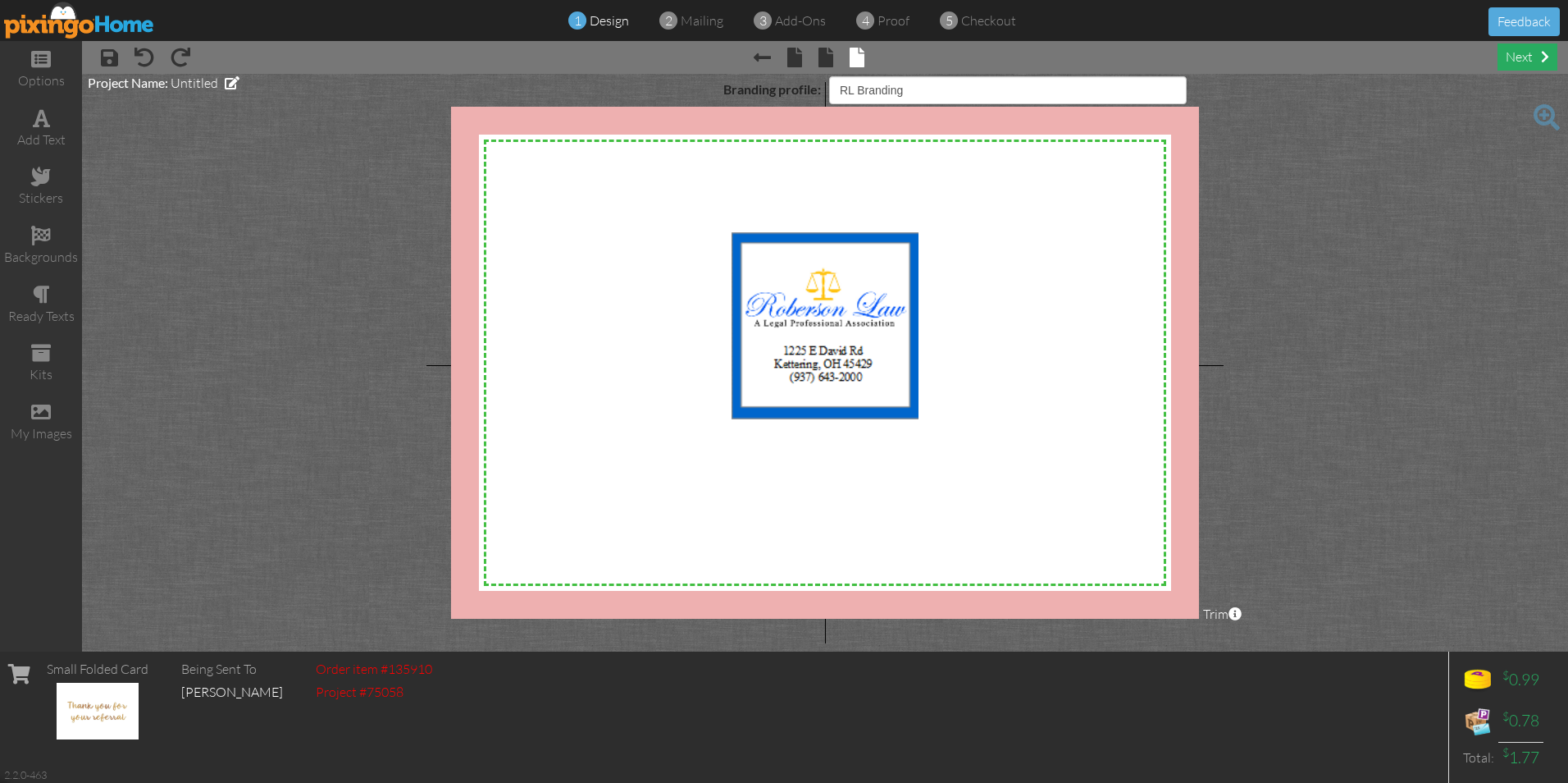
click at [1515, 51] on div "next" at bounding box center [1528, 57] width 60 height 27
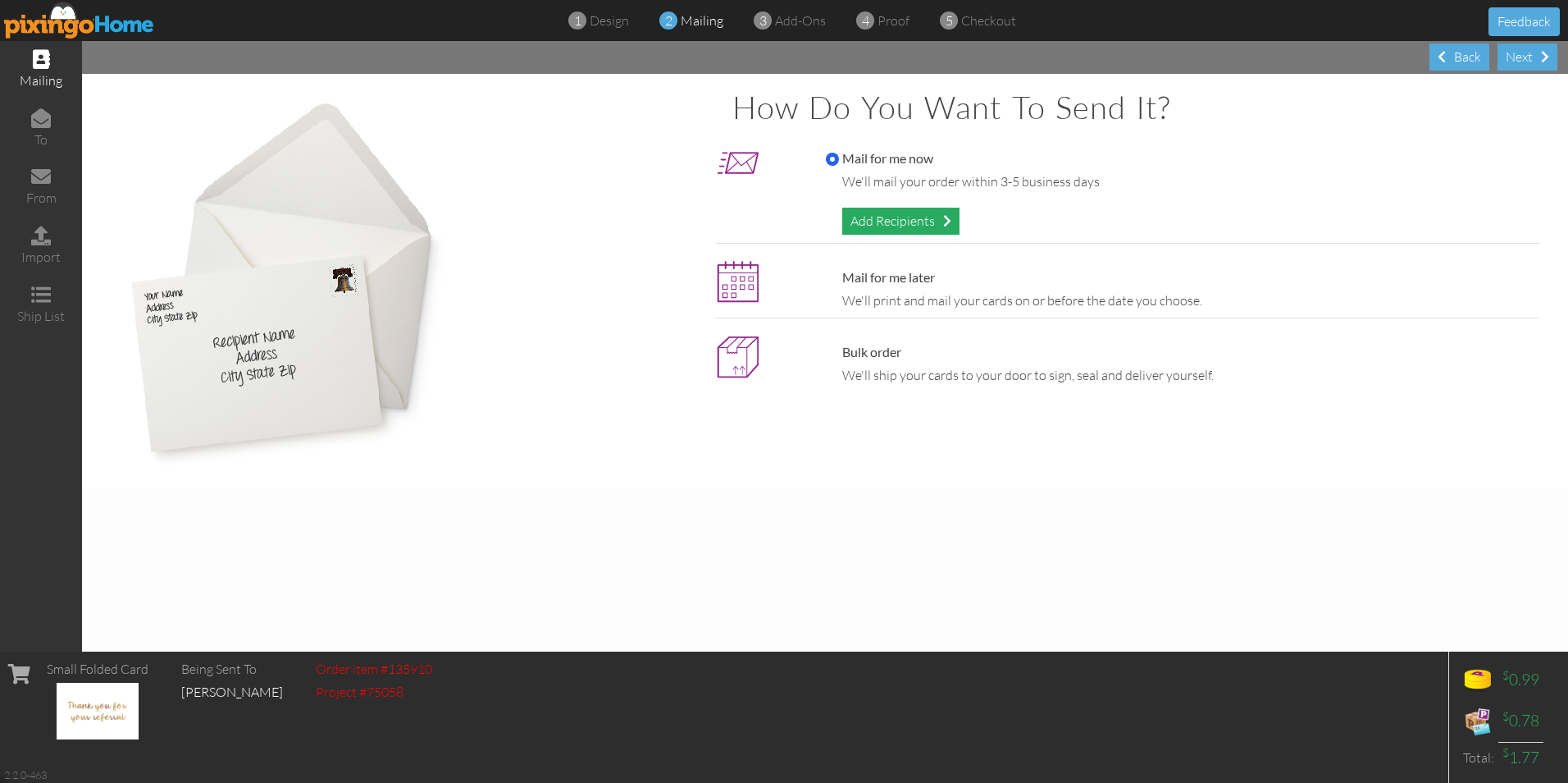
click at [869, 217] on div "Add Recipients" at bounding box center [900, 221] width 118 height 27
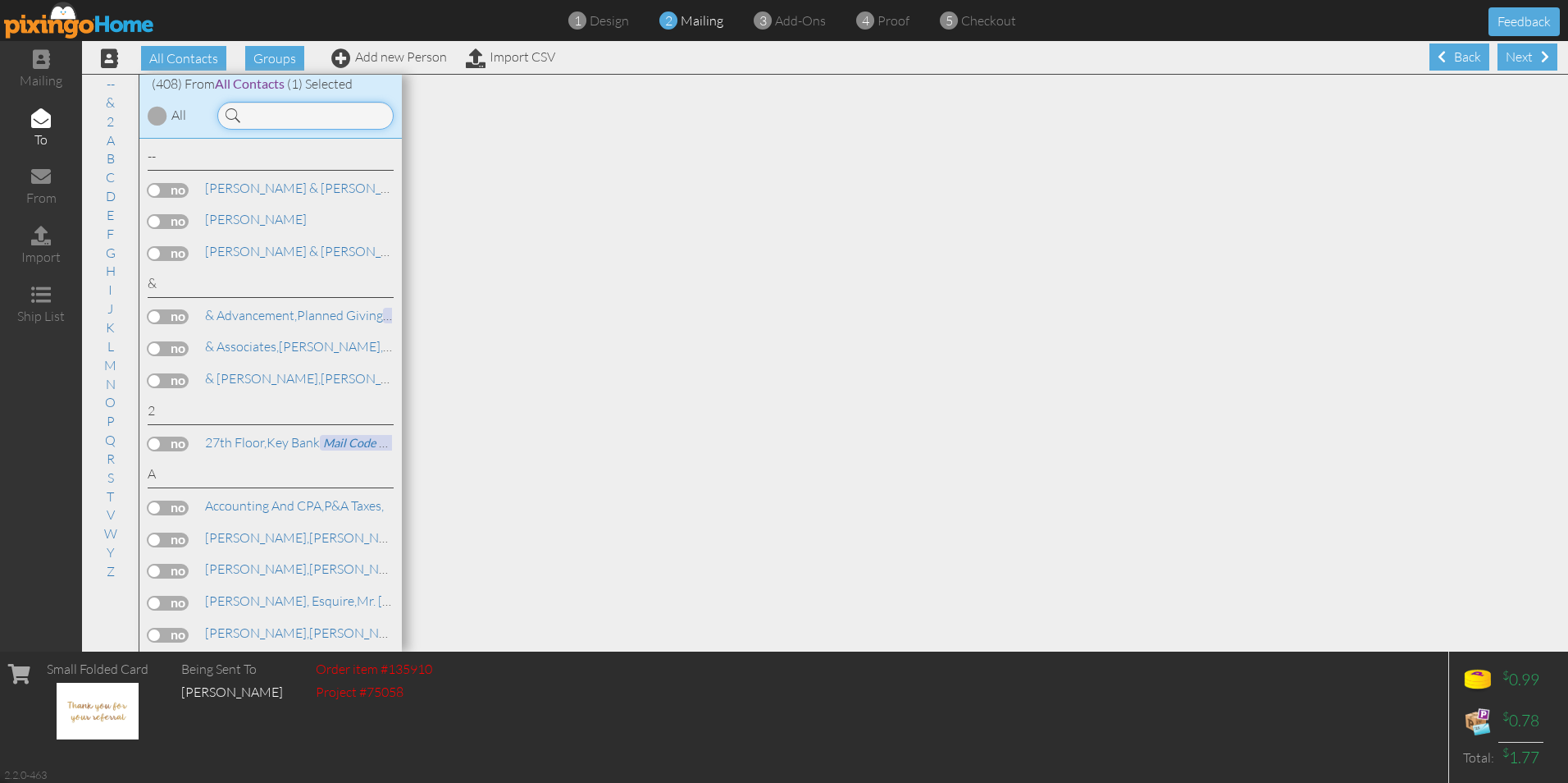
click at [251, 115] on input at bounding box center [306, 115] width 176 height 28
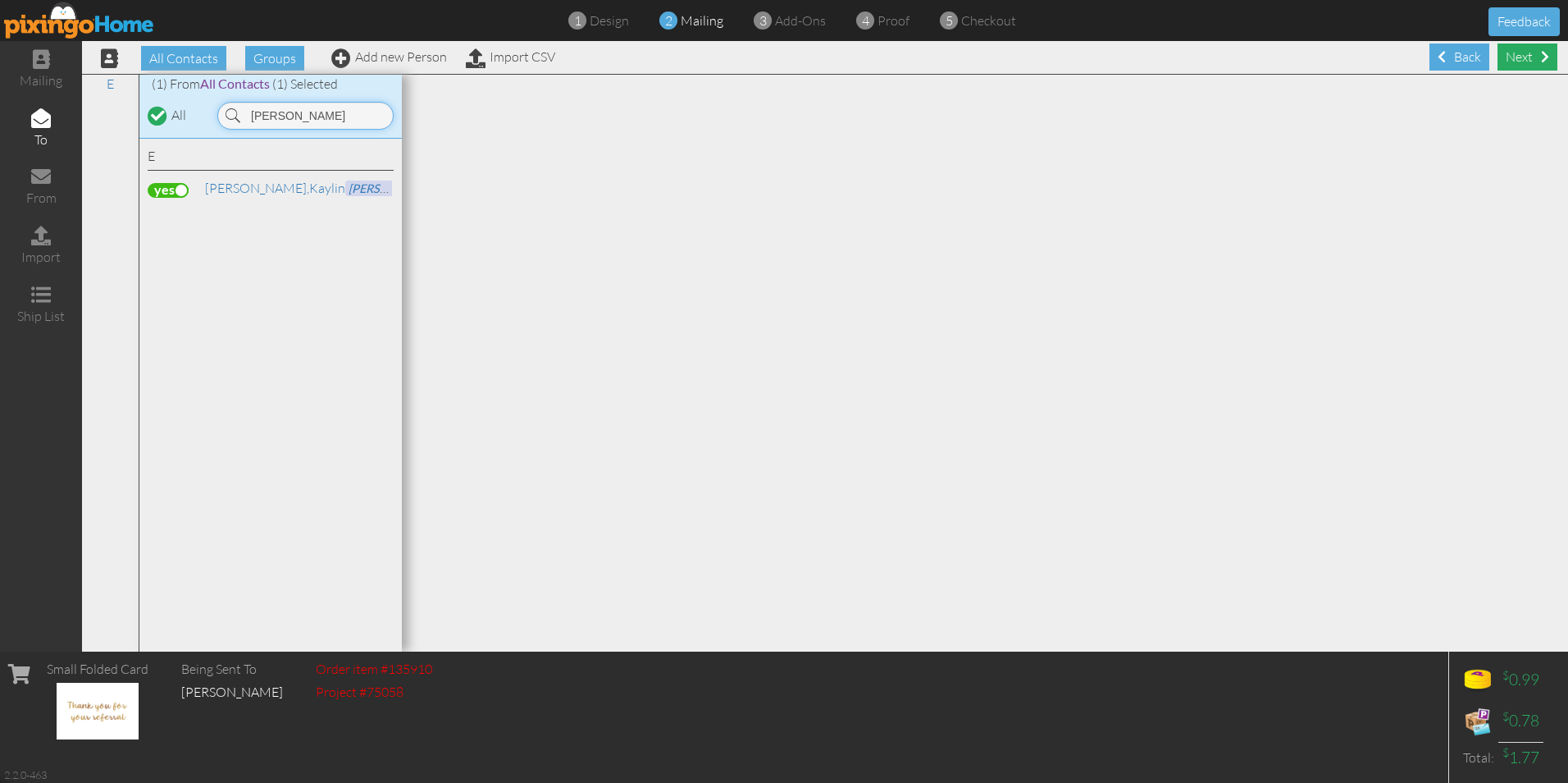
type input "kay"
click at [1515, 59] on div "Next" at bounding box center [1528, 57] width 60 height 27
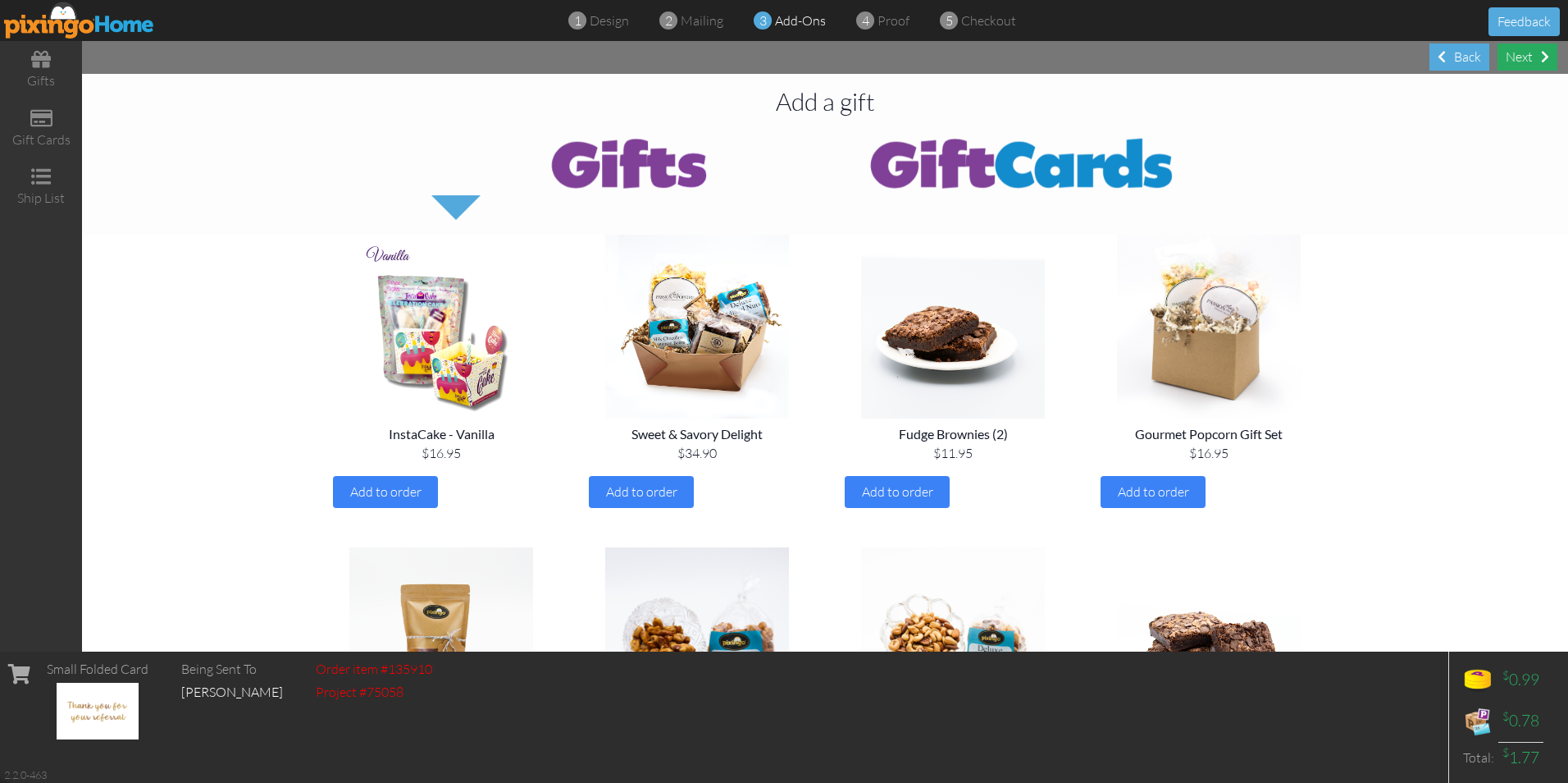
click at [1522, 55] on div "Next" at bounding box center [1528, 57] width 60 height 27
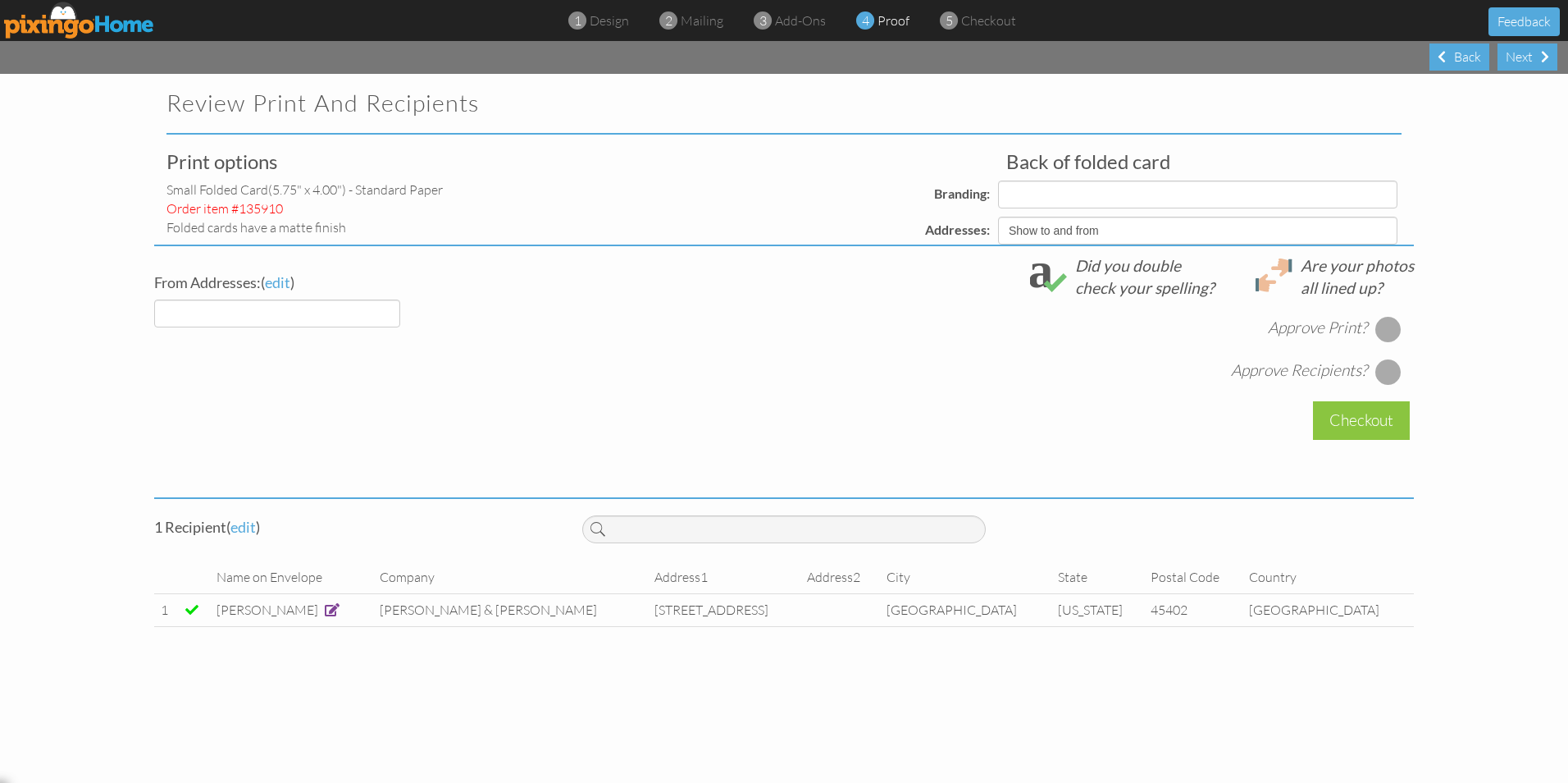
select select "object:1751"
select select "object:1752"
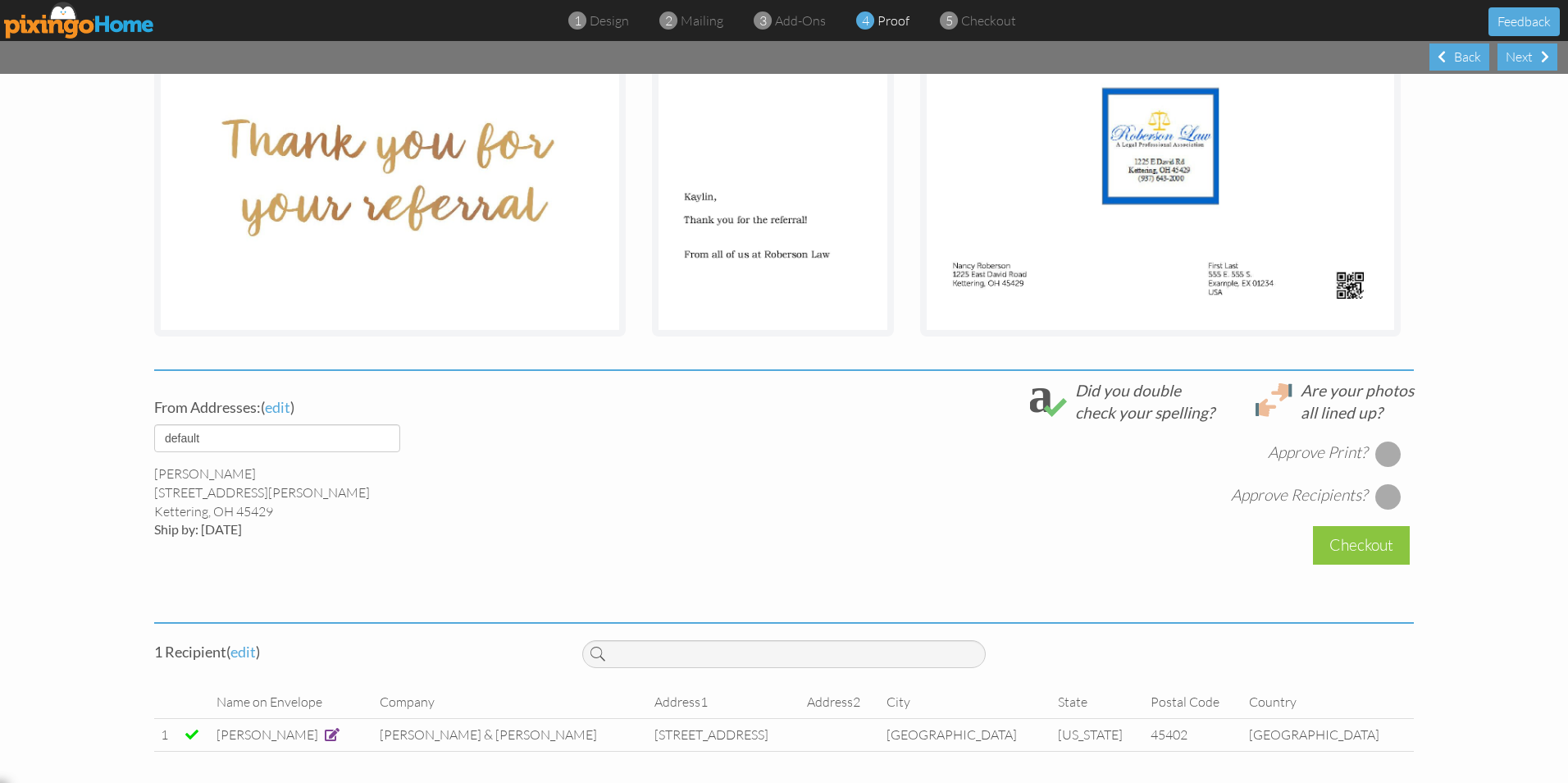
scroll to position [307, 0]
click at [1379, 450] on div at bounding box center [1388, 451] width 26 height 26
click at [1380, 495] on div at bounding box center [1388, 494] width 26 height 26
click at [1355, 550] on div "Checkout" at bounding box center [1361, 543] width 97 height 39
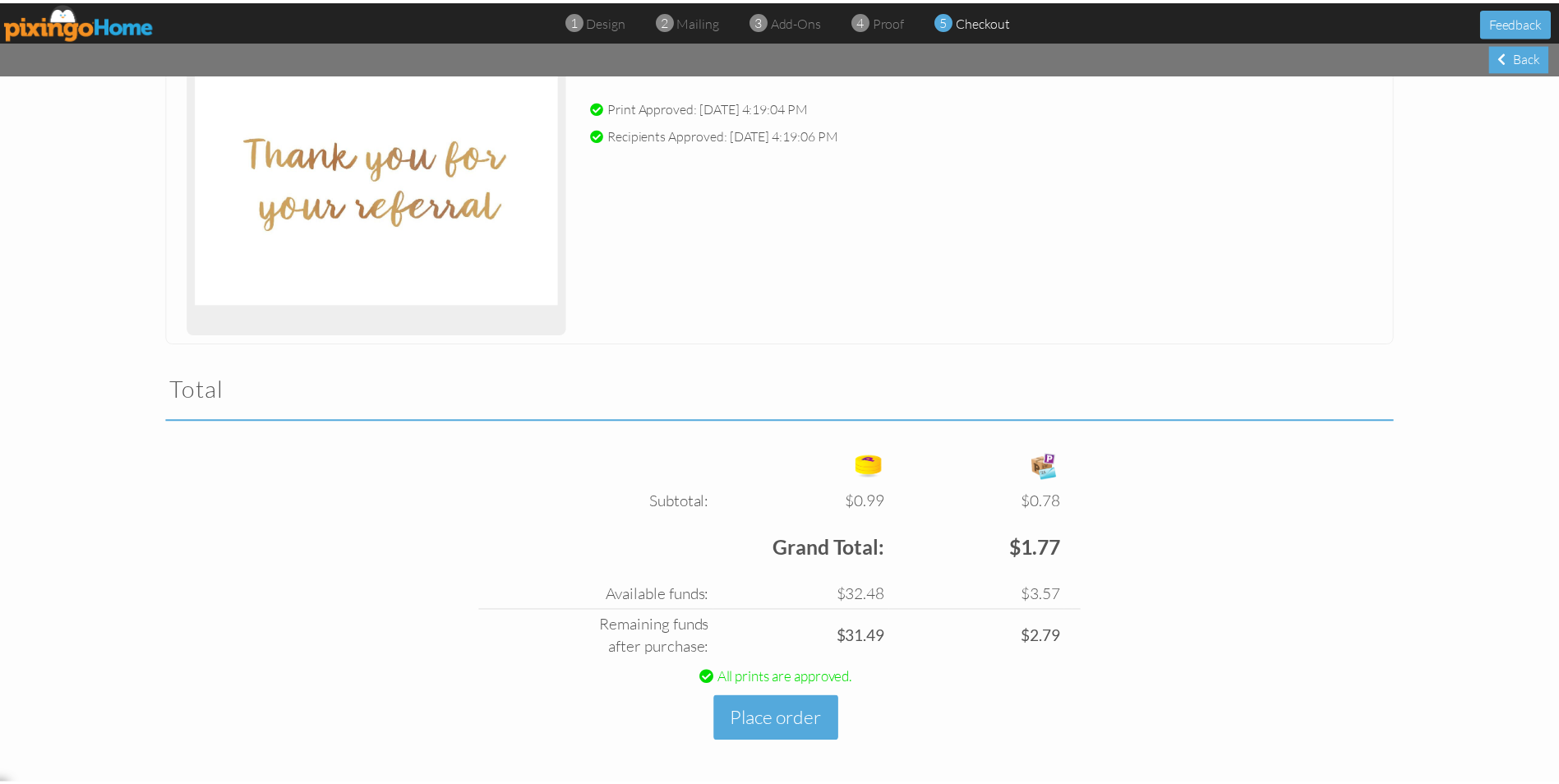
scroll to position [259, 0]
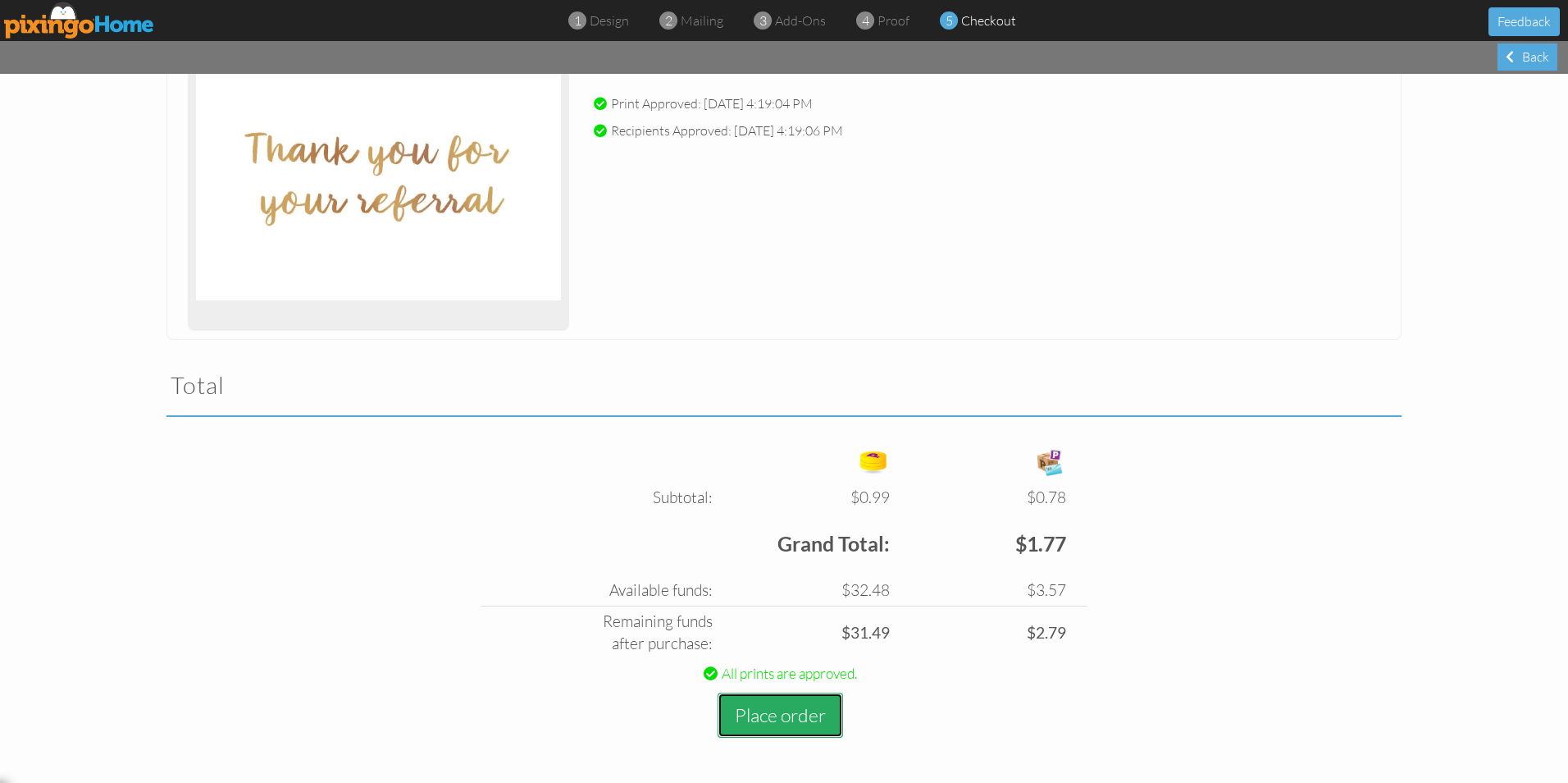
click at [766, 719] on button "Place order" at bounding box center [781, 715] width 126 height 45
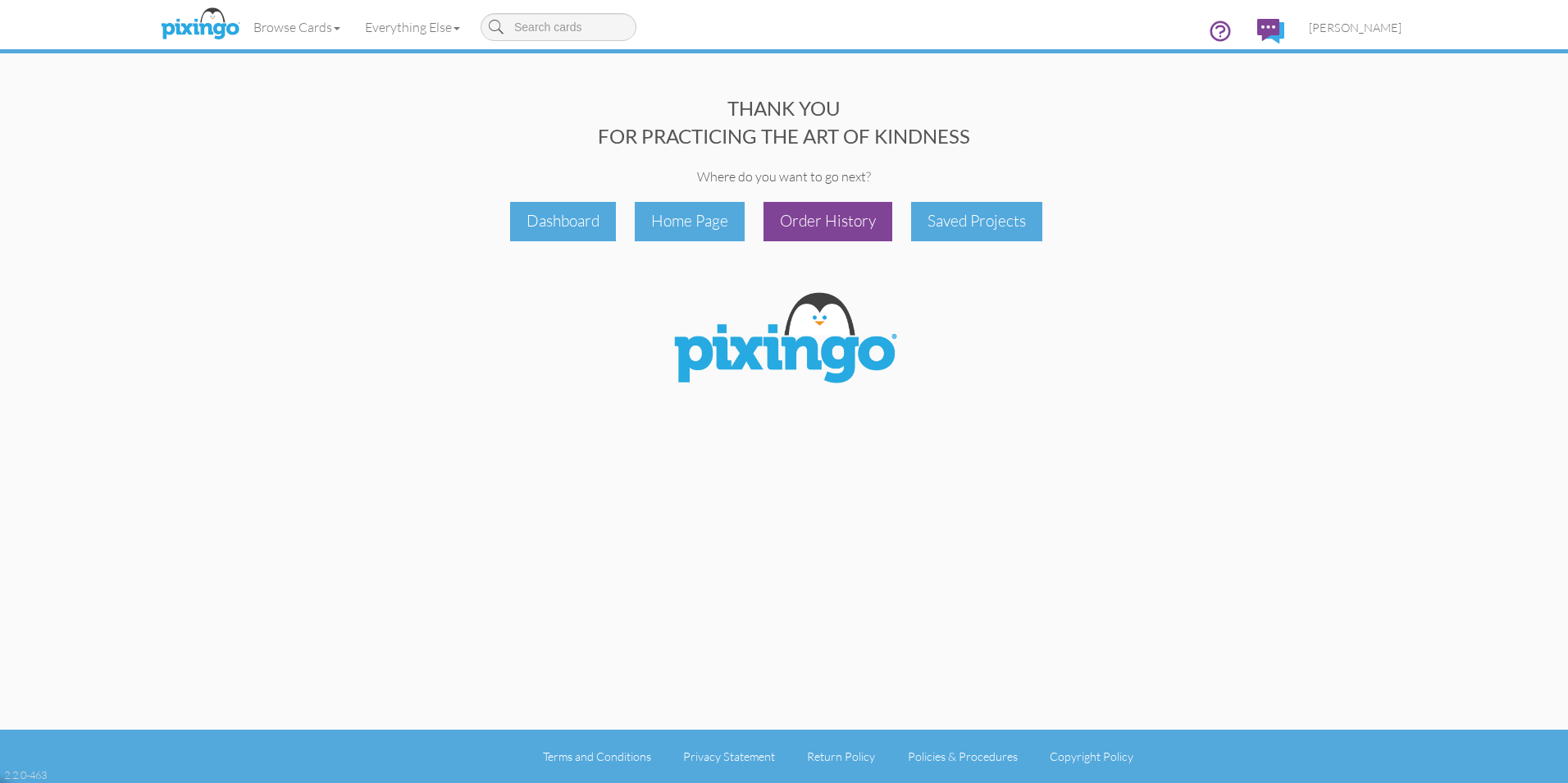
click at [840, 225] on div "Order History" at bounding box center [828, 221] width 128 height 39
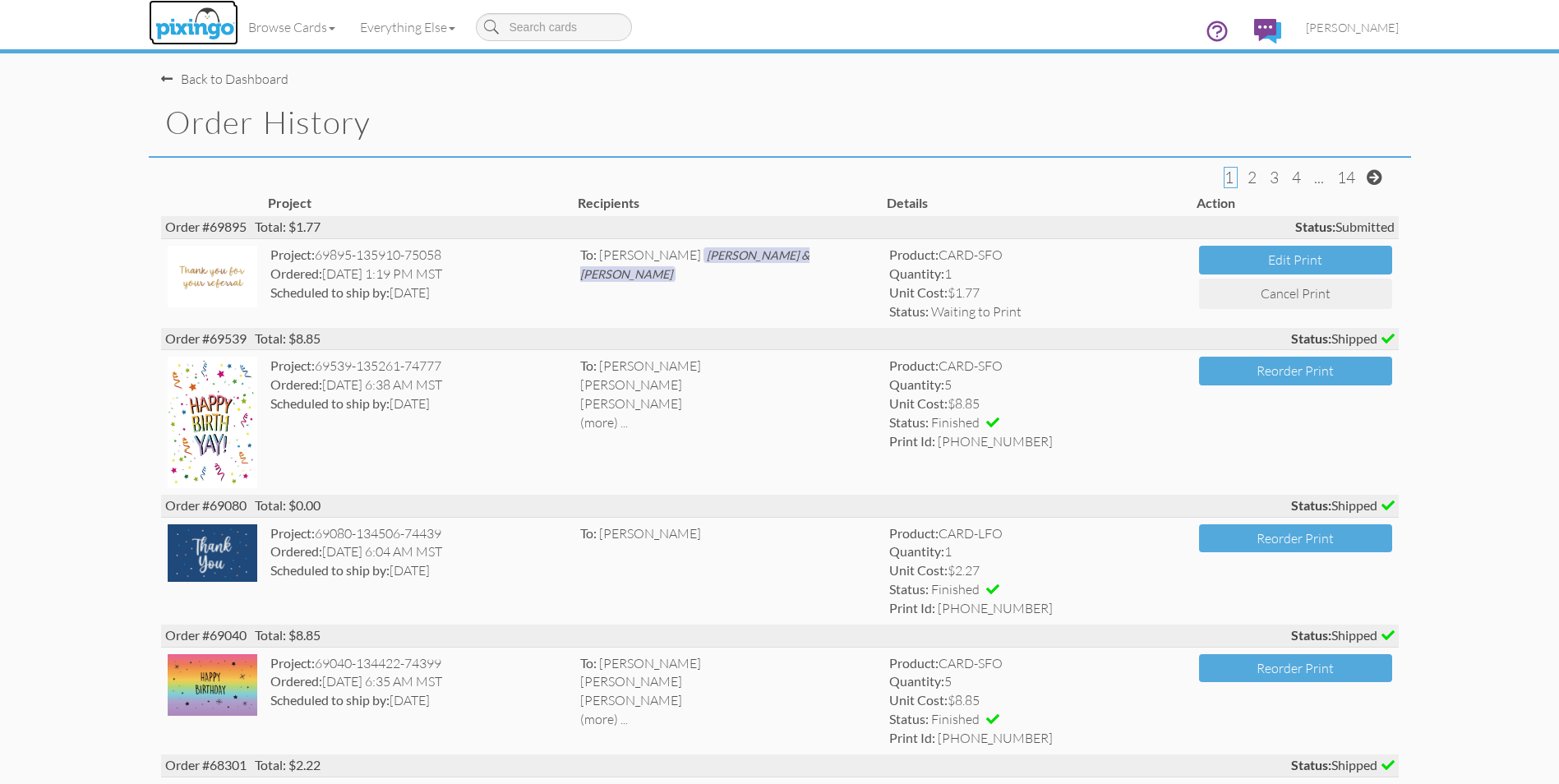
click at [194, 23] on img at bounding box center [195, 25] width 87 height 41
